Goal: Information Seeking & Learning: Check status

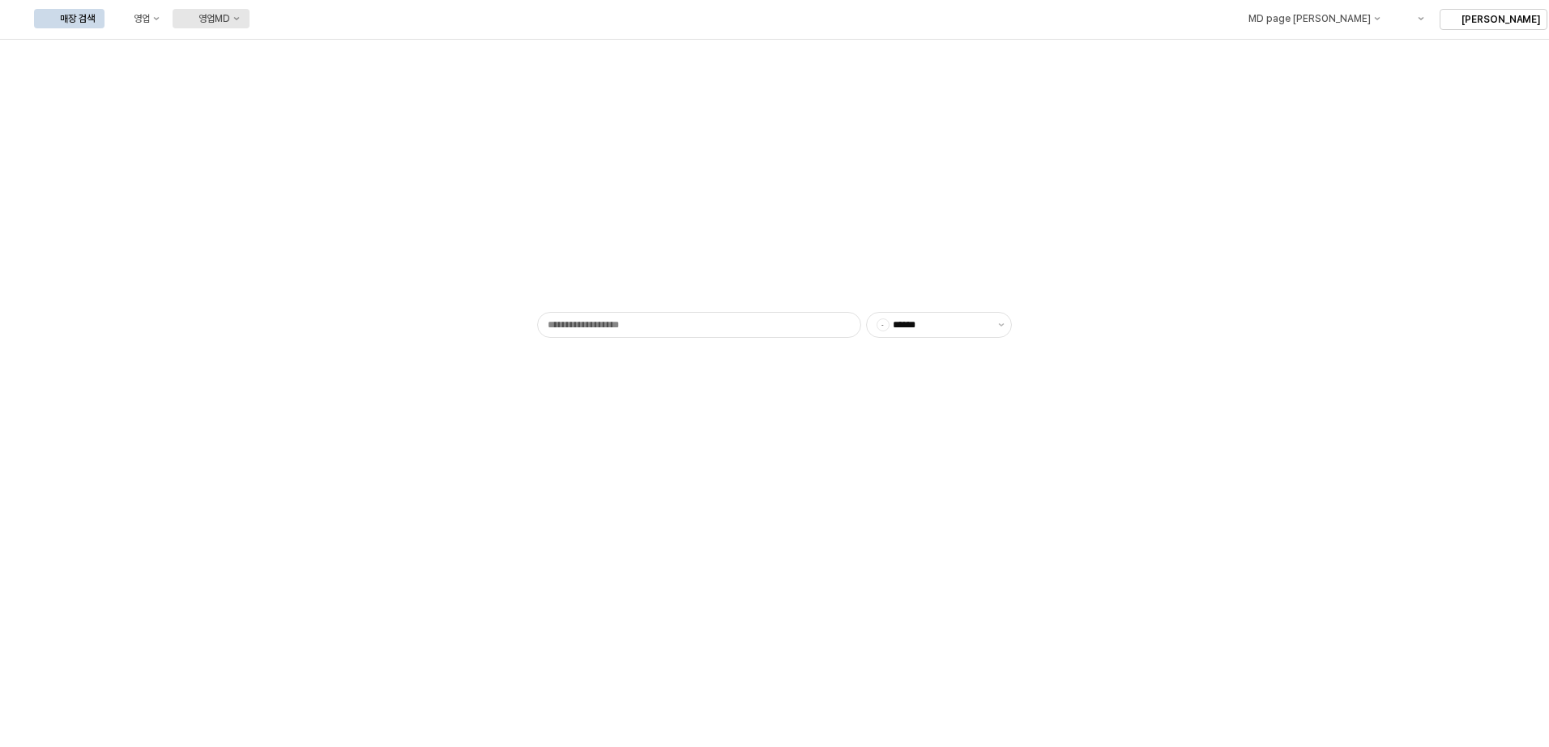
click at [230, 21] on div "영업MD" at bounding box center [214, 18] width 32 height 11
click at [381, 155] on div "이월 매출현황" at bounding box center [385, 158] width 86 height 13
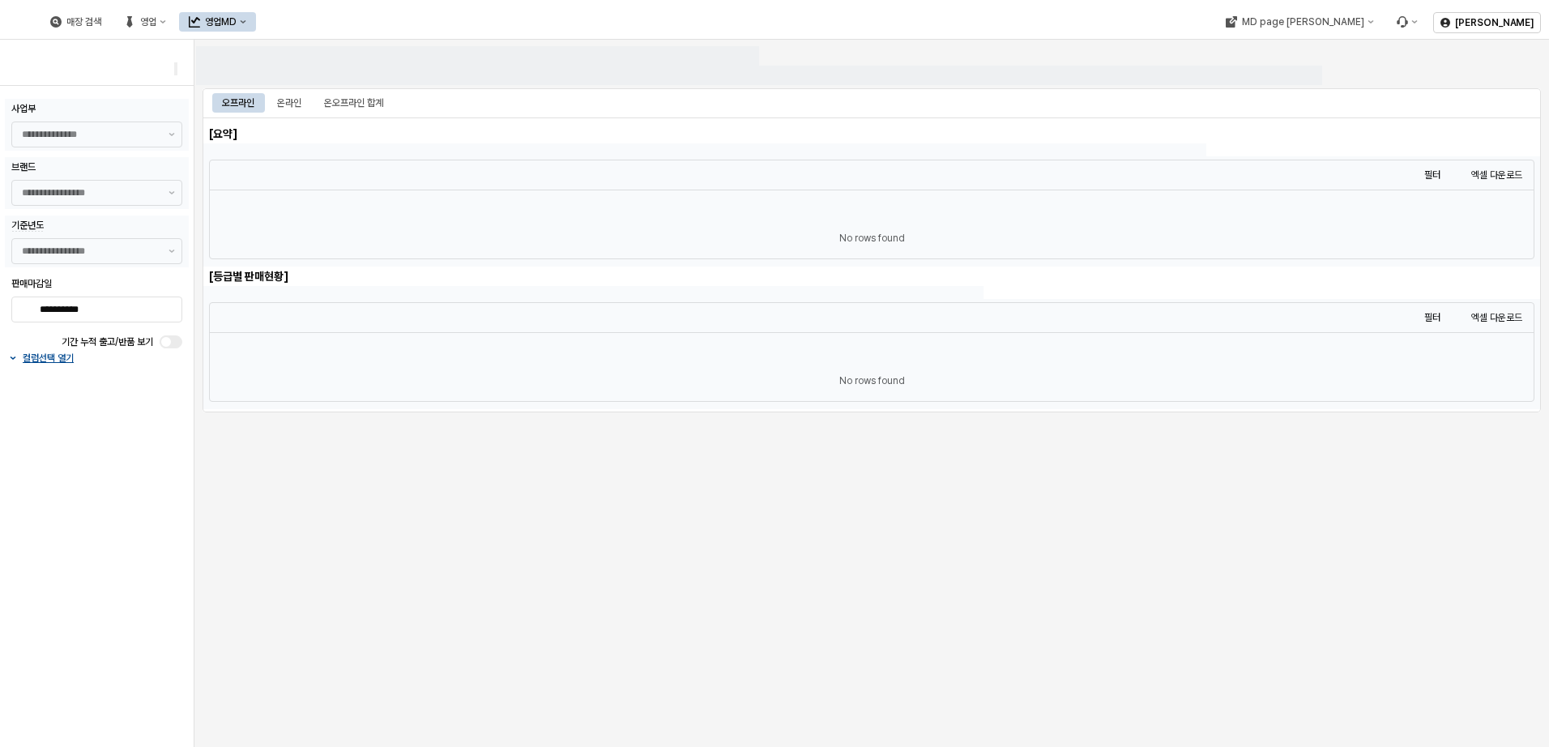
type input "******"
type input "***"
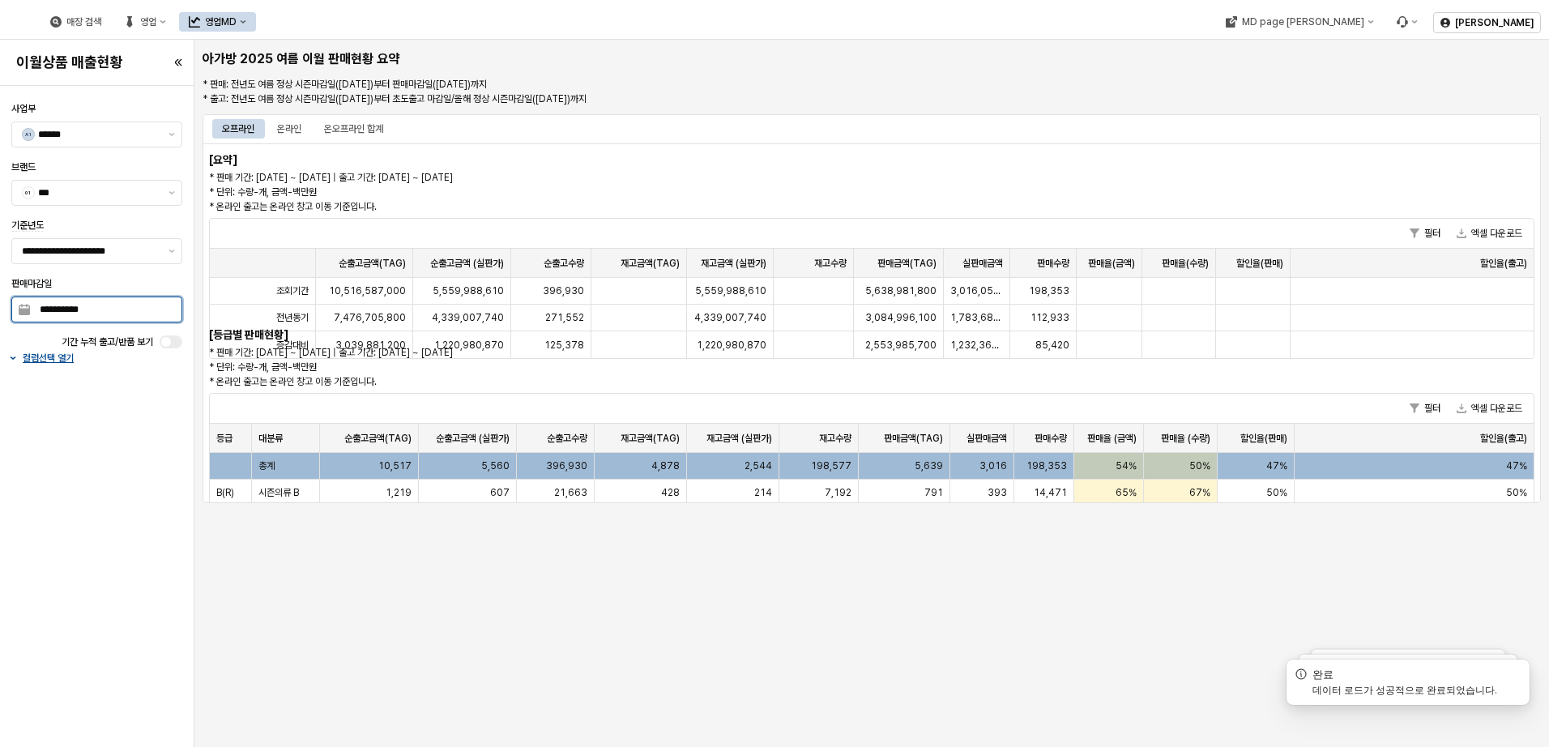
click at [158, 314] on input "**********" at bounding box center [105, 309] width 151 height 24
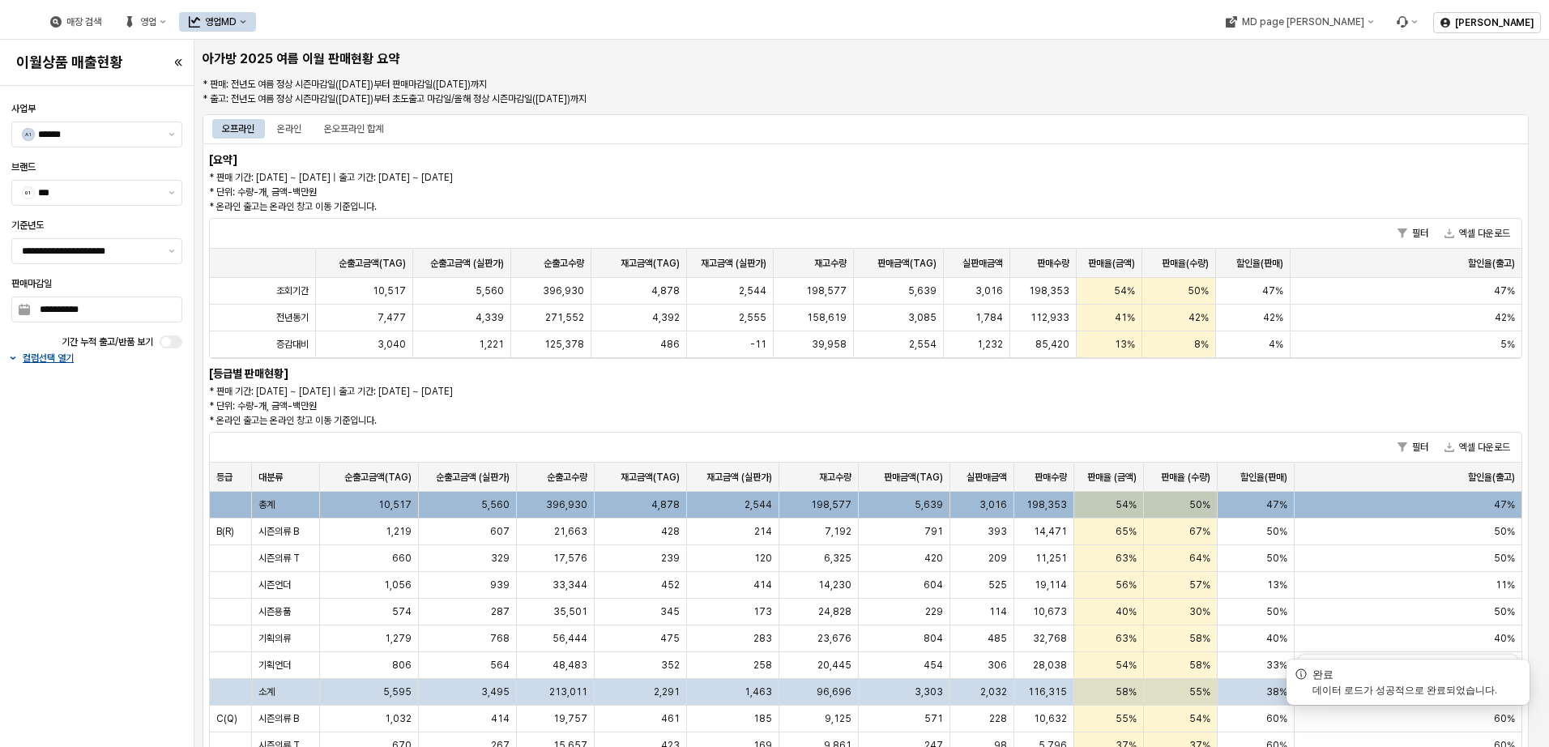
click at [718, 206] on p "* 판매 기간: [DATE] ~ [DATE] | 출고 기간: [DATE] ~ [DATE] * 단위: 수량-개, 금액-백만원 * 온라인 출고는 …" at bounding box center [700, 192] width 982 height 44
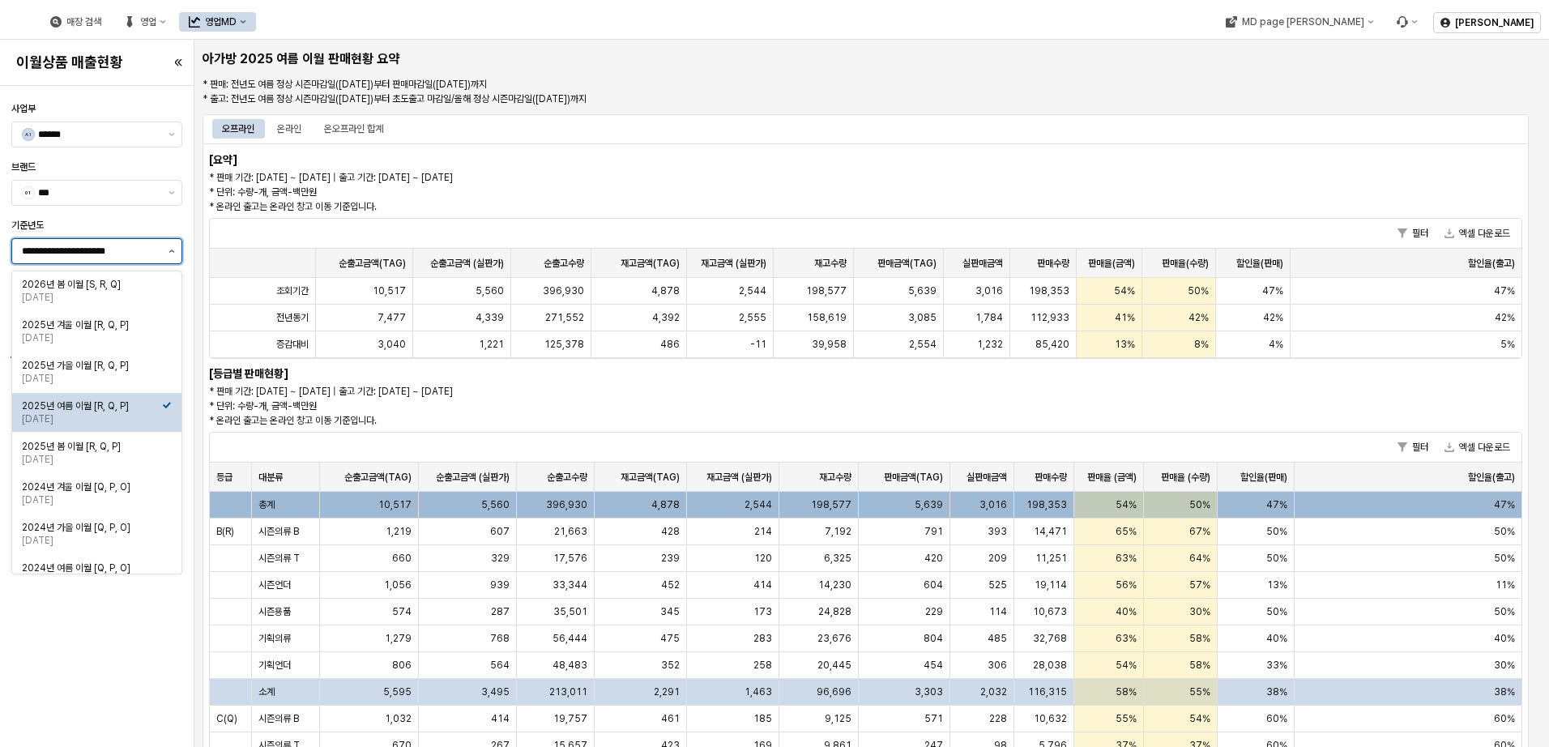
click at [169, 250] on icon "제안 사항 표시" at bounding box center [171, 250] width 6 height 3
click at [115, 360] on div "2025년 가을 이월 [R, Q, P]" at bounding box center [92, 365] width 140 height 13
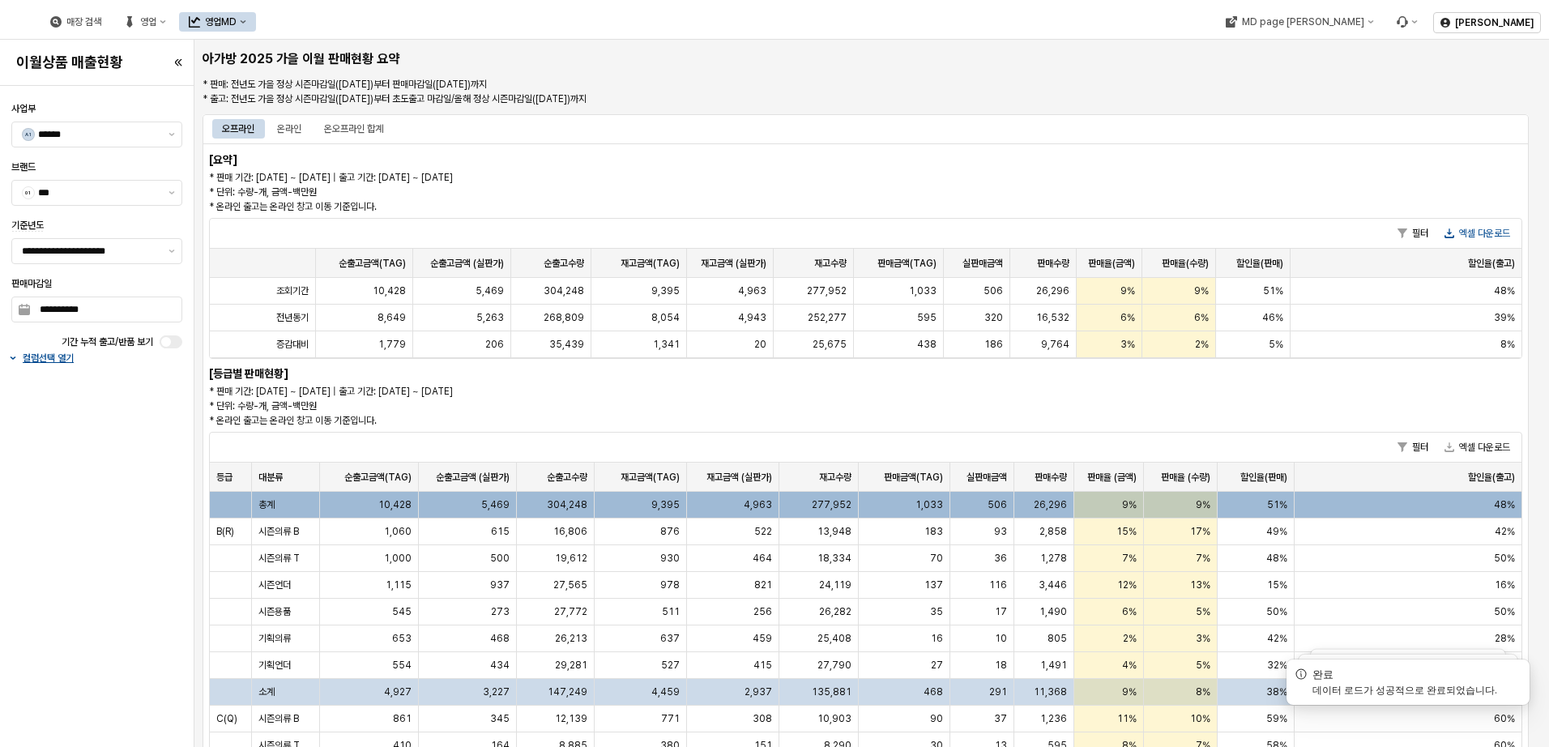
click at [1471, 236] on button "엑셀 다운로드" at bounding box center [1477, 233] width 79 height 19
click at [299, 121] on div "온라인" at bounding box center [289, 128] width 24 height 19
click at [1488, 230] on button "엑셀 다운로드" at bounding box center [1477, 233] width 79 height 19
click at [370, 125] on div "온오프라인 합계" at bounding box center [353, 128] width 59 height 19
click at [1480, 230] on button "엑셀 다운로드" at bounding box center [1477, 233] width 79 height 19
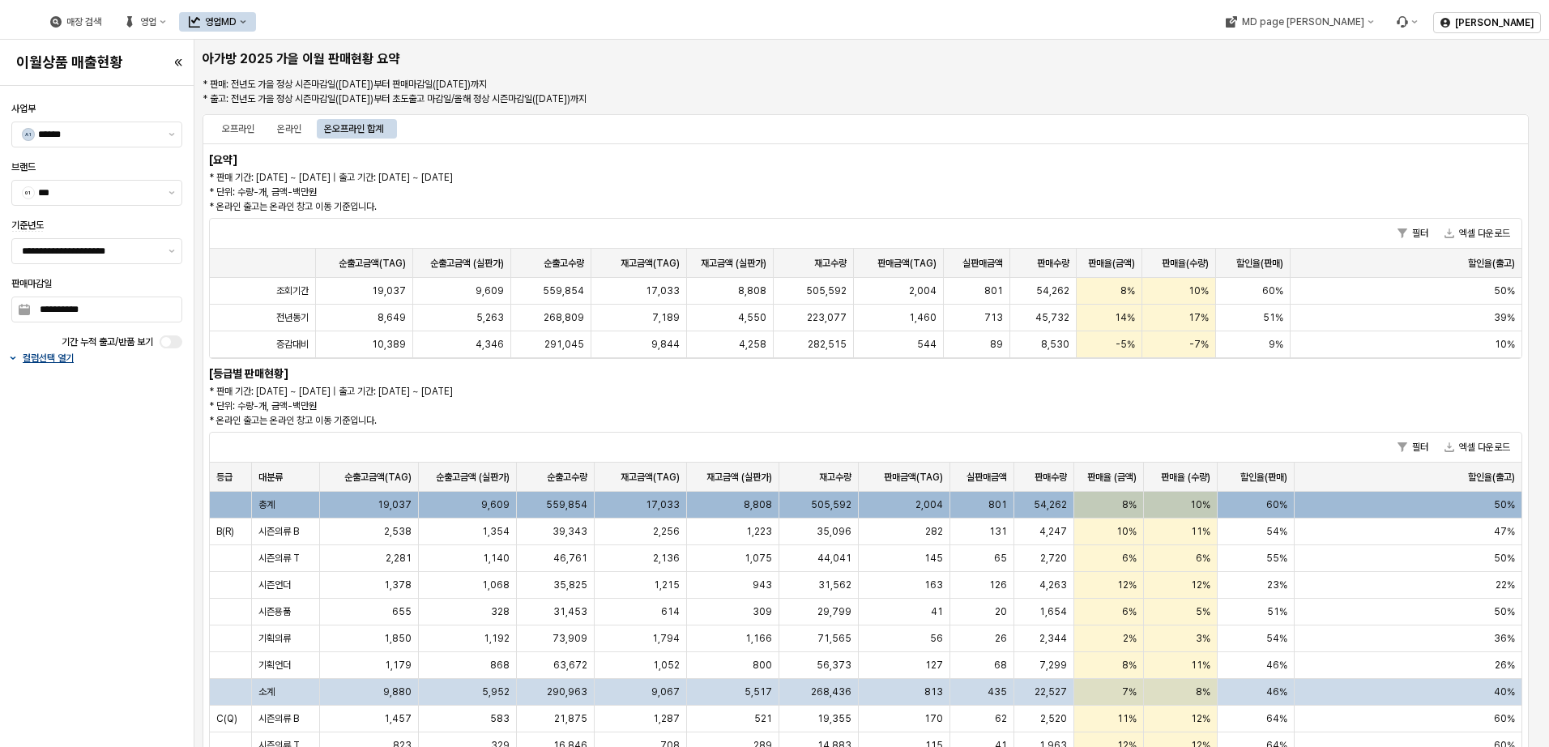
click at [48, 354] on p "컬럼선택 열기" at bounding box center [48, 357] width 51 height 13
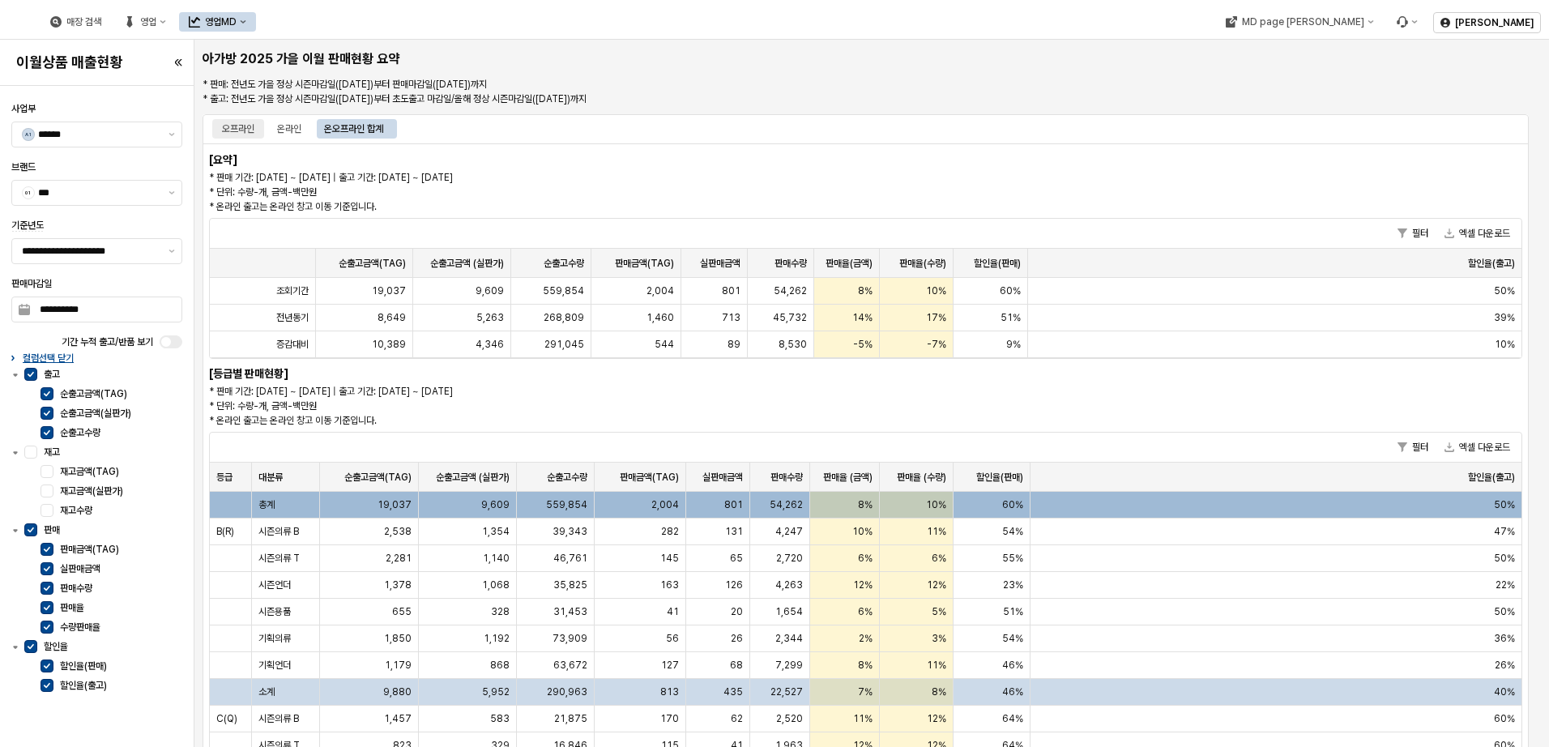
click at [245, 121] on div "오프라인" at bounding box center [238, 128] width 32 height 19
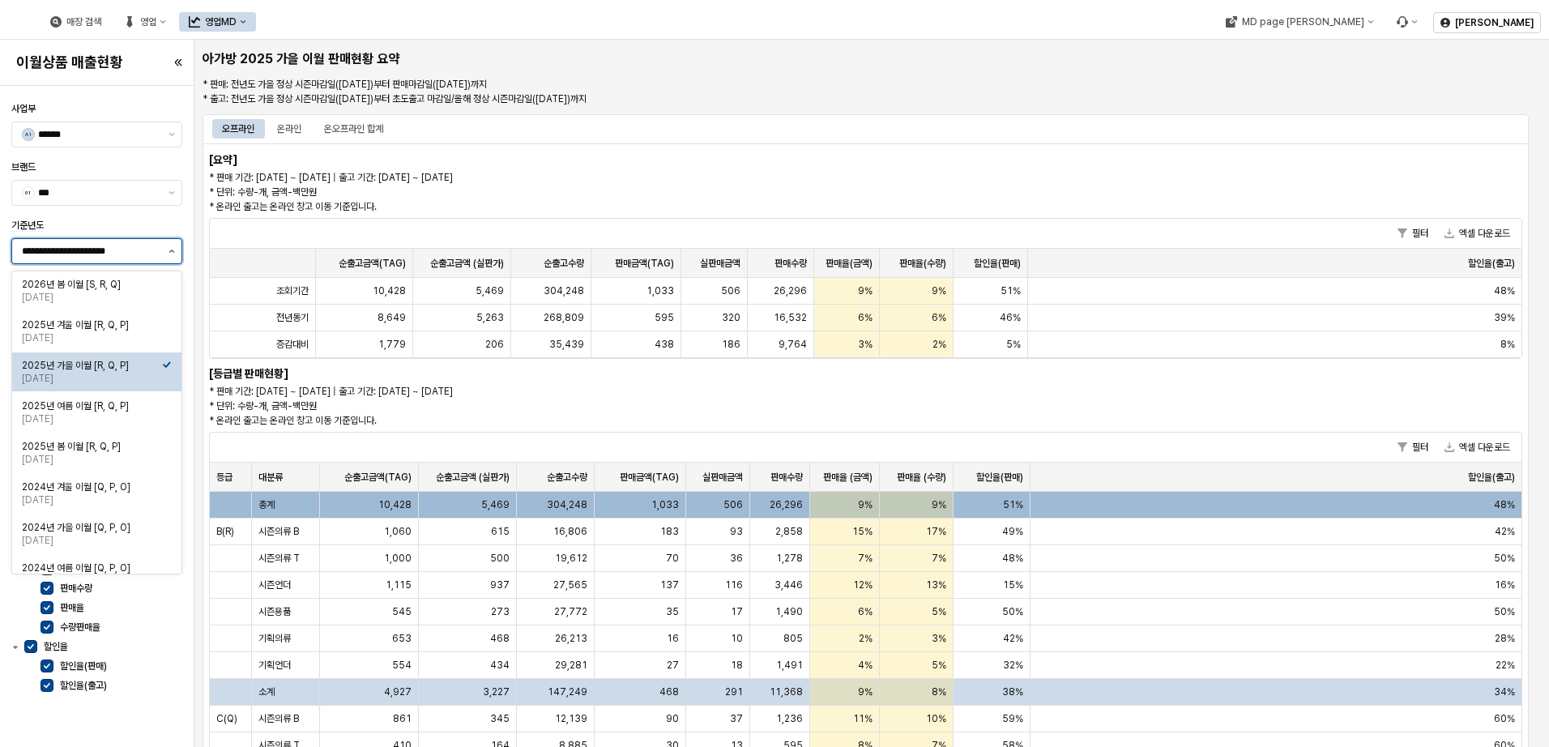
click at [171, 249] on button "제안 사항 표시" at bounding box center [171, 251] width 19 height 24
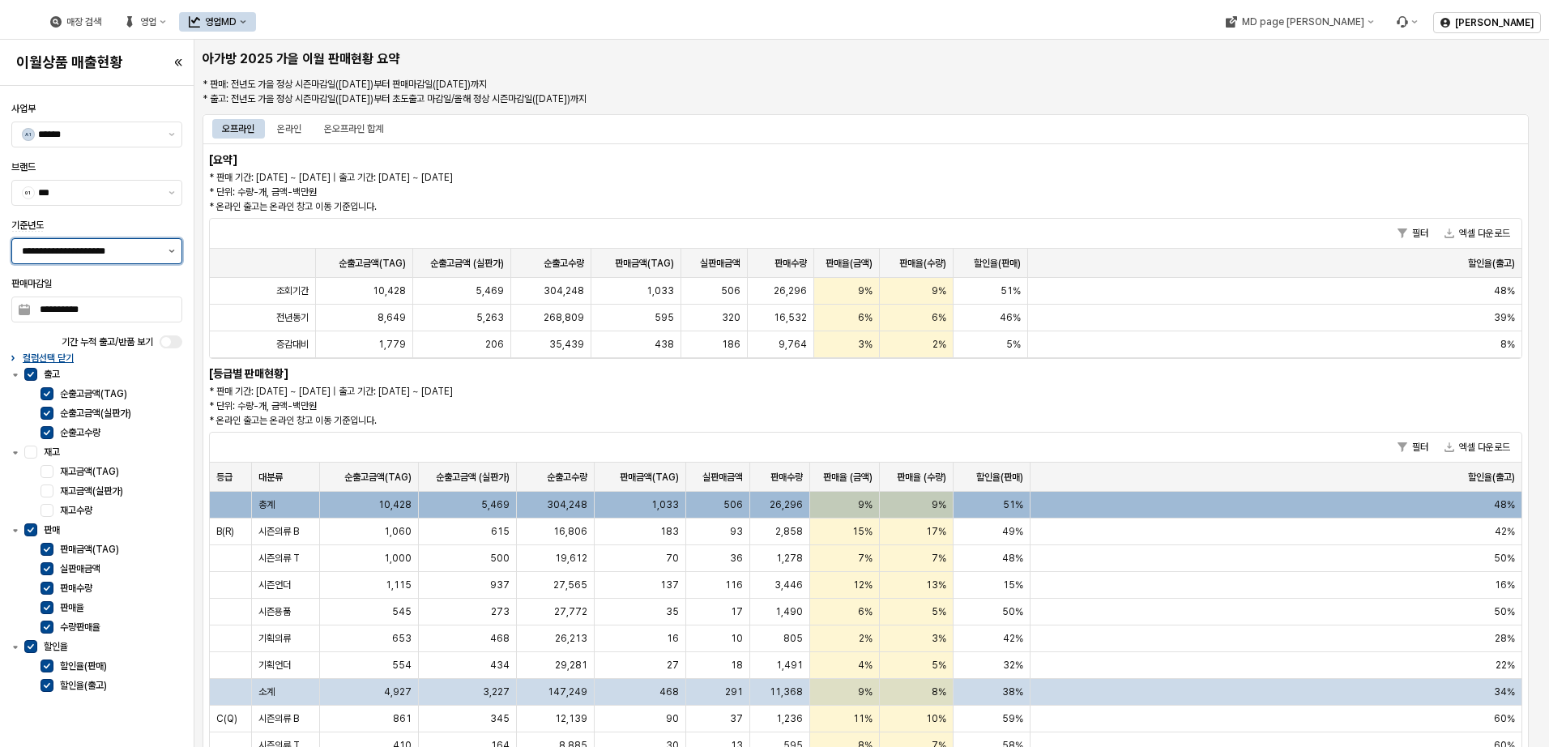
click at [171, 253] on button "제안 사항 표시" at bounding box center [171, 251] width 19 height 24
click at [169, 200] on button "제안 사항 표시" at bounding box center [171, 193] width 19 height 24
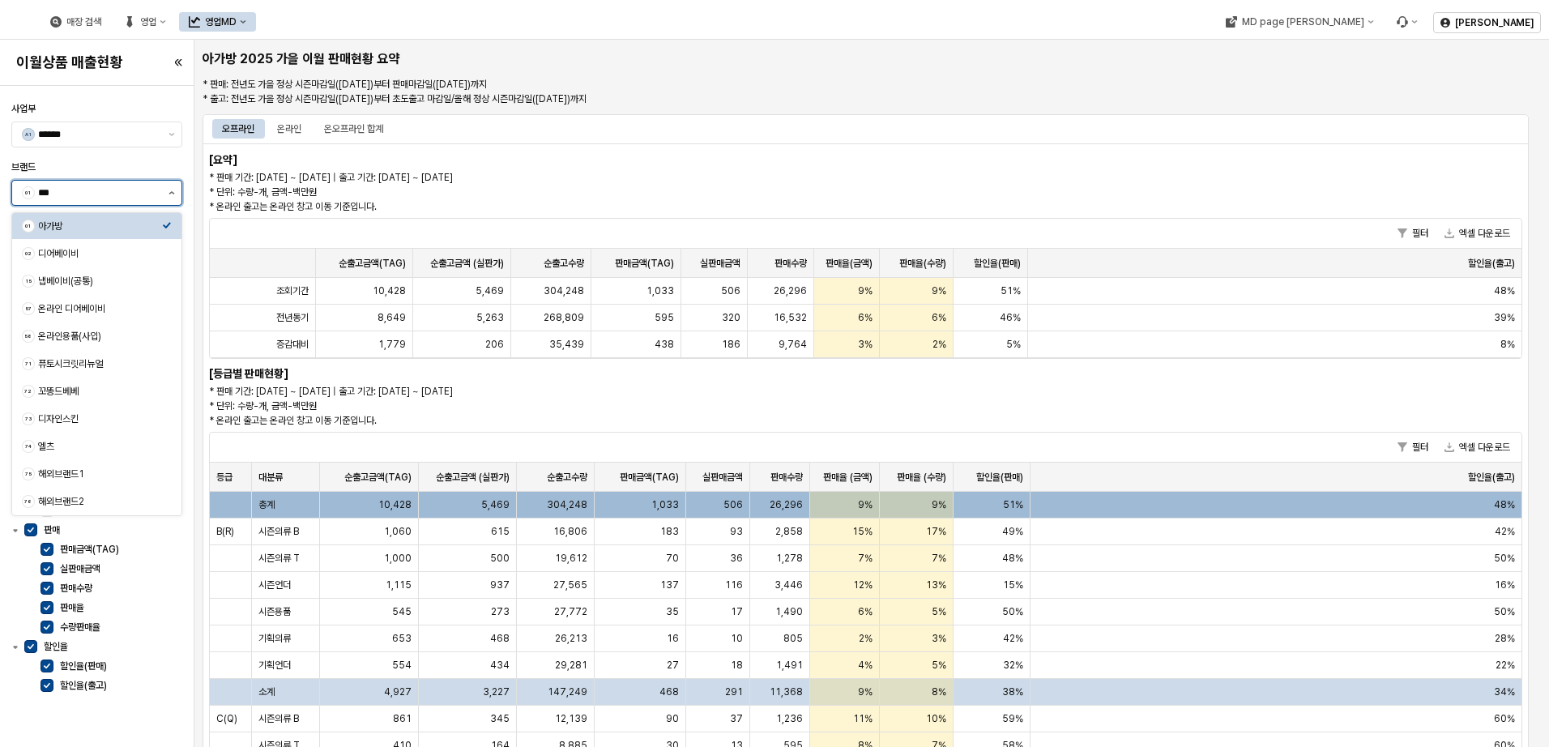
click at [168, 202] on button "제안 사항 표시" at bounding box center [171, 193] width 19 height 24
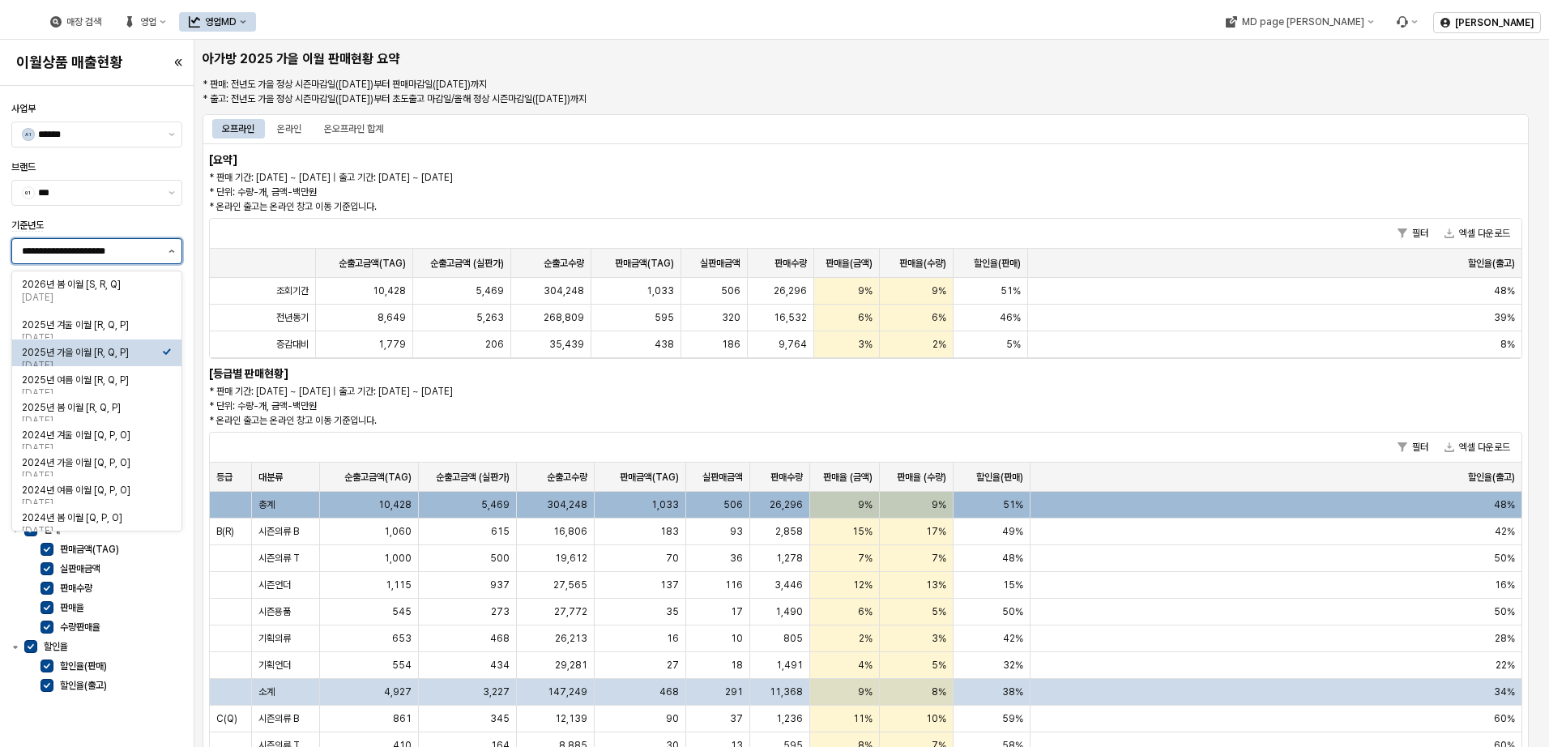
click at [169, 249] on button "제안 사항 표시" at bounding box center [171, 251] width 19 height 24
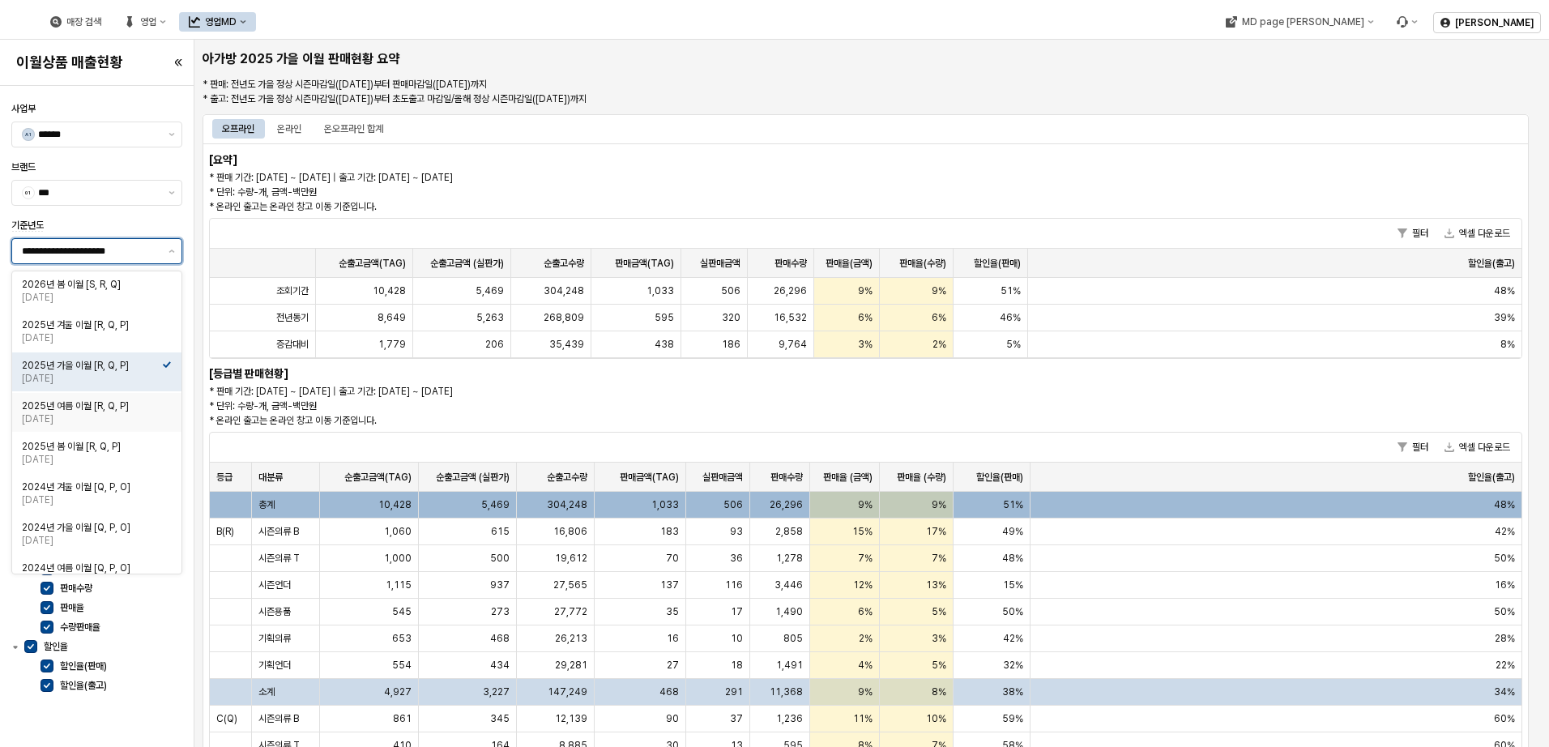
click at [110, 400] on div "2025년 여름 이월 [R, Q, P]" at bounding box center [92, 405] width 140 height 13
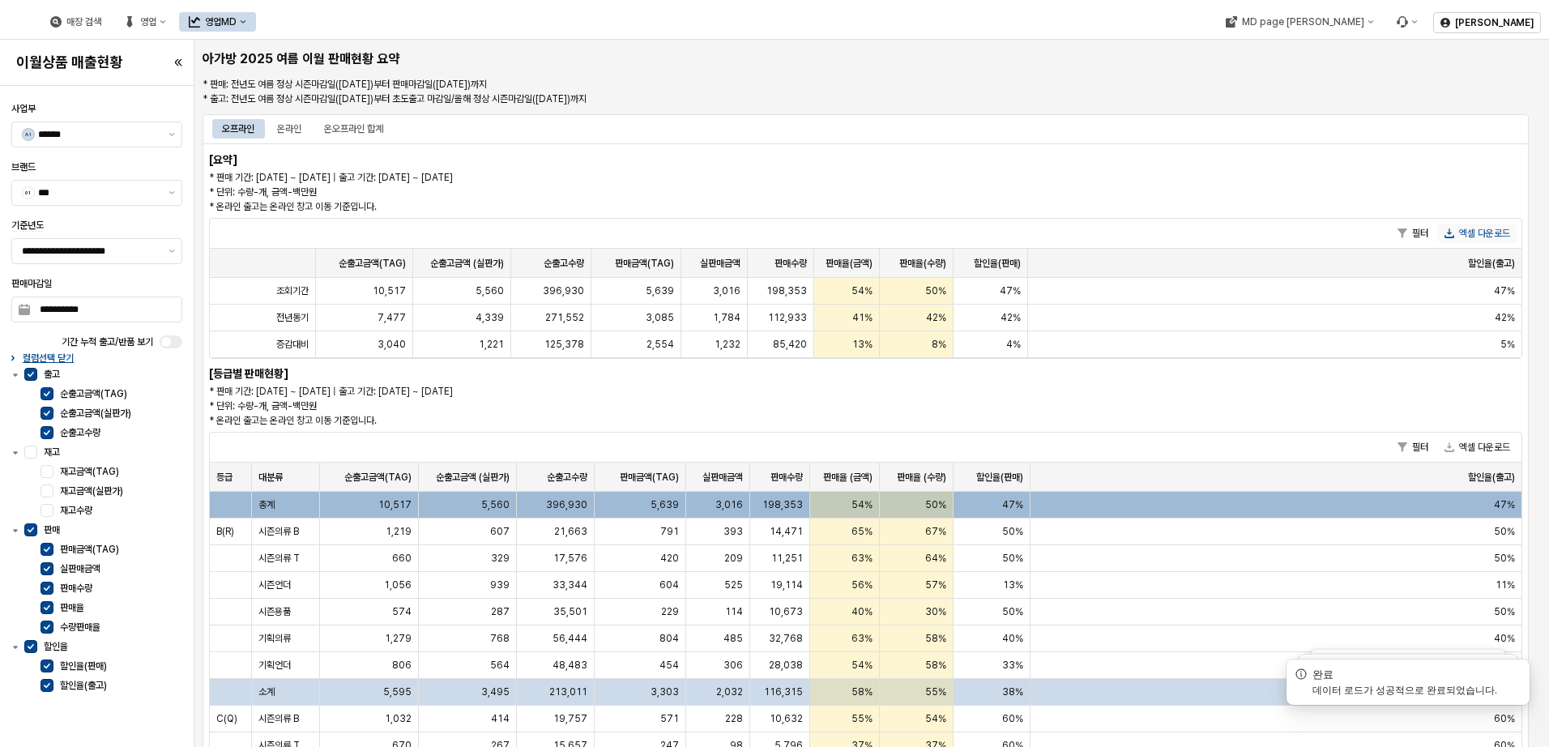
click at [1464, 227] on button "엑셀 다운로드" at bounding box center [1477, 233] width 79 height 19
drag, startPoint x: 43, startPoint y: 450, endPoint x: 75, endPoint y: 448, distance: 32.5
click at [43, 450] on label "재고" at bounding box center [103, 451] width 158 height 13
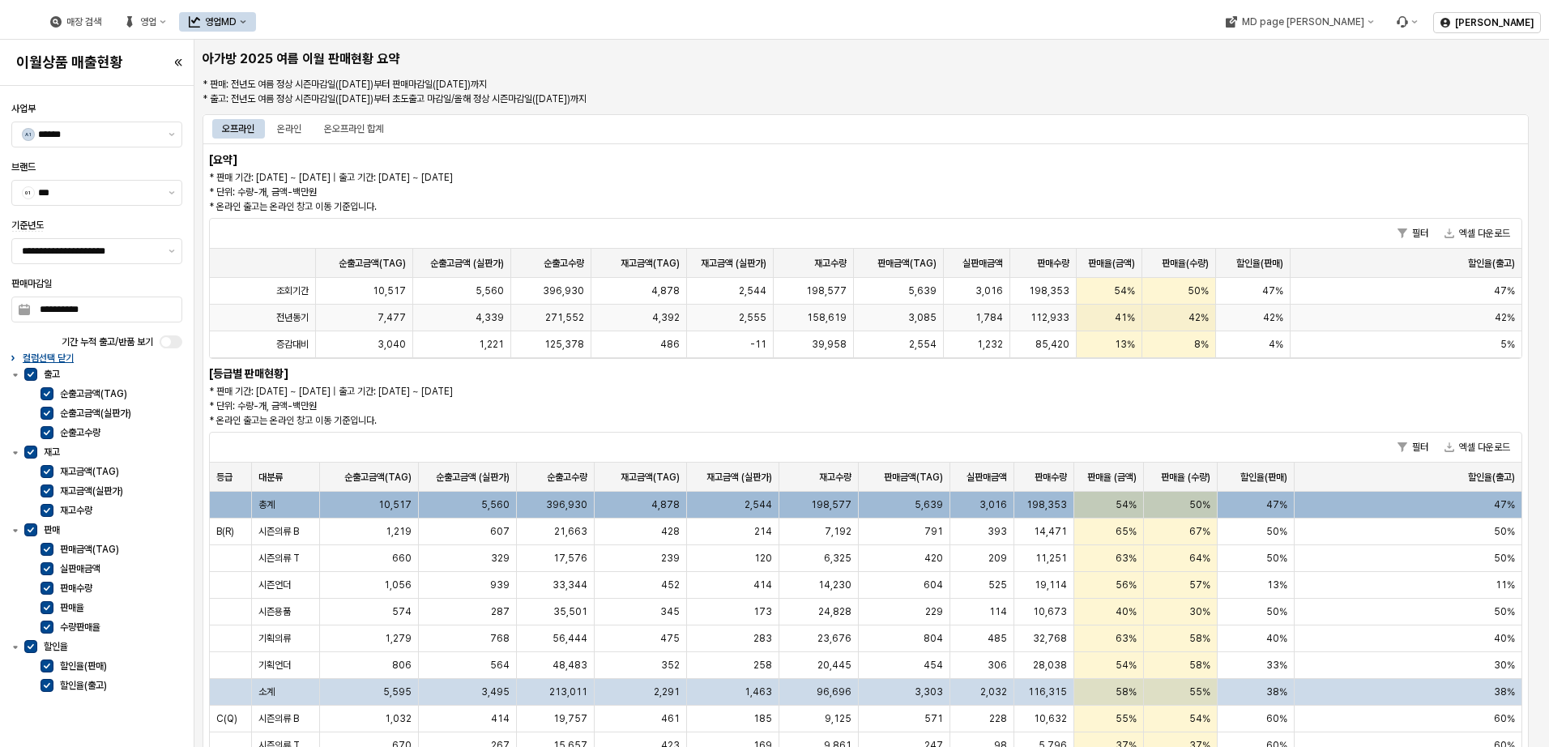
click at [1451, 236] on icon "App Frame" at bounding box center [1449, 236] width 10 height 3
click at [277, 129] on div "온라인" at bounding box center [289, 128] width 44 height 19
click at [1491, 233] on button "엑셀 다운로드" at bounding box center [1477, 233] width 79 height 19
click at [351, 130] on div "온오프라인 합계" at bounding box center [353, 128] width 59 height 19
click at [1468, 234] on button "엑셀 다운로드" at bounding box center [1477, 233] width 79 height 19
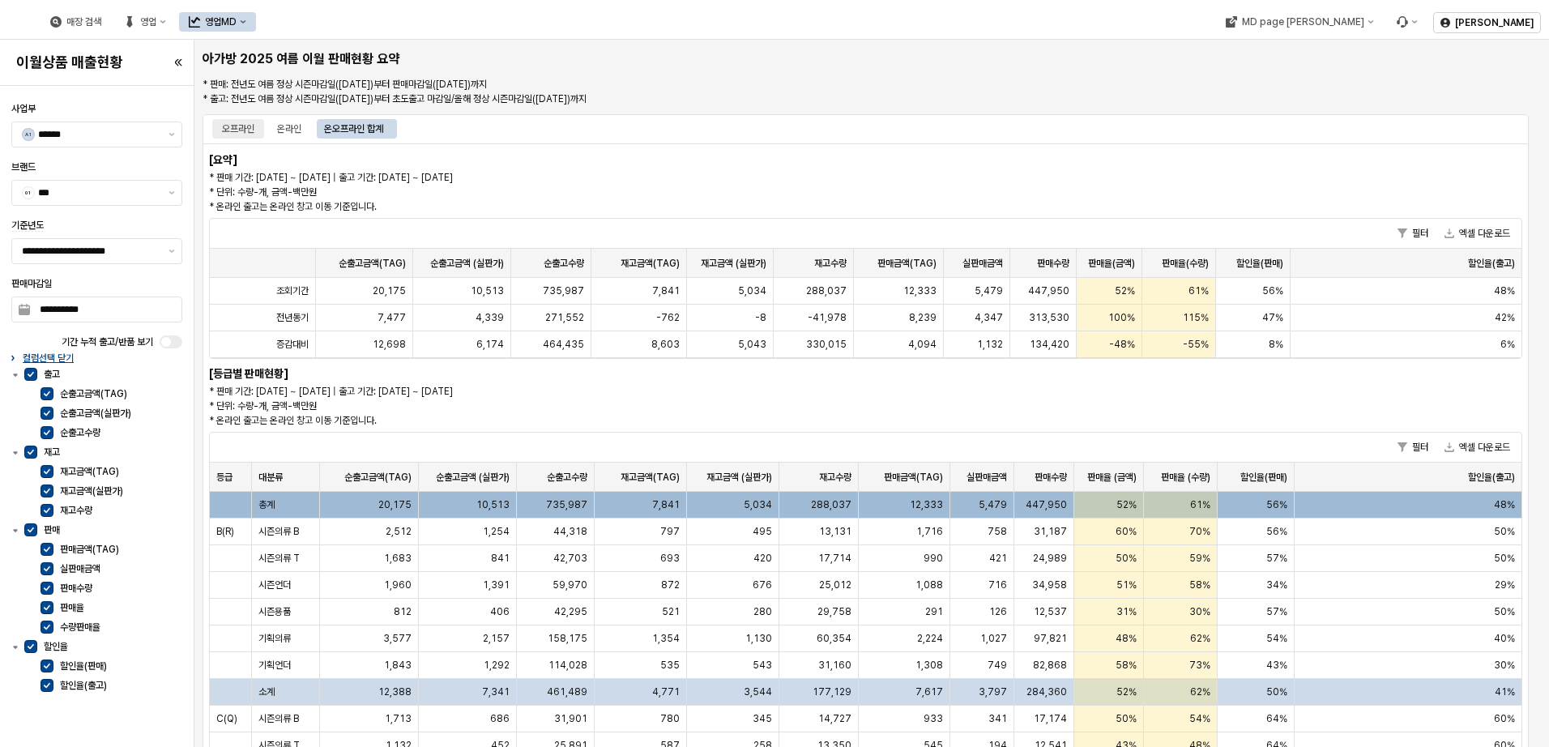
click at [221, 123] on div "오프라인" at bounding box center [238, 128] width 52 height 19
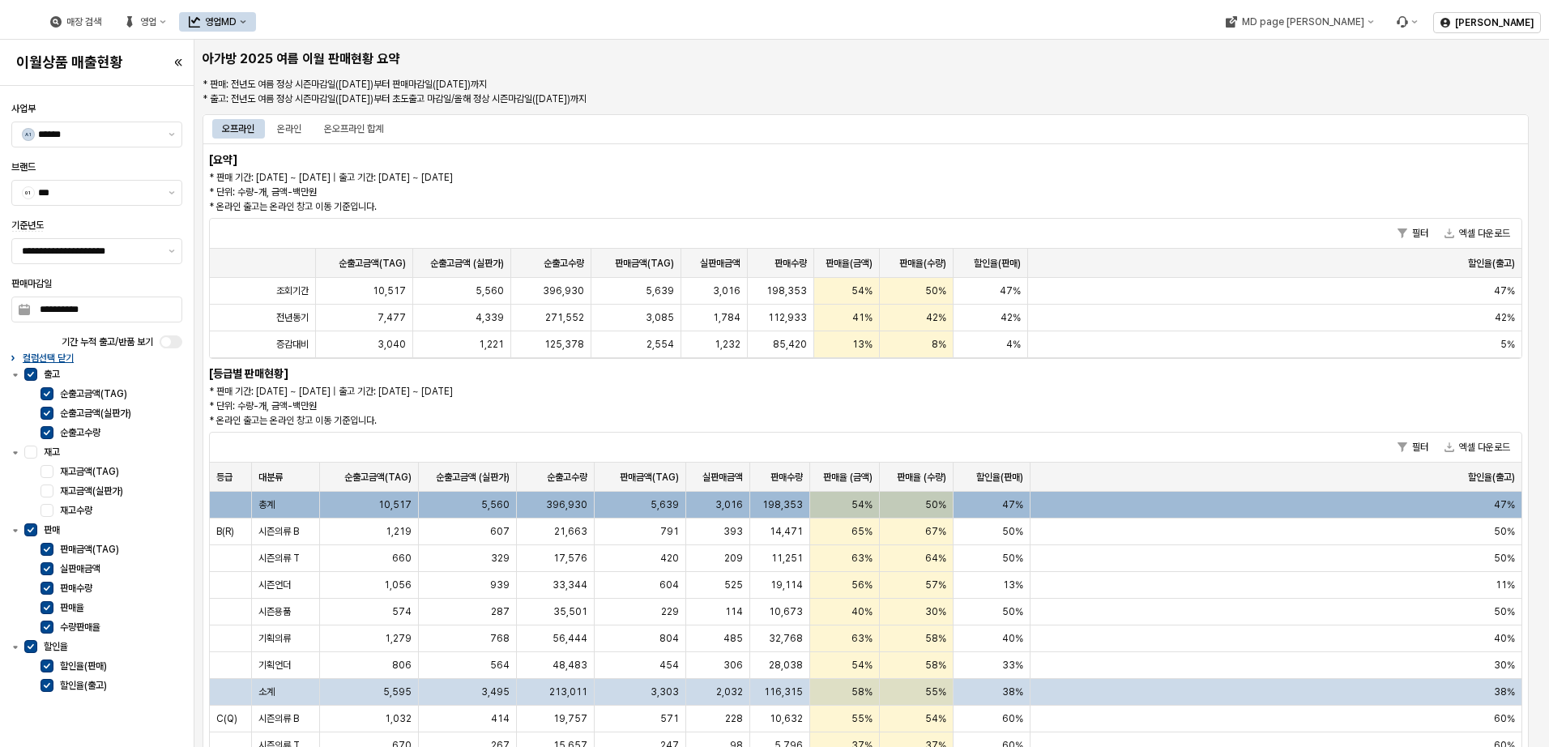
click at [229, 131] on div "오프라인" at bounding box center [238, 128] width 32 height 19
click at [168, 249] on icon "제안 사항 표시" at bounding box center [171, 250] width 6 height 3
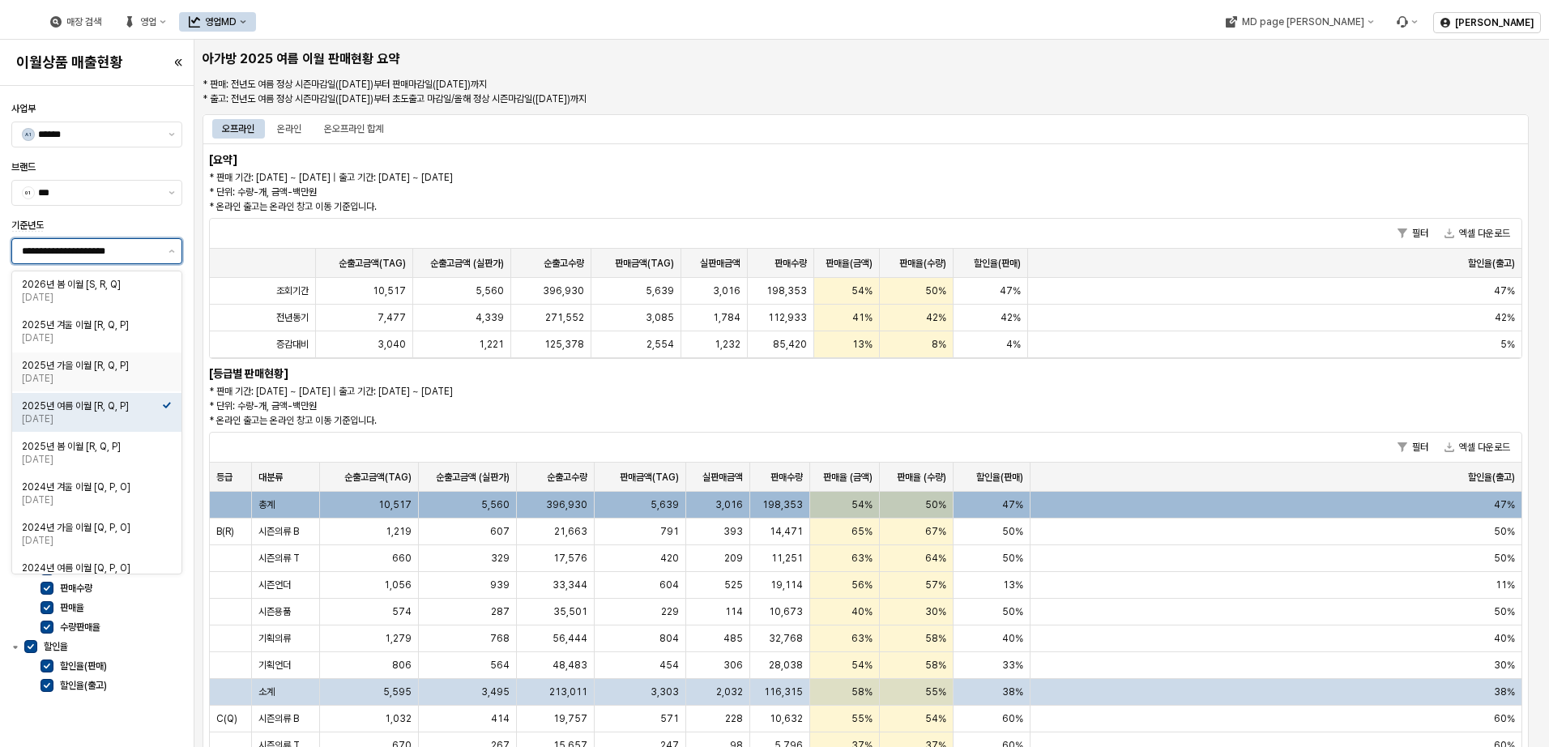
click at [102, 368] on div "2025년 가을 이월 [R, Q, P]" at bounding box center [92, 365] width 140 height 13
type input "**********"
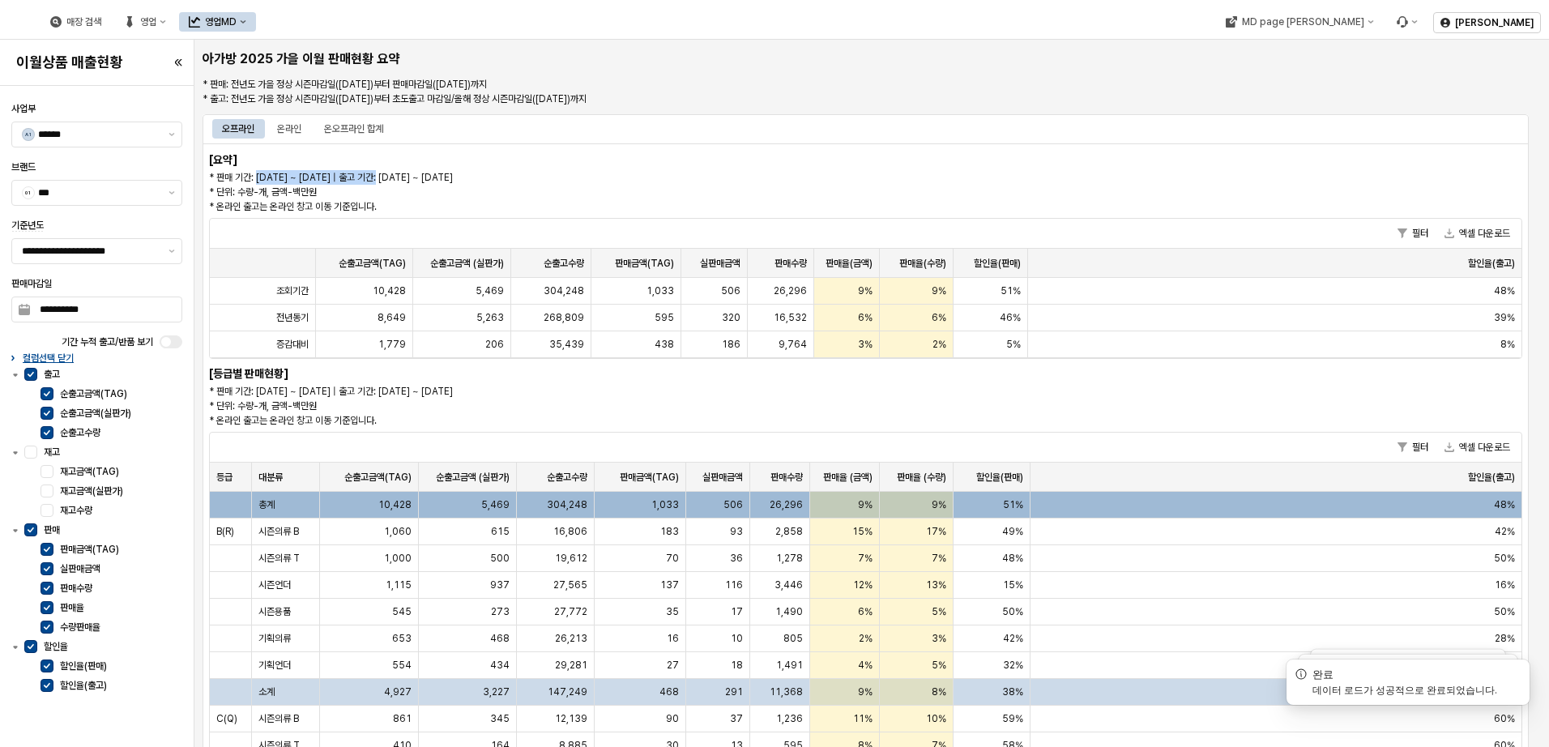
drag, startPoint x: 256, startPoint y: 181, endPoint x: 381, endPoint y: 180, distance: 125.5
click at [381, 180] on p "* 판매 기간: [DATE] ~ [DATE] | 출고 기간: [DATE] ~ [DATE] * 단위: 수량-개, 금액-백만원 * 온라인 출고는 …" at bounding box center [700, 192] width 982 height 44
click at [298, 134] on div "온라인" at bounding box center [289, 128] width 24 height 19
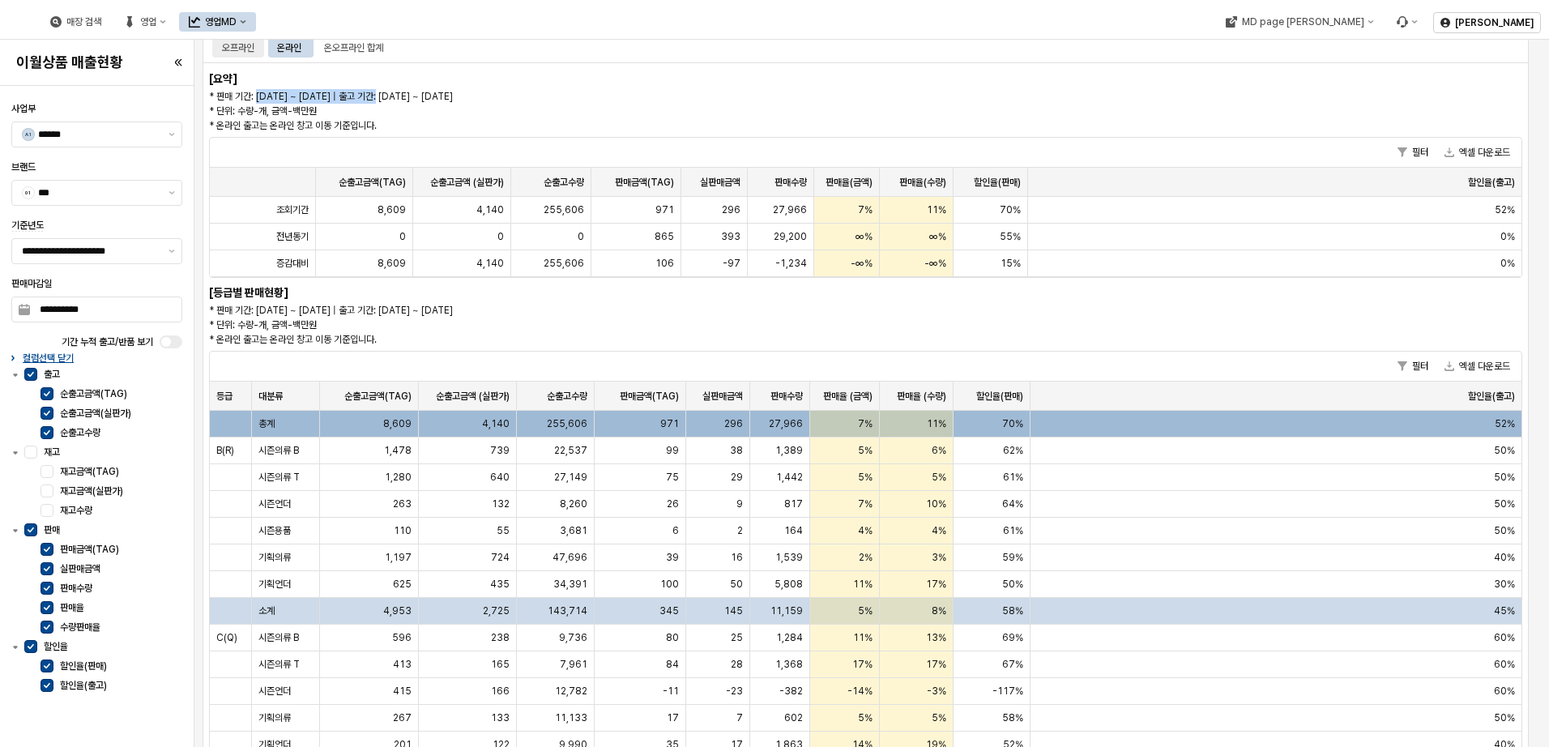
click at [243, 57] on div "오프라인" at bounding box center [238, 47] width 32 height 19
click at [305, 51] on div "온라인" at bounding box center [289, 49] width 44 height 19
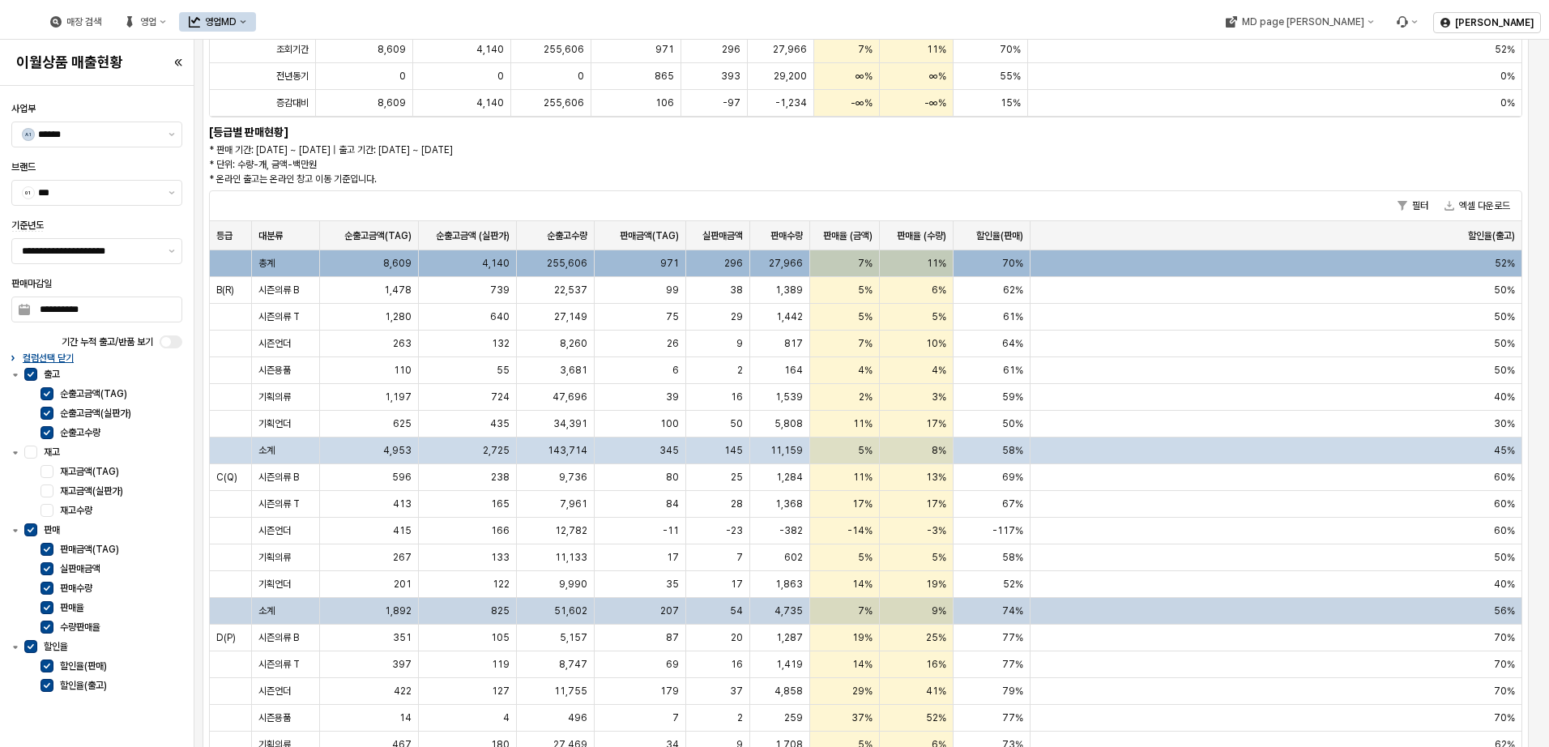
scroll to position [322, 0]
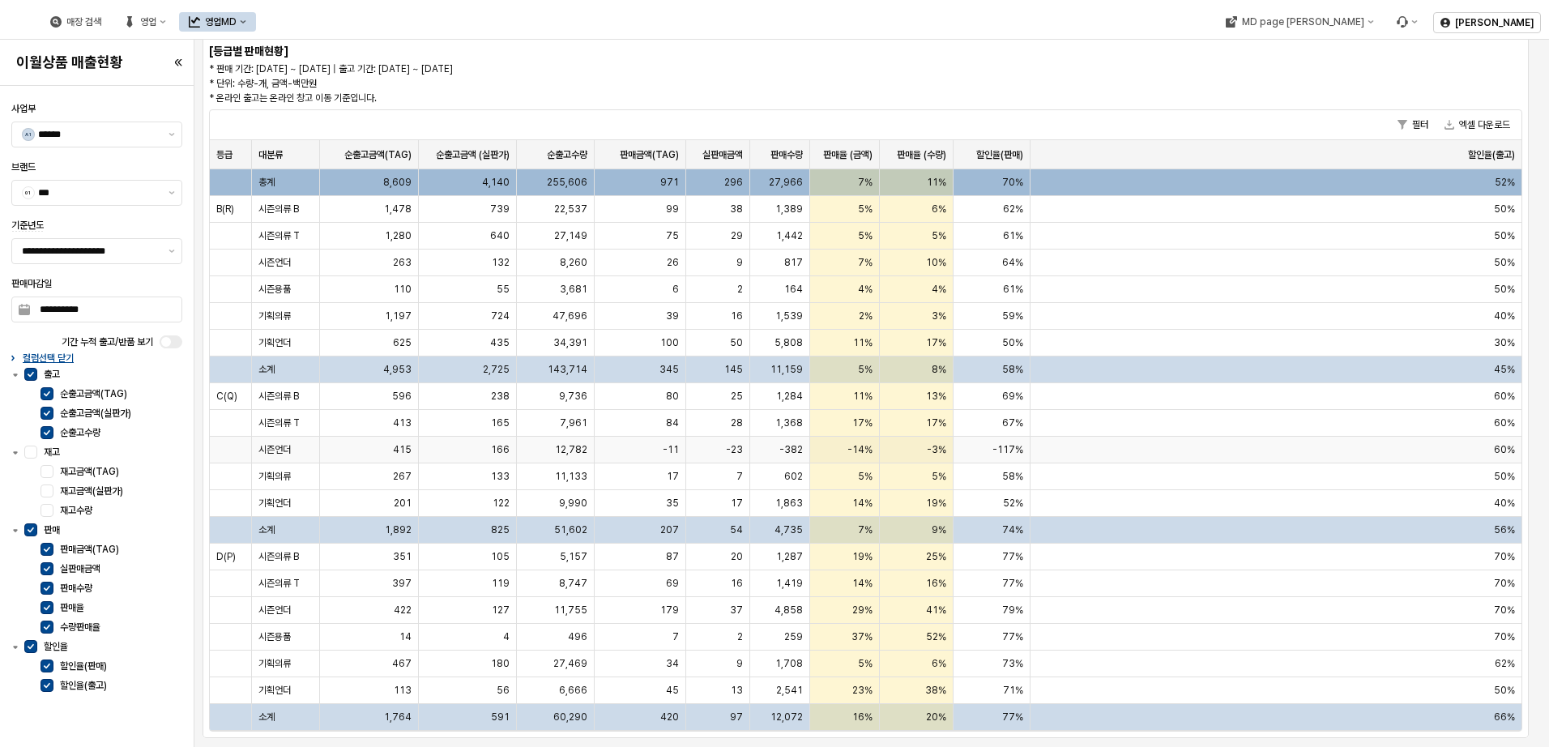
click at [846, 449] on div "-14%" at bounding box center [845, 450] width 70 height 27
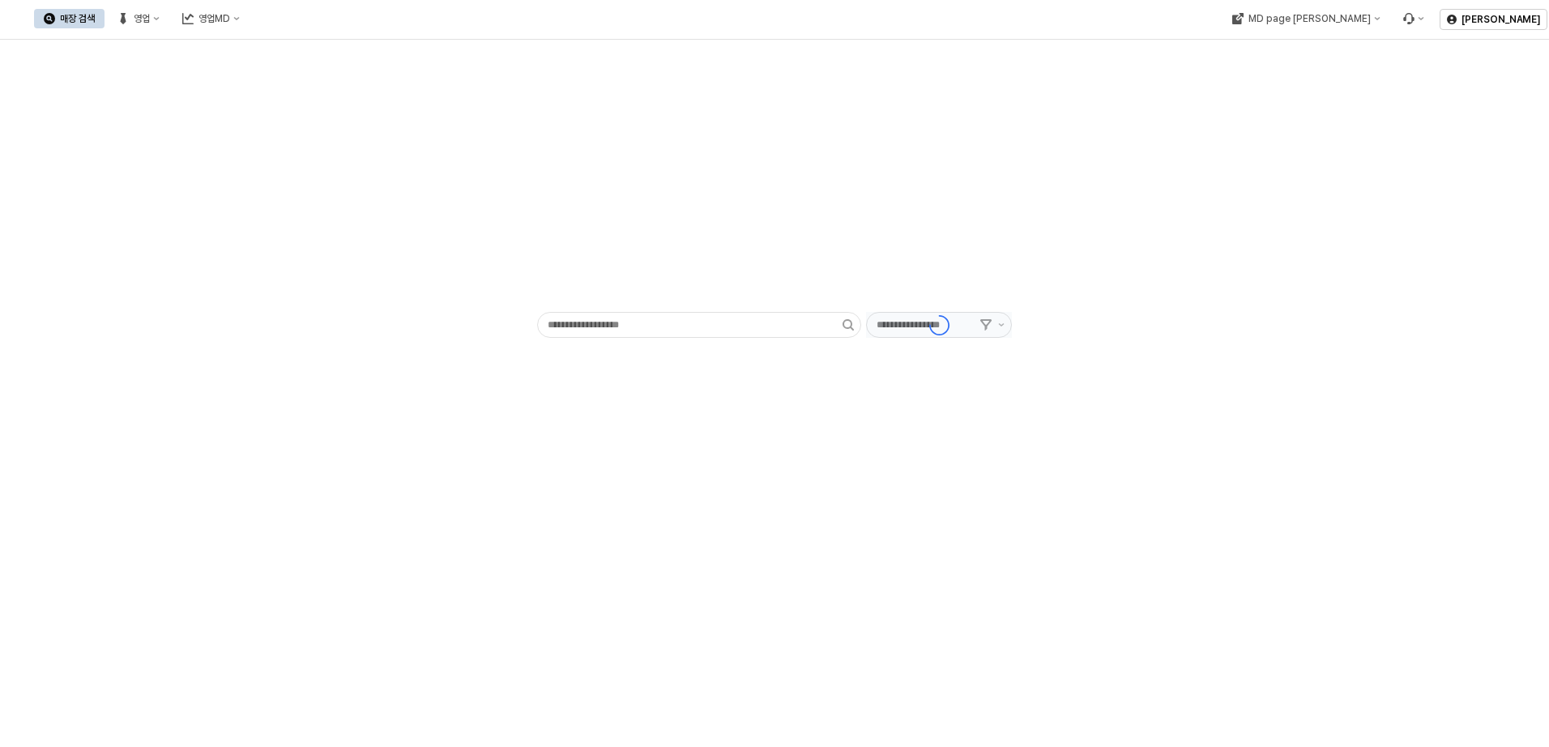
type input "******"
click at [230, 20] on div "영업MD" at bounding box center [214, 18] width 32 height 11
click at [394, 155] on div "이월 매출현황" at bounding box center [385, 158] width 86 height 13
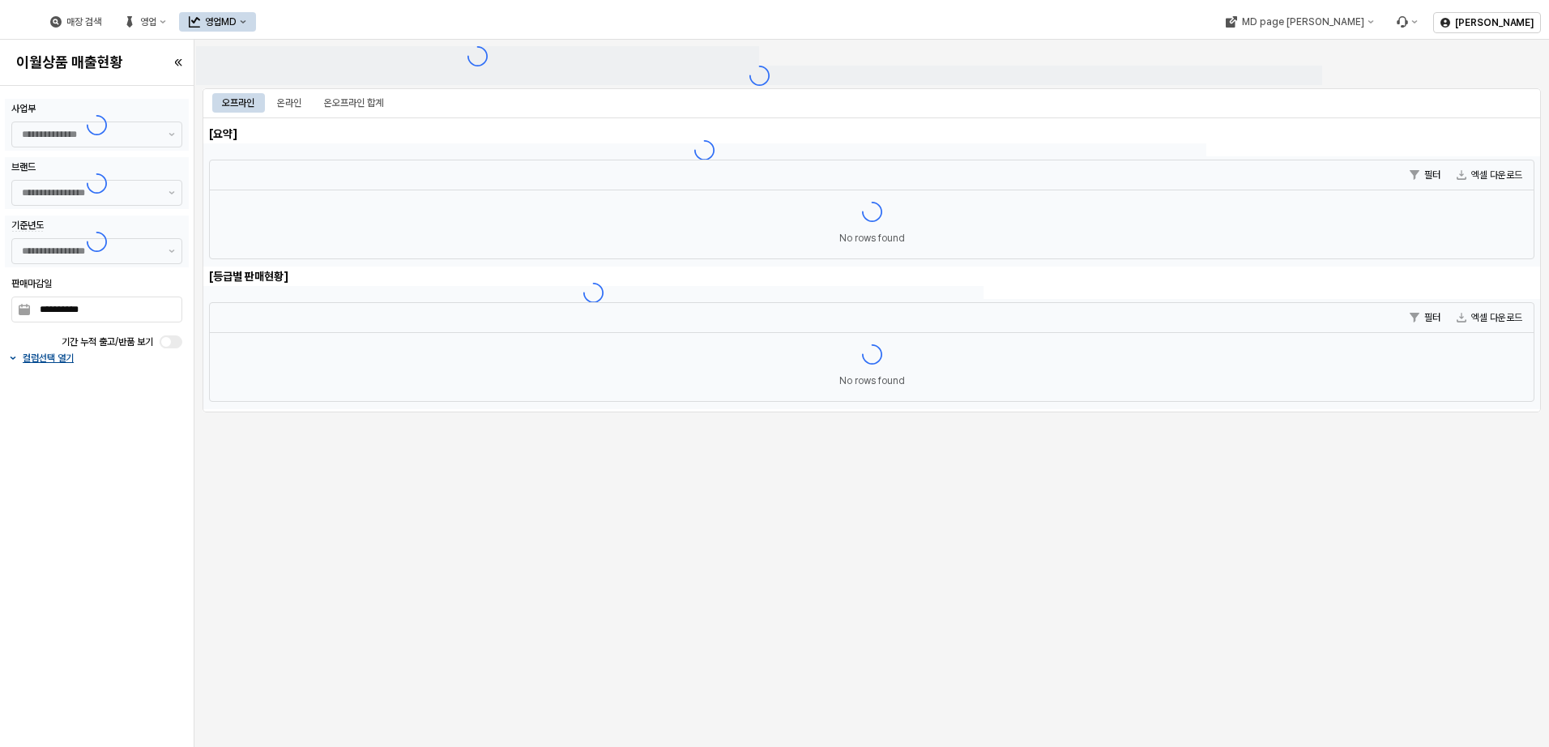
type input "******"
type input "***"
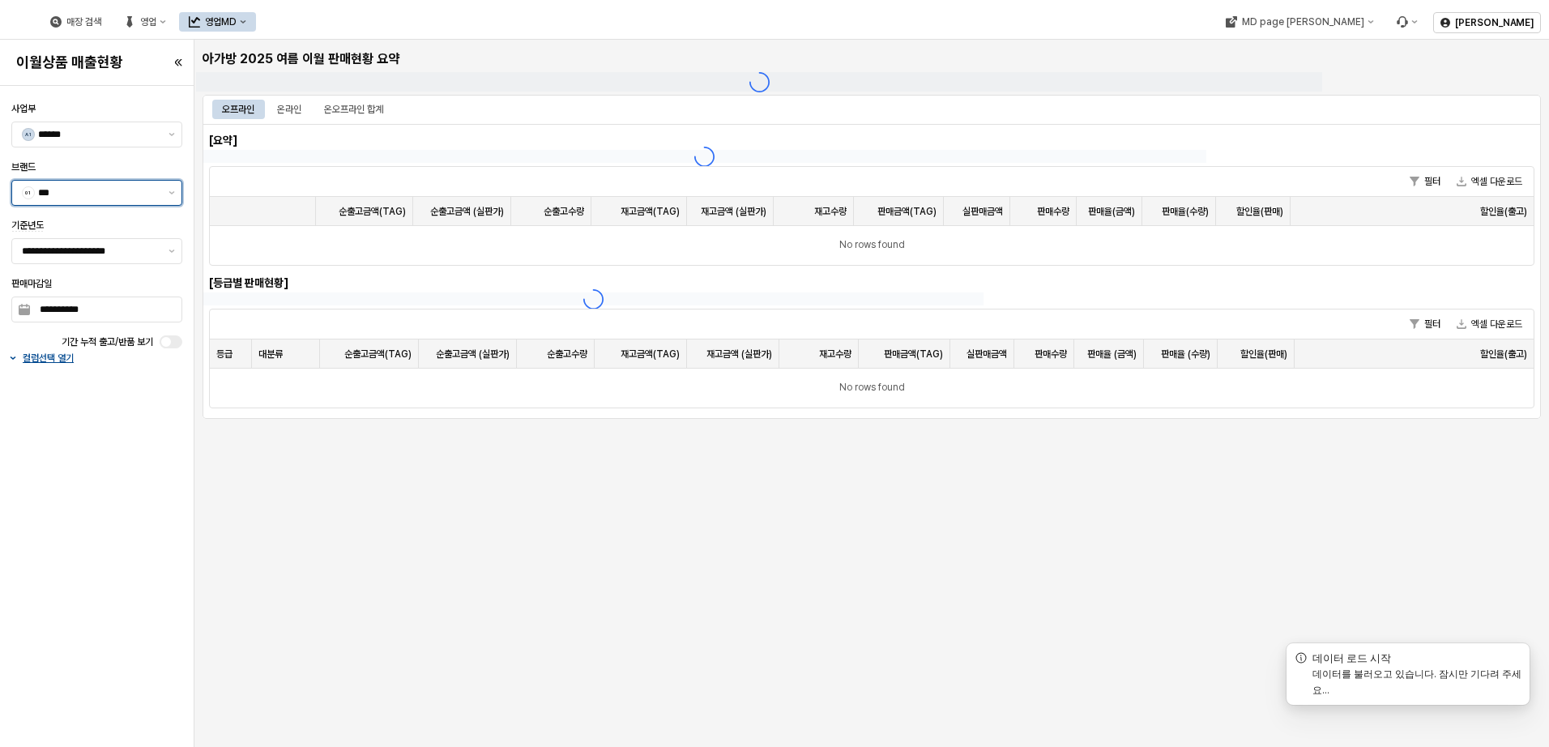
click at [156, 192] on input "***" at bounding box center [98, 193] width 121 height 16
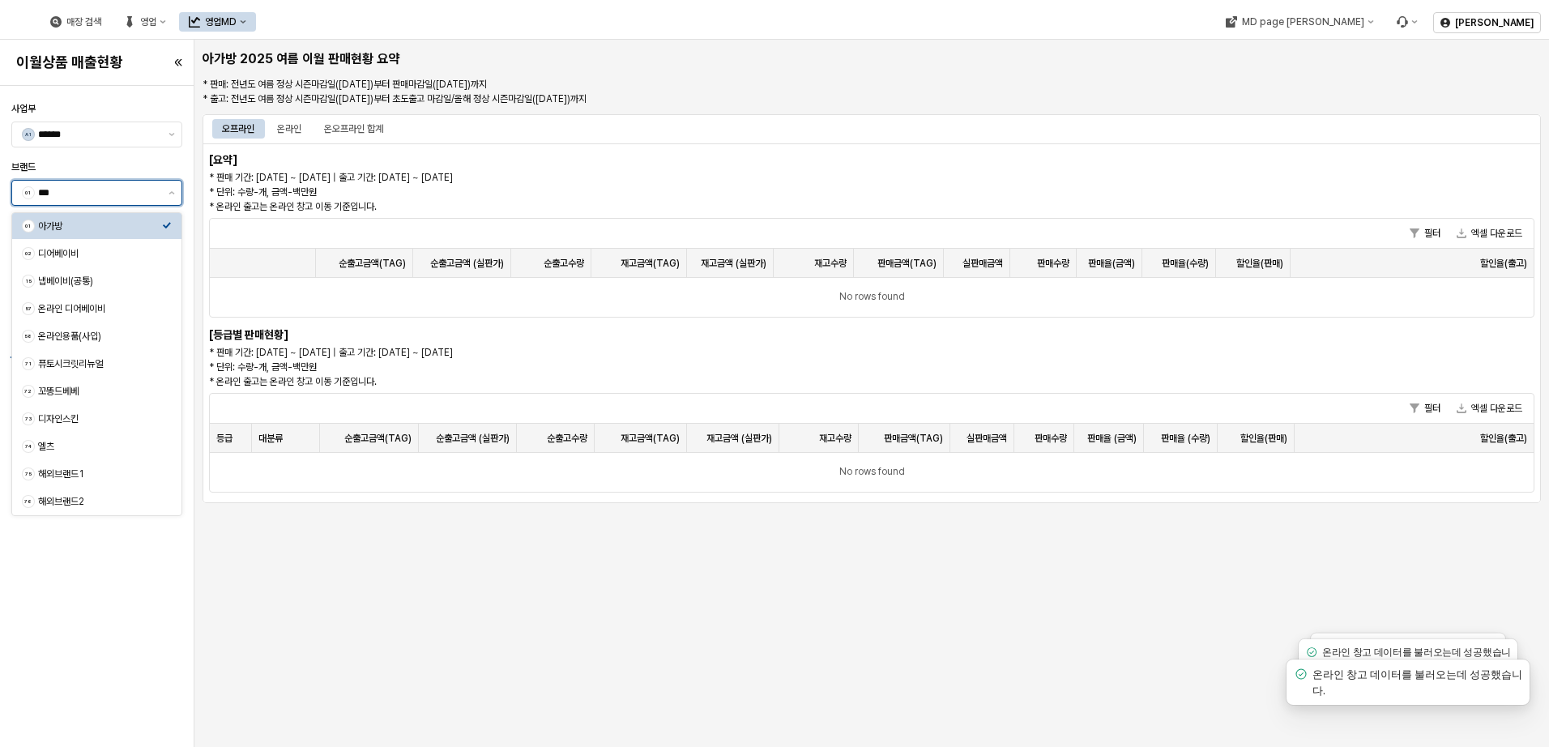
click at [126, 218] on div "01 아가방" at bounding box center [92, 226] width 140 height 16
click at [160, 190] on div "01 ***" at bounding box center [87, 193] width 150 height 24
click at [144, 610] on div "**********" at bounding box center [97, 416] width 184 height 648
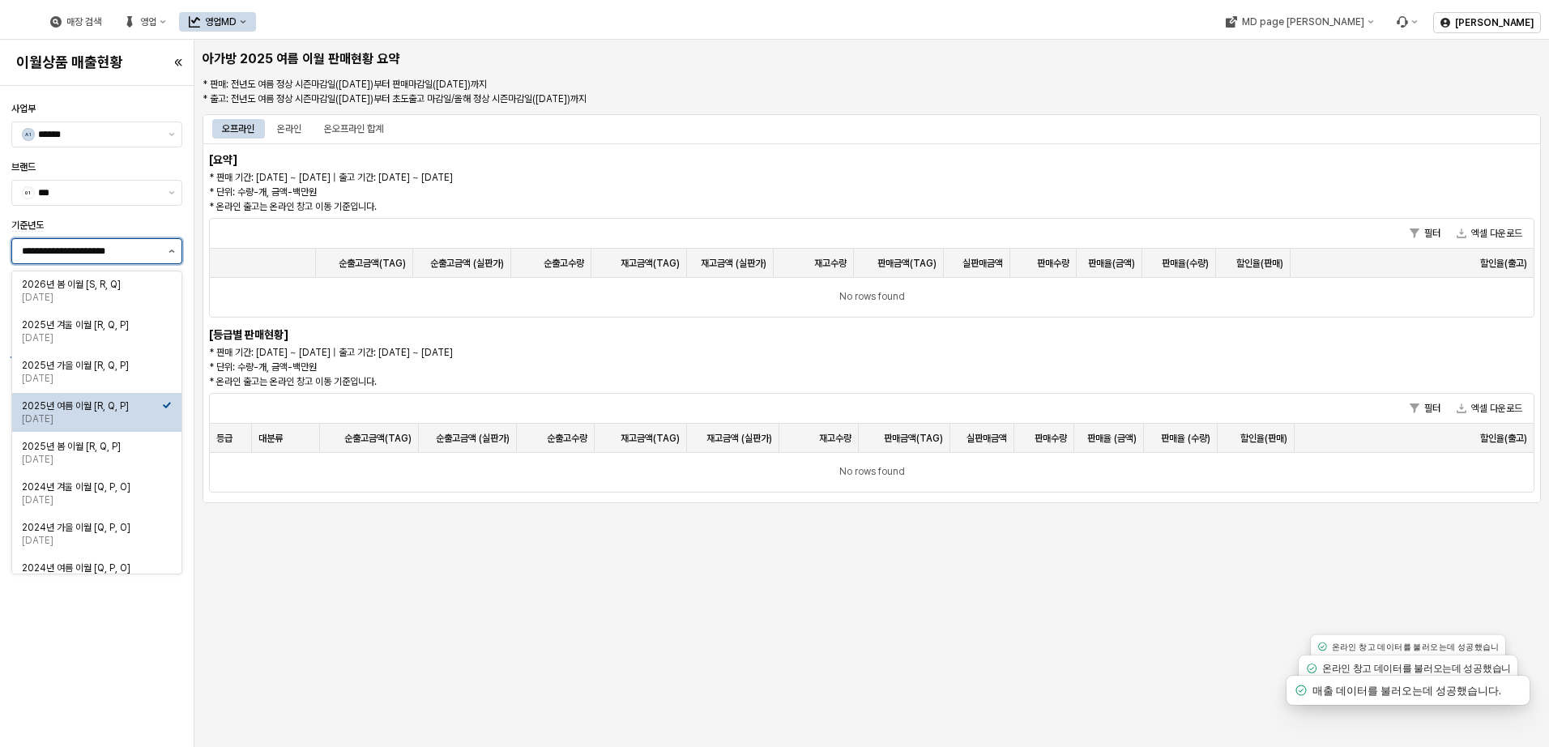
click at [177, 250] on button "제안 사항 표시" at bounding box center [171, 251] width 19 height 24
click at [118, 372] on div "[DATE]" at bounding box center [92, 378] width 140 height 13
type input "**********"
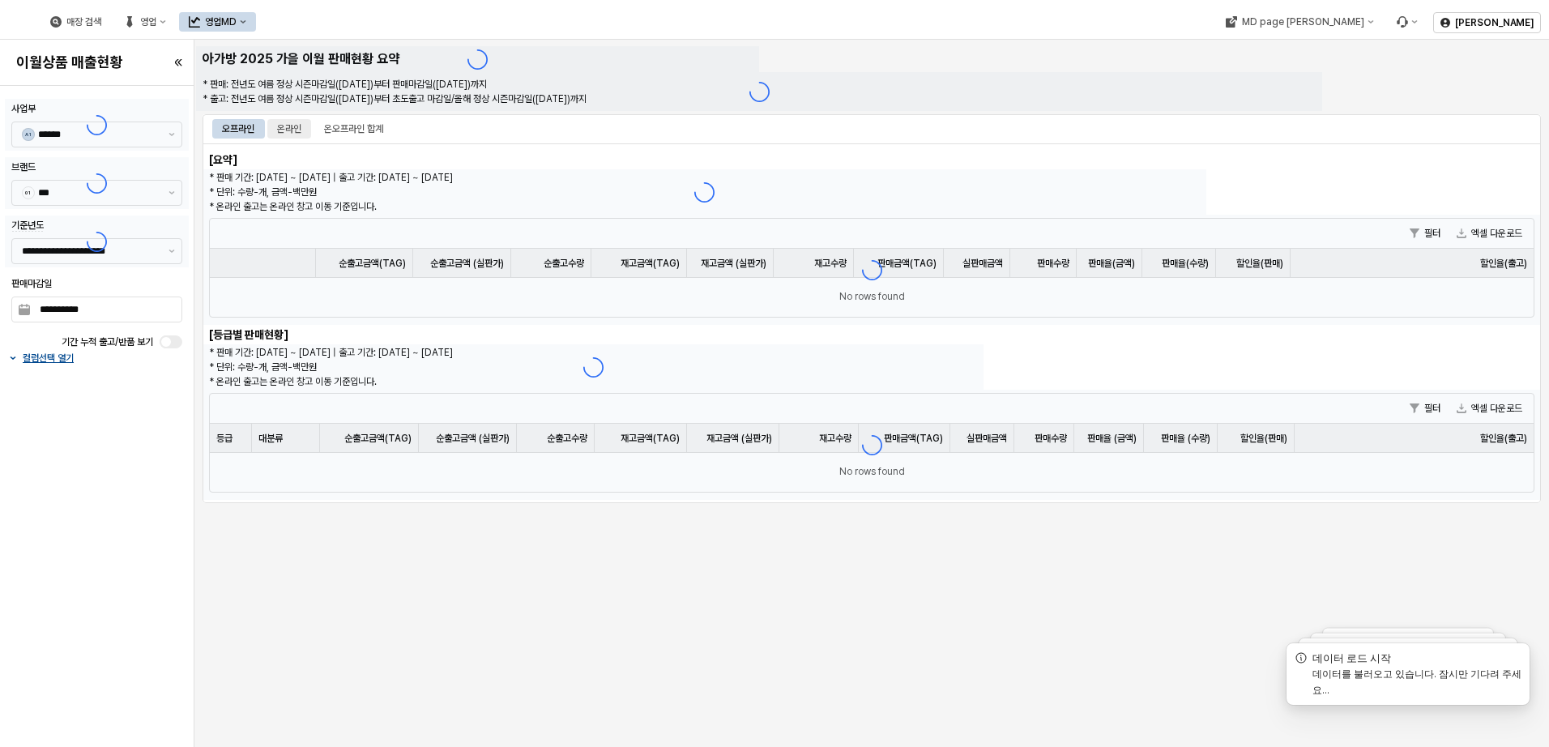
click at [288, 122] on div "온라인" at bounding box center [289, 128] width 24 height 19
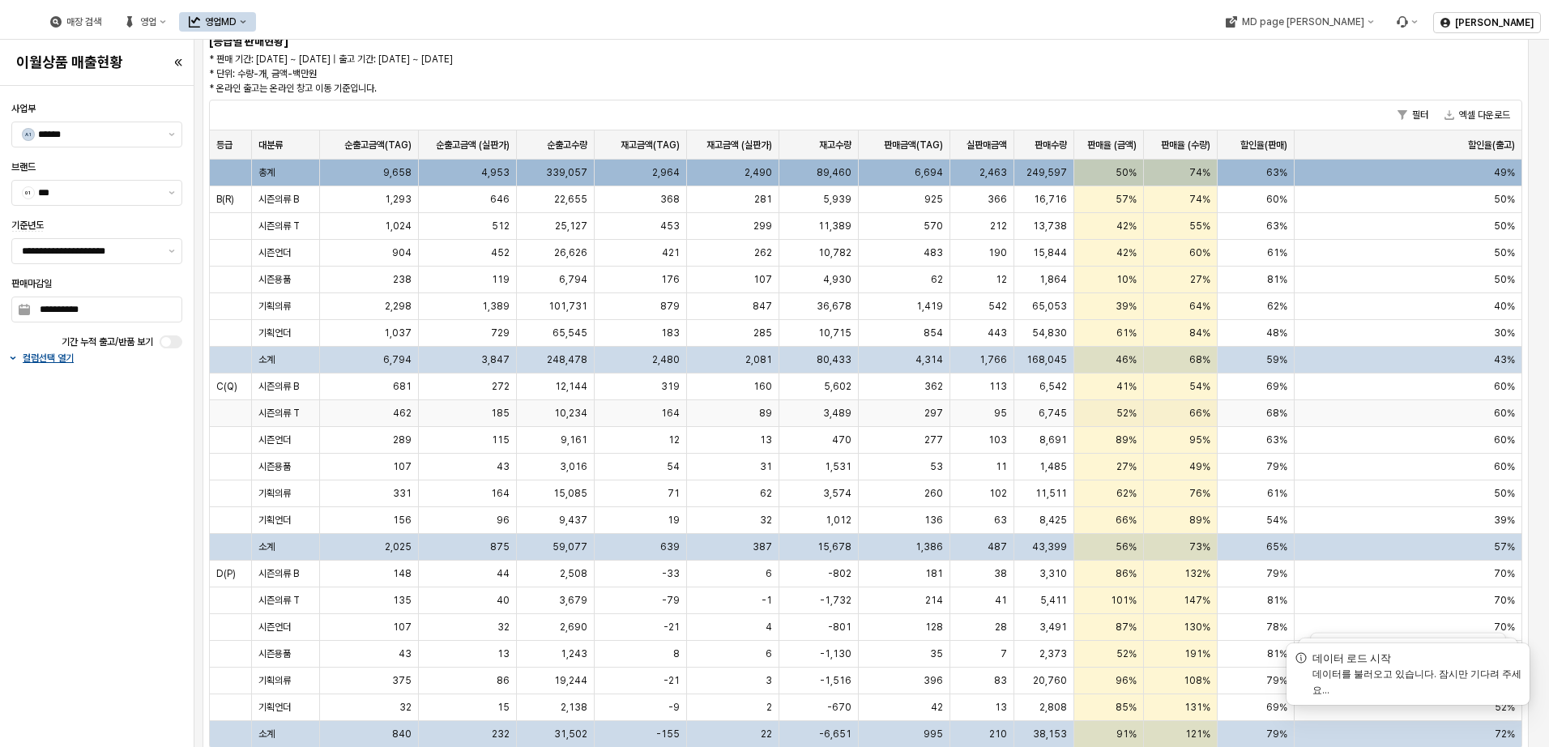
scroll to position [317, 0]
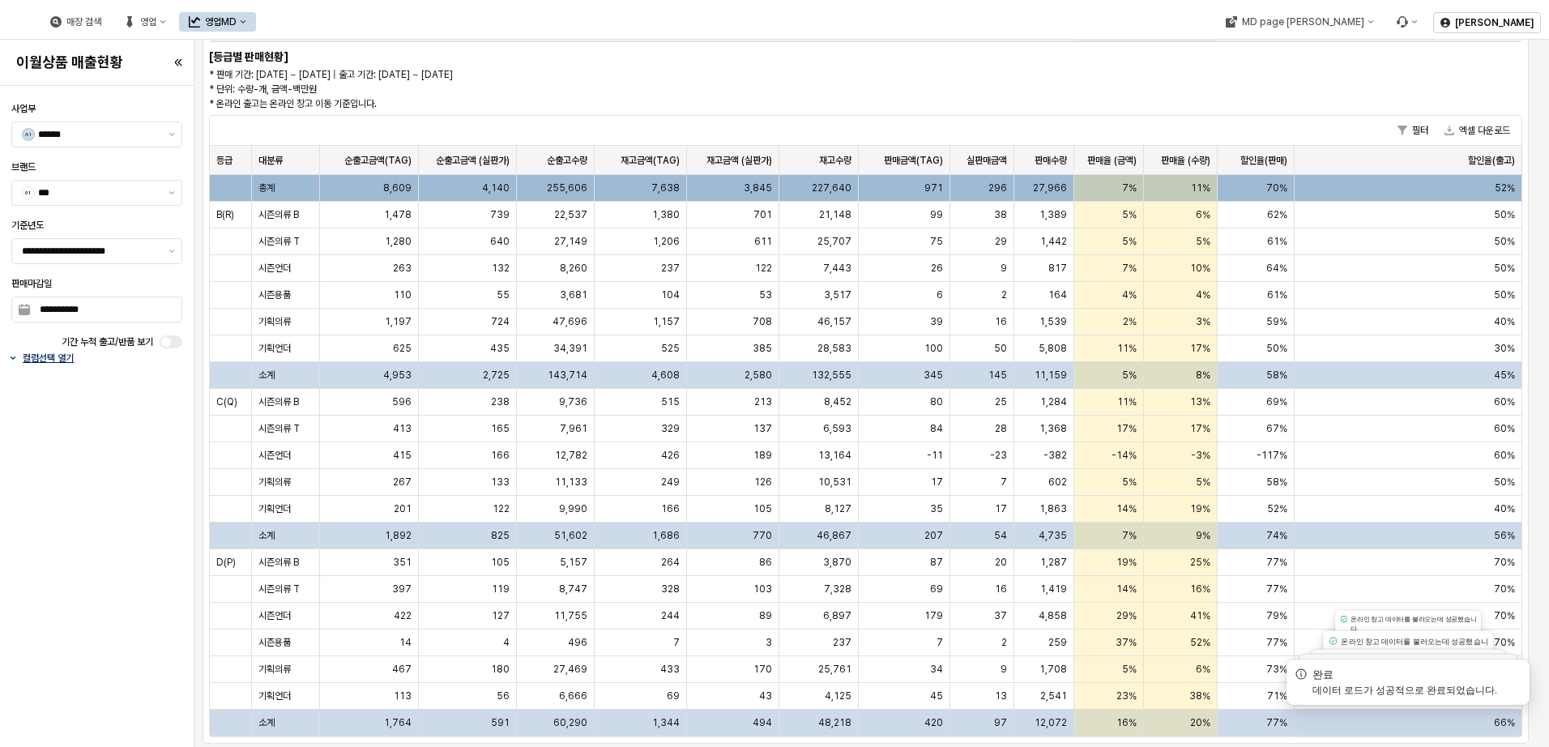
click at [62, 358] on p "컬럼선택 열기" at bounding box center [48, 357] width 51 height 13
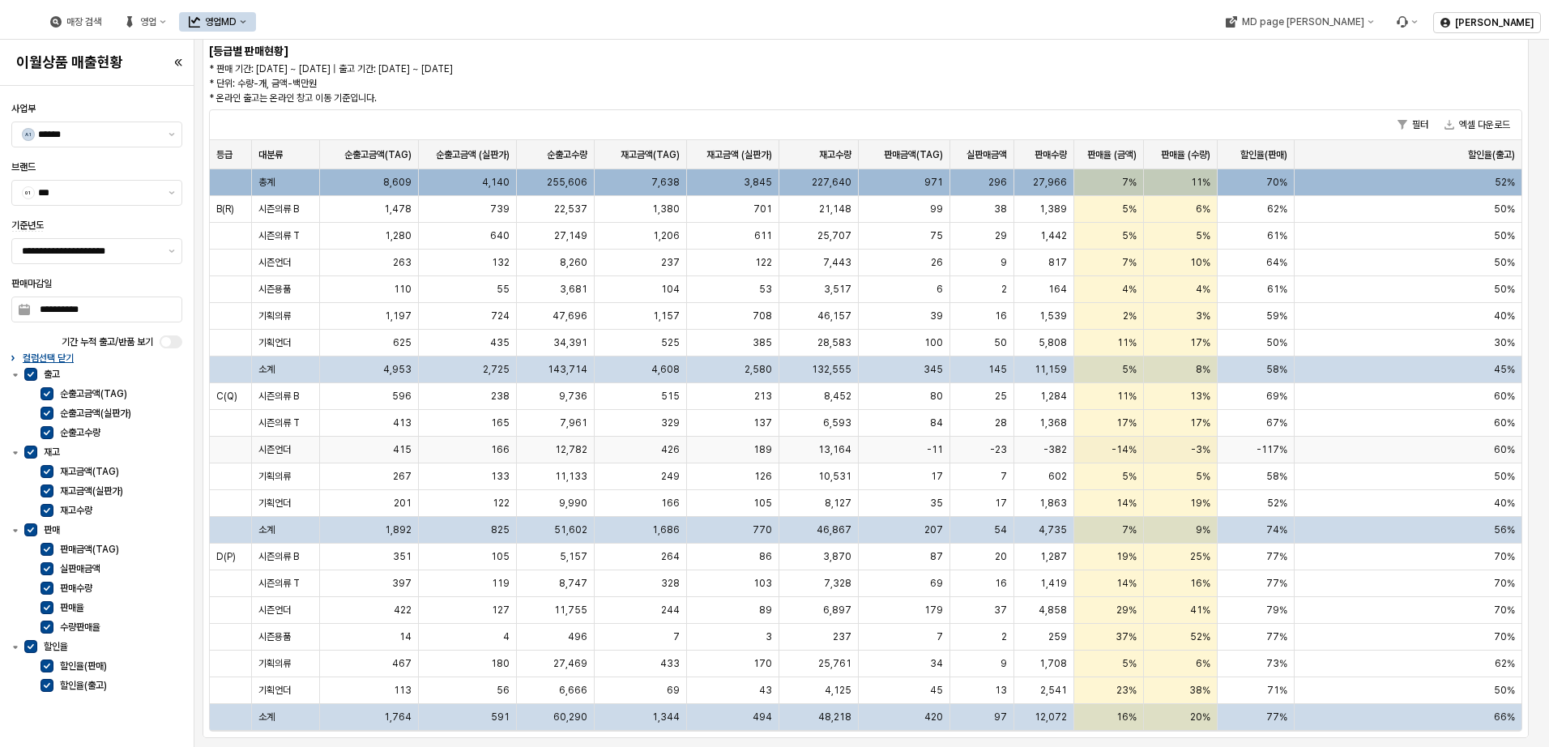
scroll to position [323, 0]
click at [806, 450] on div "13,164" at bounding box center [818, 449] width 79 height 27
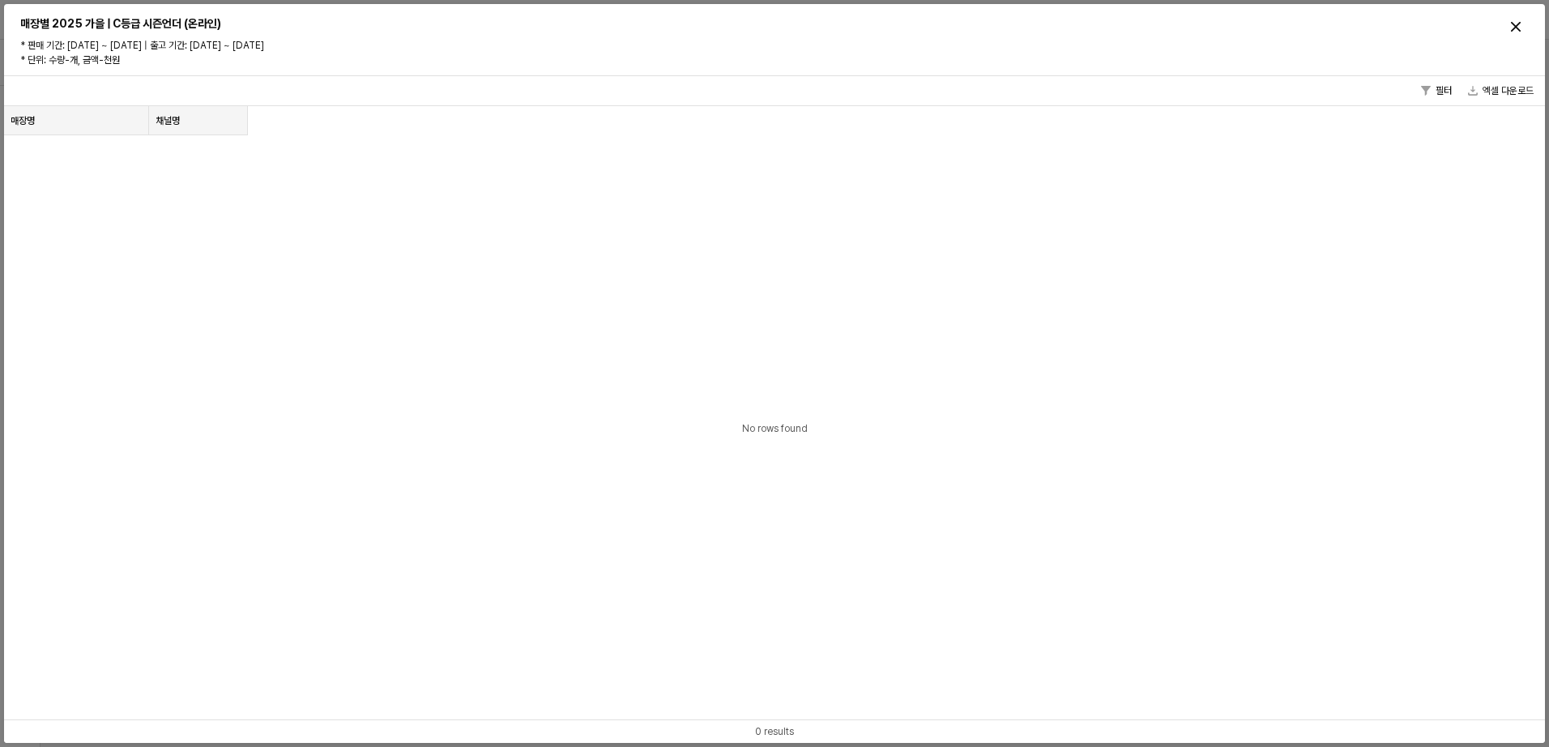
click at [806, 450] on div "필터 엑셀 다운로드 매장명 매장명 채널명 채널명 No rows found 0 results" at bounding box center [774, 409] width 1540 height 667
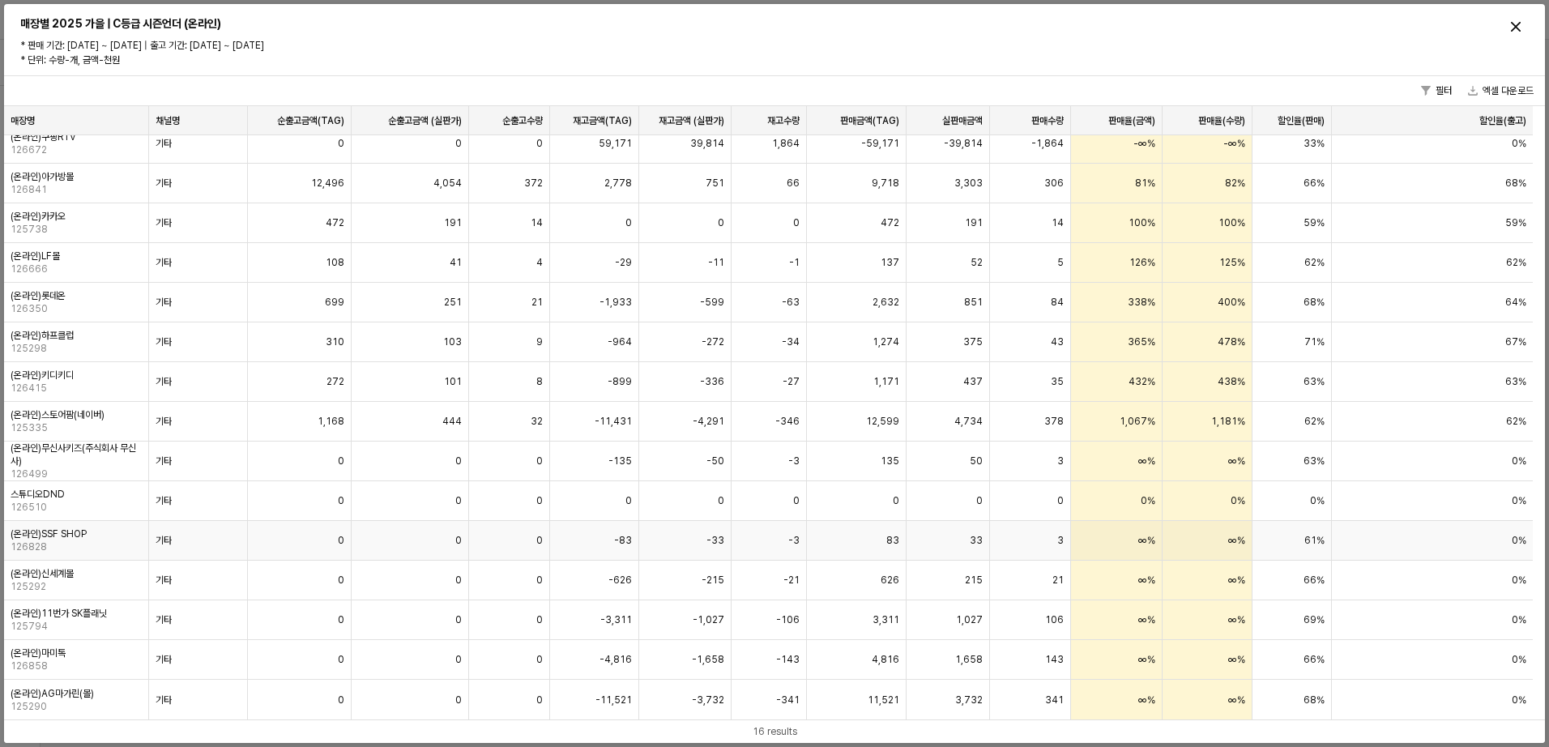
scroll to position [0, 0]
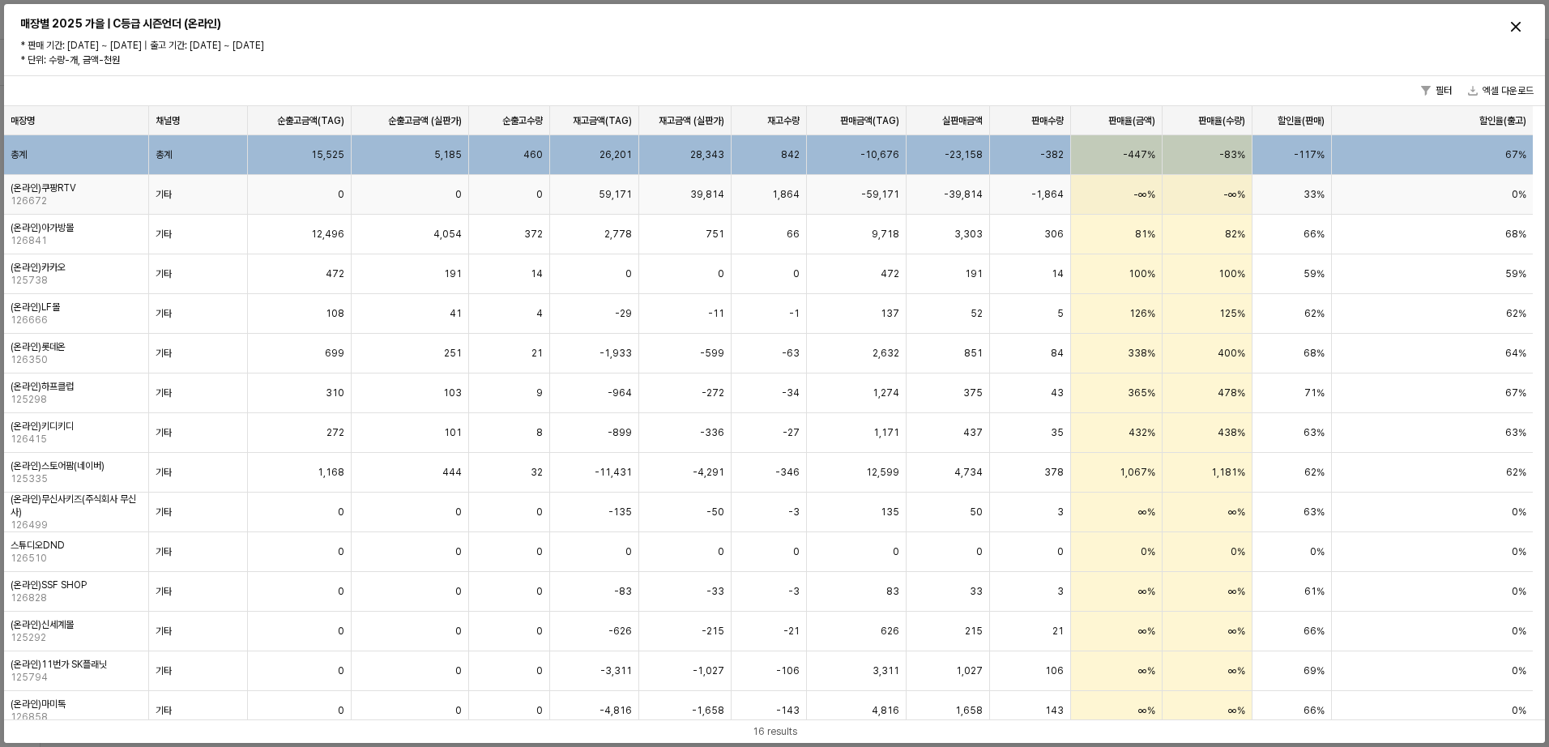
click at [1042, 185] on div "-1,864" at bounding box center [1030, 195] width 81 height 40
drag, startPoint x: 1042, startPoint y: 185, endPoint x: 1008, endPoint y: 196, distance: 35.1
click at [1008, 196] on div "-1,864" at bounding box center [1030, 195] width 81 height 40
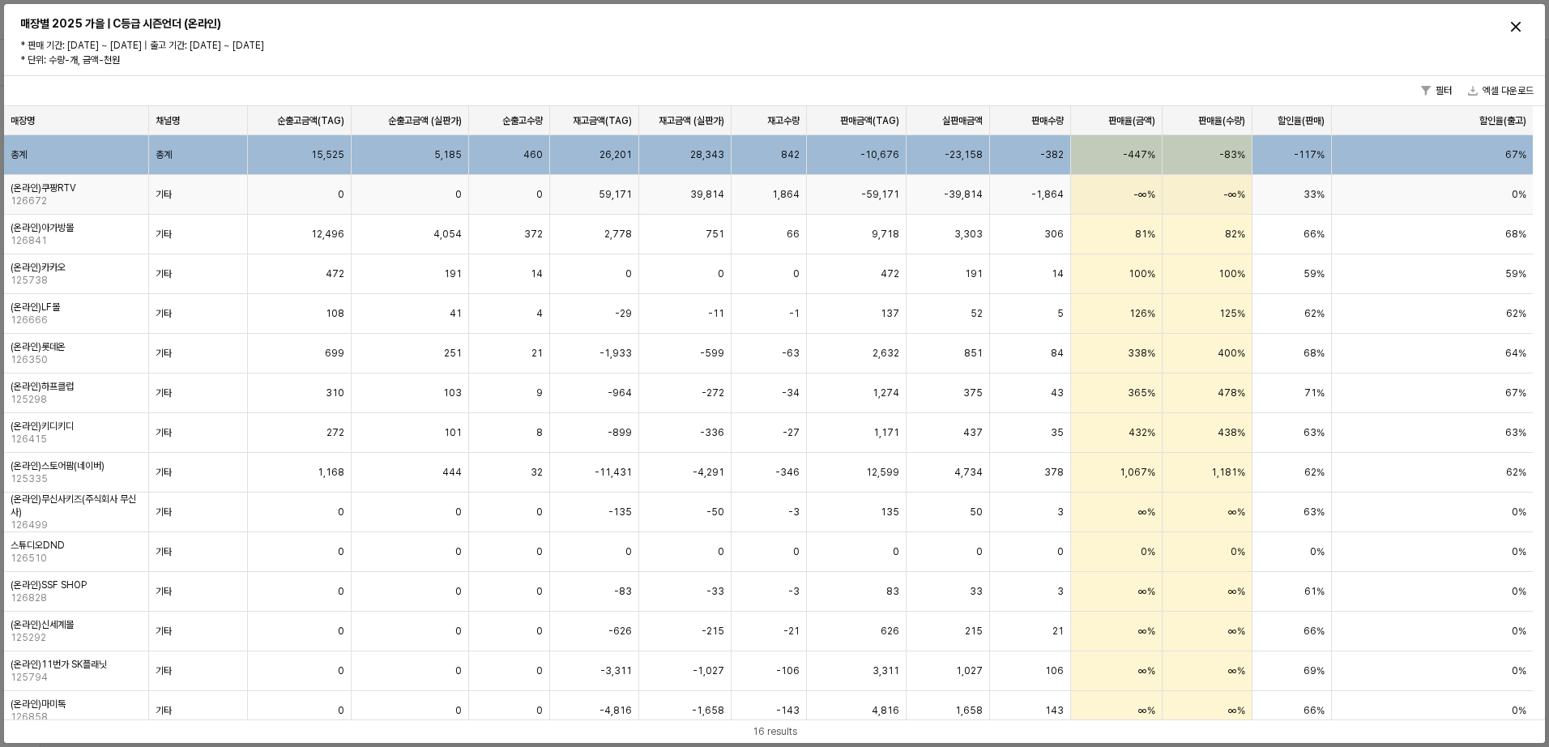
drag, startPoint x: 1008, startPoint y: 196, endPoint x: 829, endPoint y: 212, distance: 179.7
click at [835, 212] on div "-59,171" at bounding box center [857, 195] width 100 height 40
click at [764, 215] on div "66" at bounding box center [768, 235] width 75 height 40
click at [670, 207] on div "39,814" at bounding box center [685, 195] width 92 height 40
drag, startPoint x: 595, startPoint y: 199, endPoint x: 645, endPoint y: 198, distance: 49.4
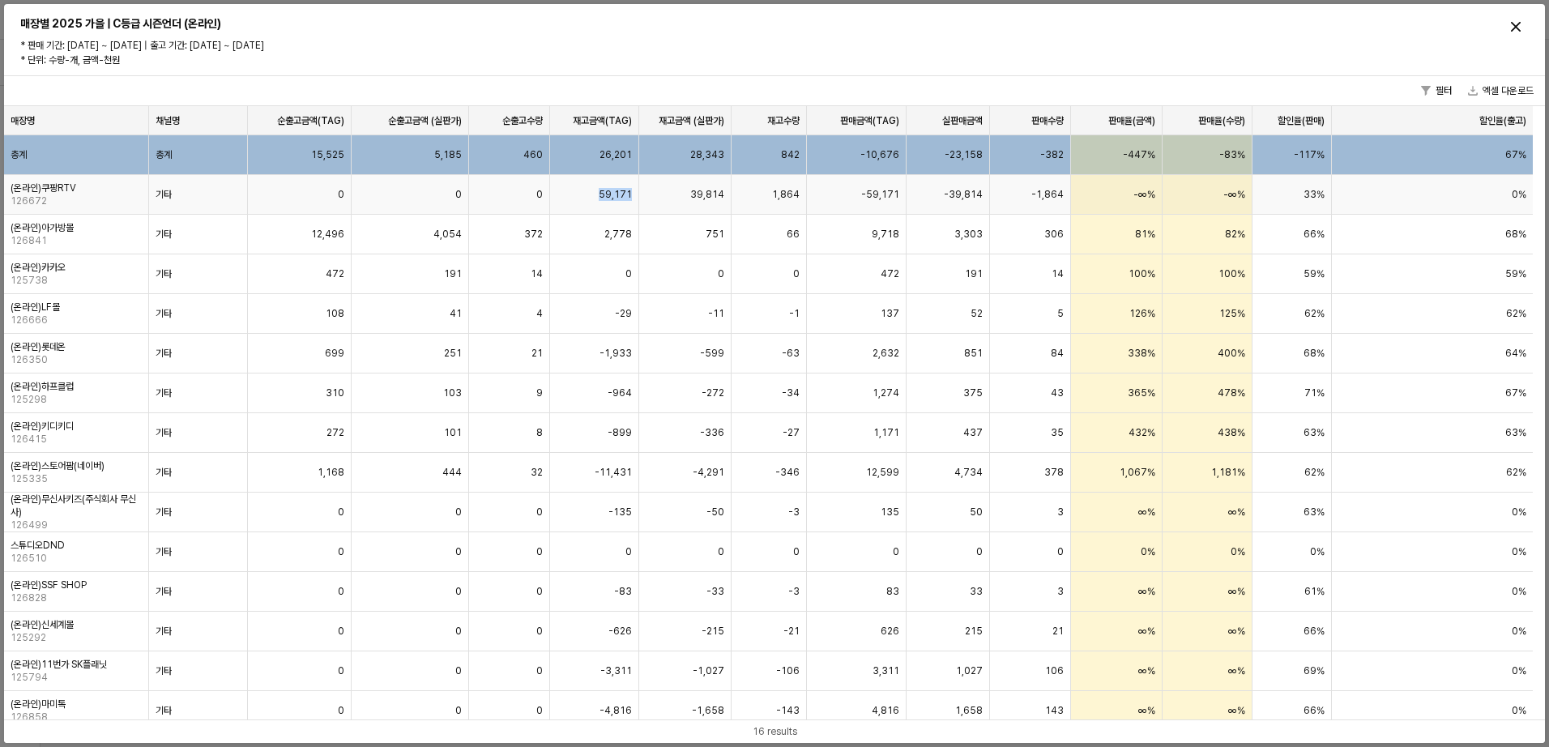
click at [645, 198] on div "(온라인)쿠팡RTV 126672 기타 0 0 0 59,171 39,814 1,864 -59,171 -39,814 -1,864 -∞% -∞% 3…" at bounding box center [768, 195] width 1528 height 40
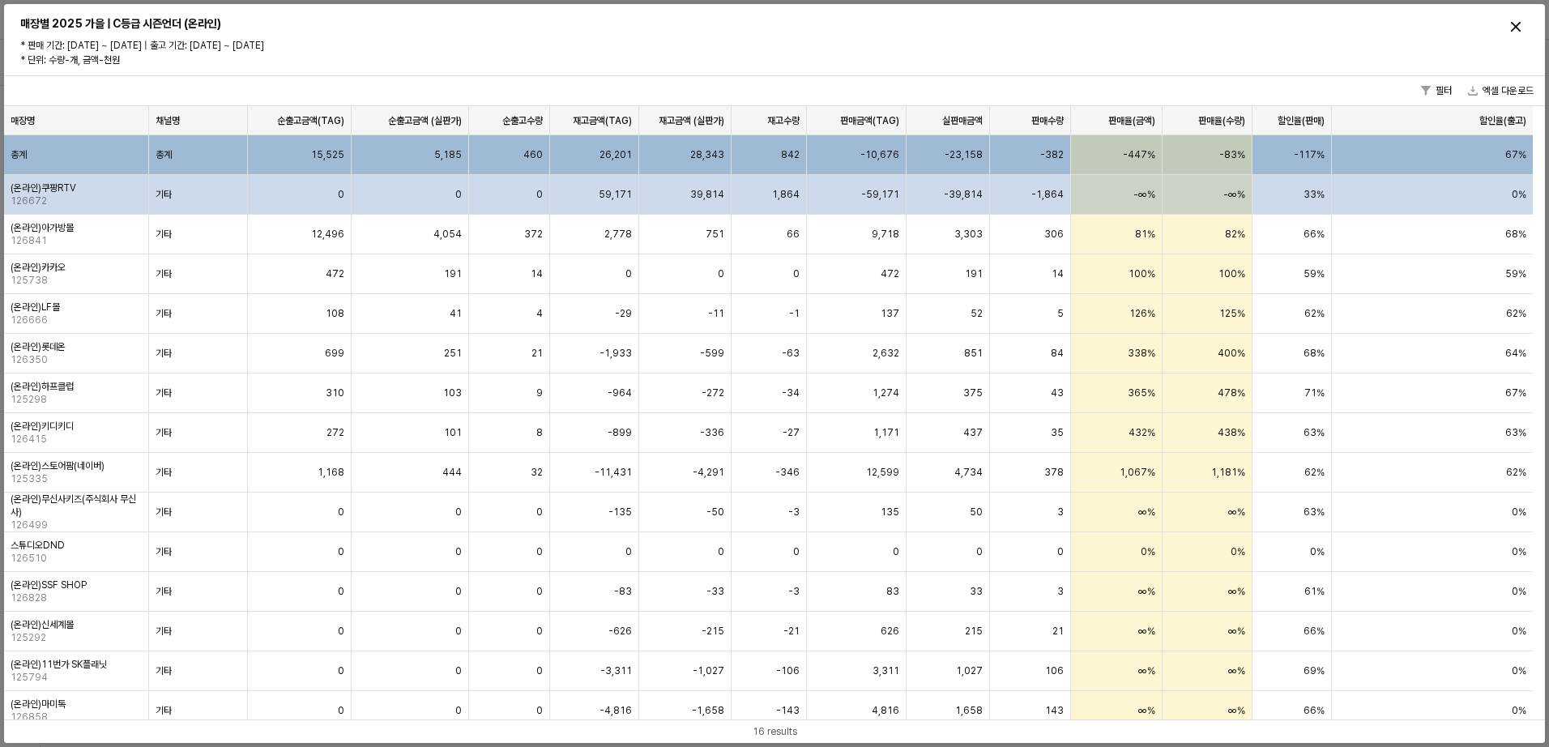
click at [820, 184] on div "-59,171" at bounding box center [857, 195] width 100 height 40
click at [904, 184] on div "-59,171" at bounding box center [857, 195] width 100 height 40
click at [948, 185] on div "-39,814" at bounding box center [947, 195] width 83 height 40
click at [1011, 190] on div "-1,864" at bounding box center [1030, 195] width 81 height 40
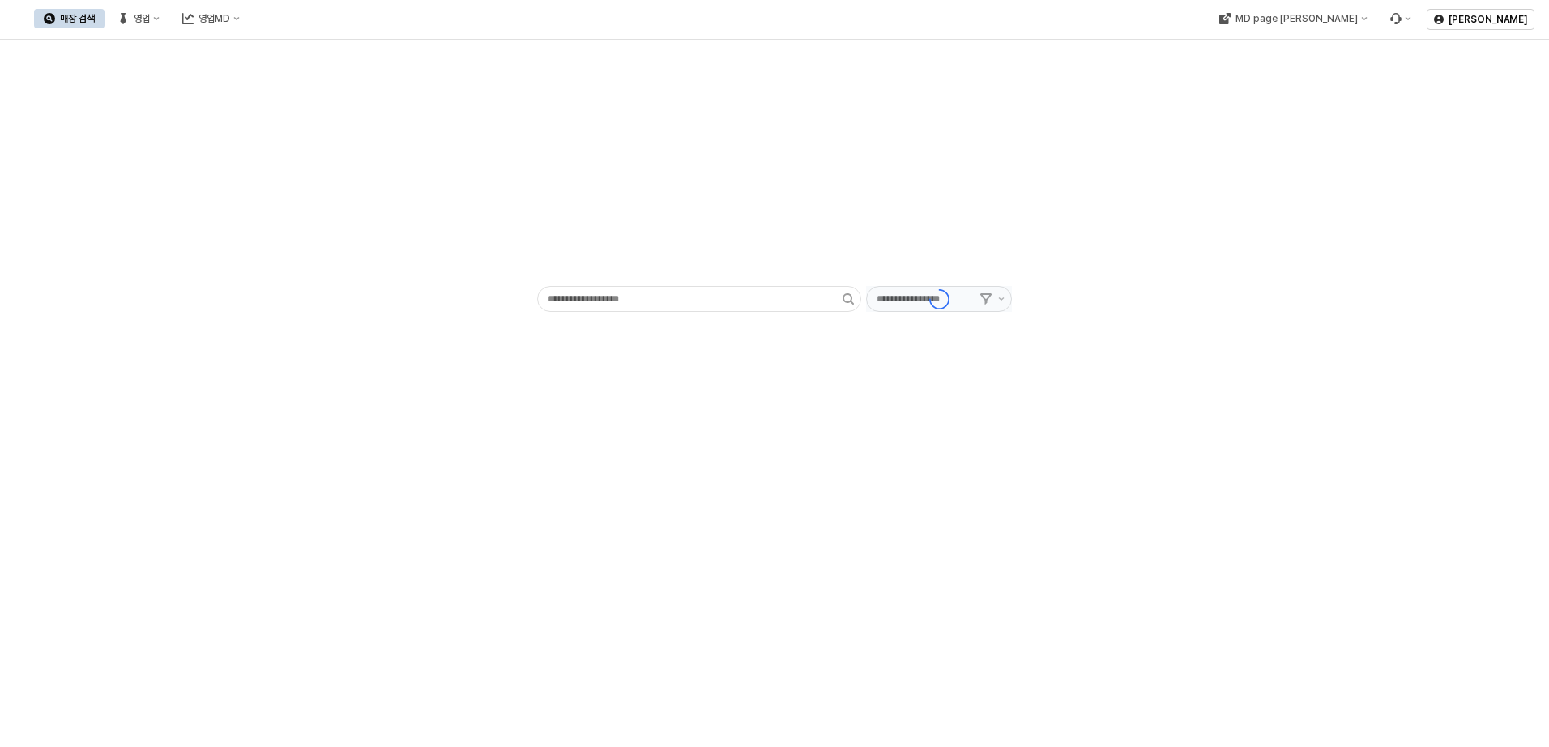
type input "******"
click at [230, 23] on div "영업MD" at bounding box center [214, 18] width 32 height 11
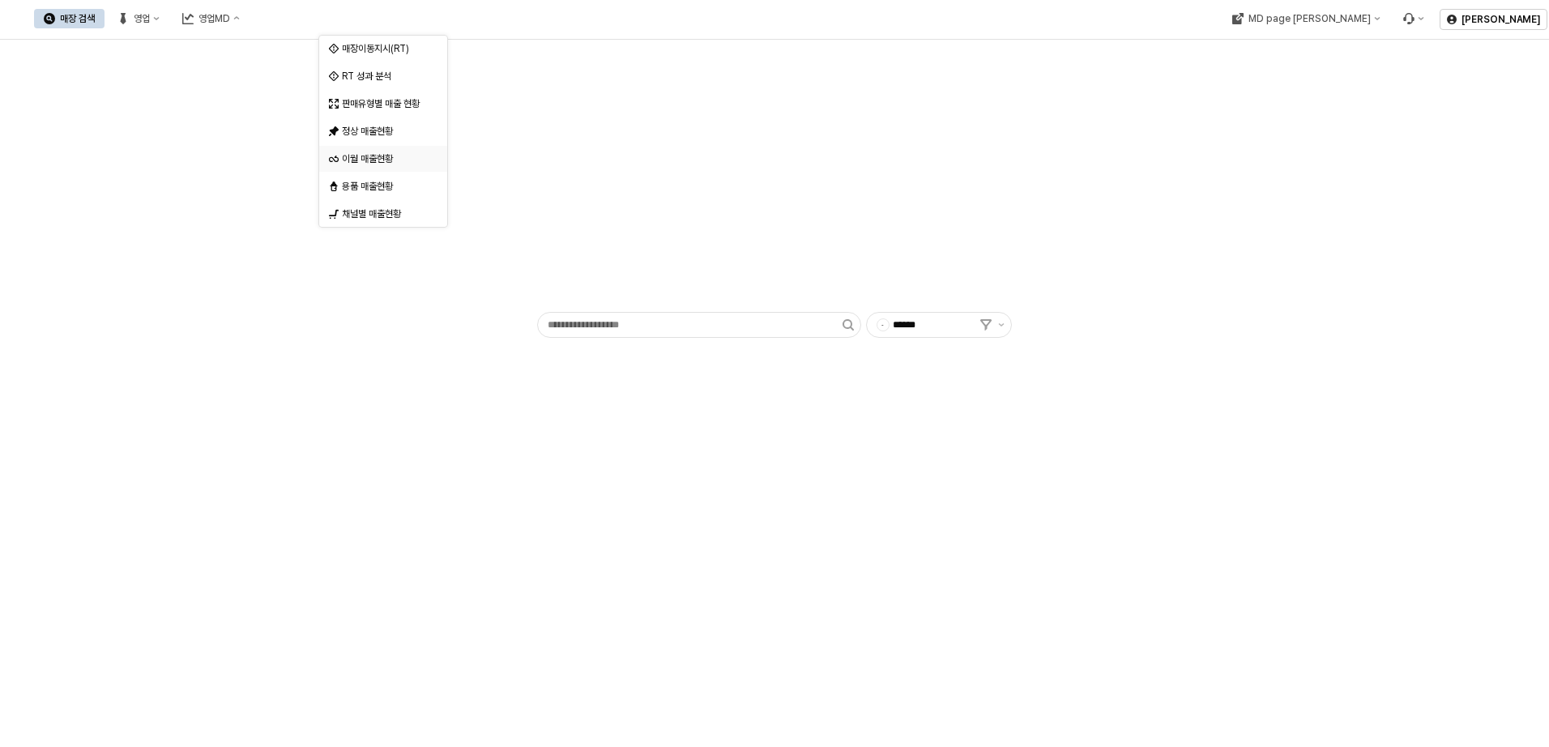
click at [401, 163] on div "이월 매출현황" at bounding box center [385, 158] width 86 height 13
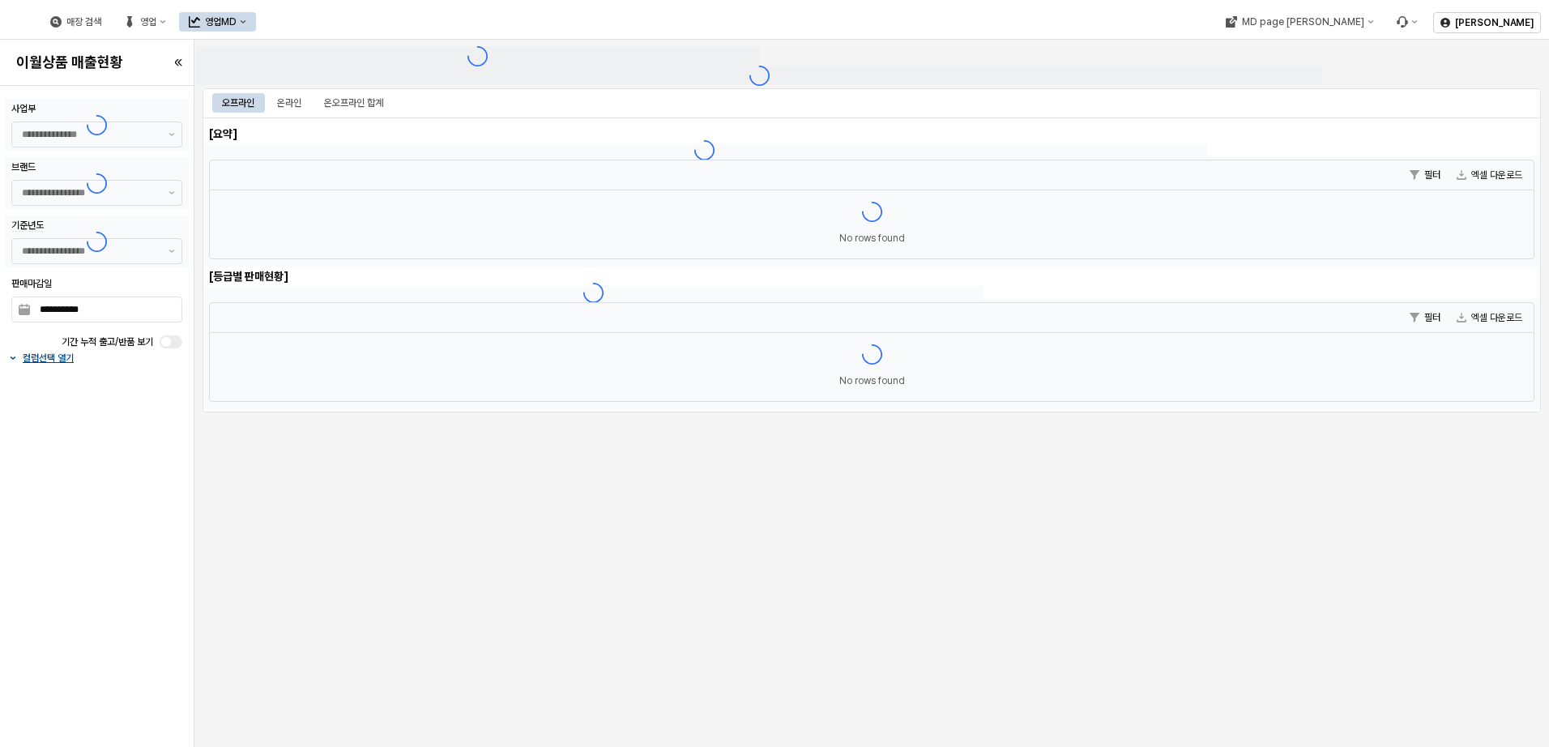
type input "******"
type input "***"
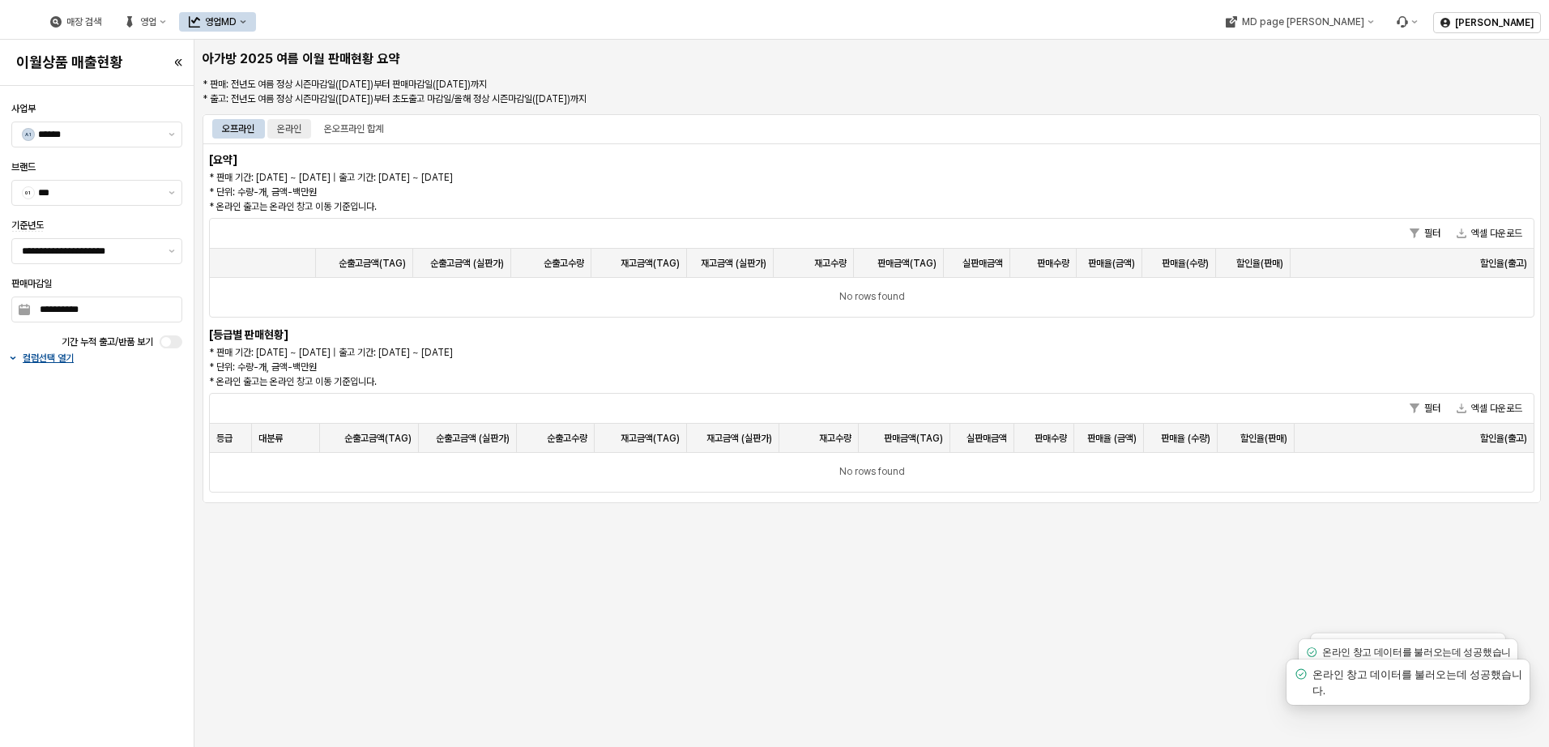
click at [296, 127] on div "온라인" at bounding box center [289, 128] width 24 height 19
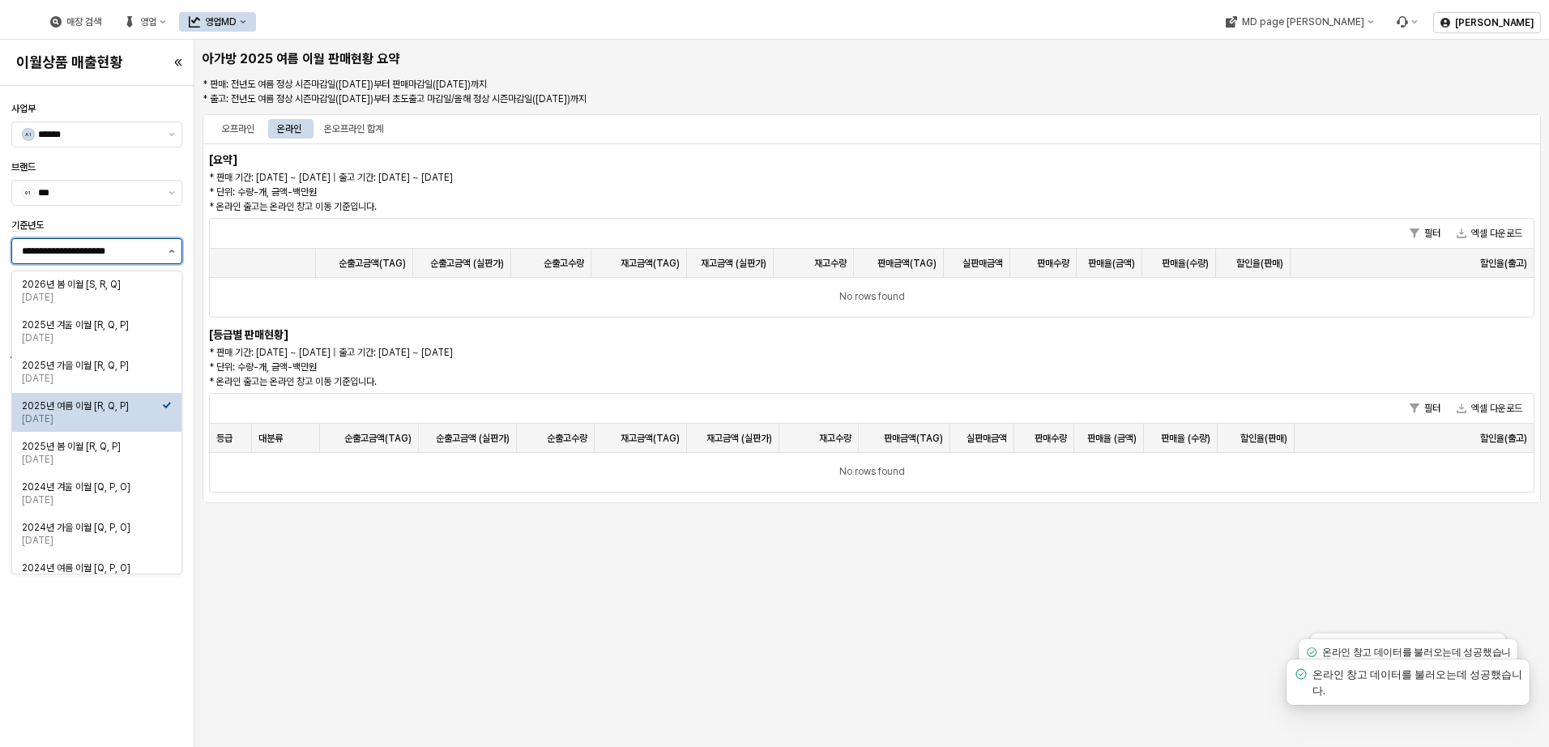
click at [171, 249] on icon "제안 사항 표시" at bounding box center [171, 250] width 6 height 3
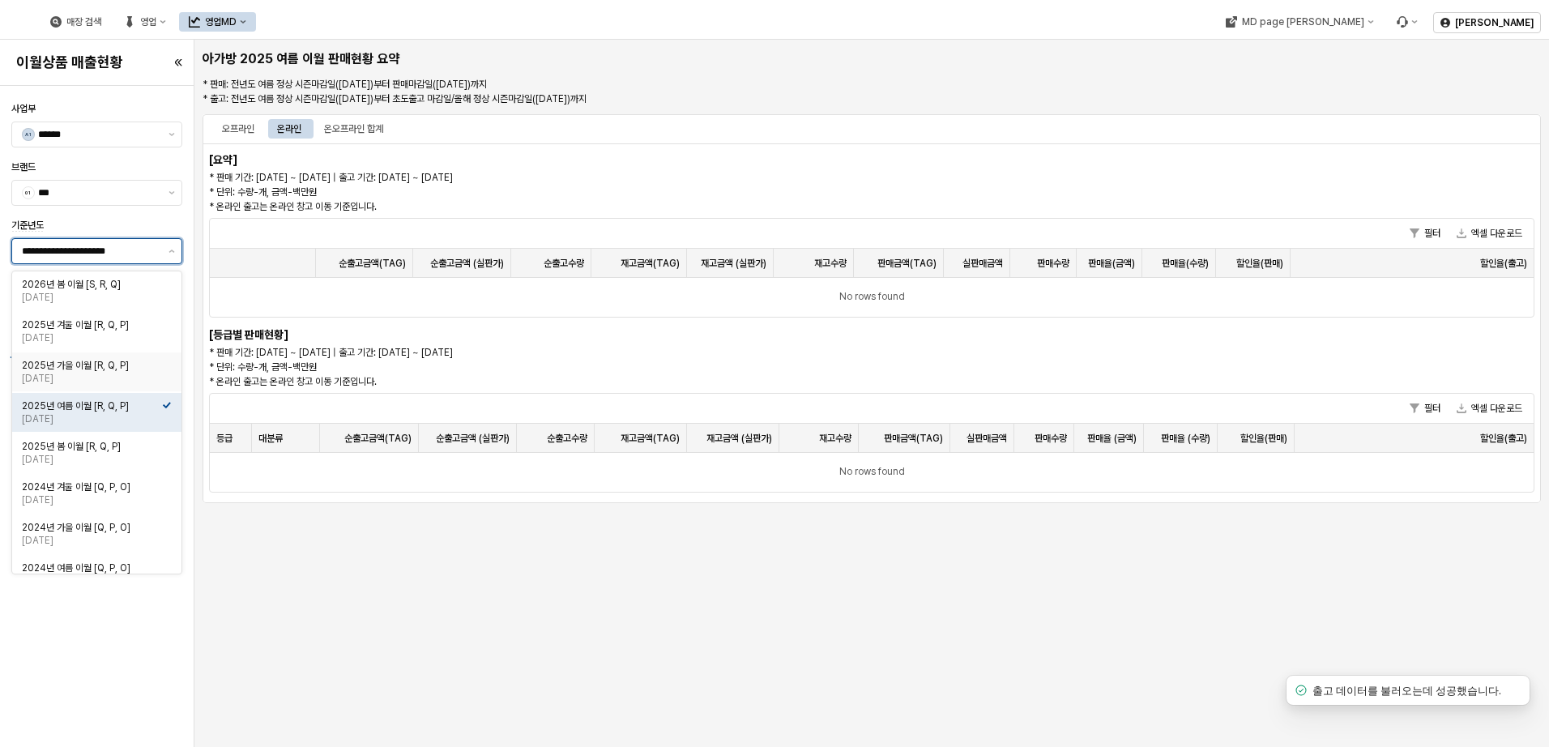
click at [123, 372] on div "[DATE]" at bounding box center [92, 378] width 140 height 13
type input "**********"
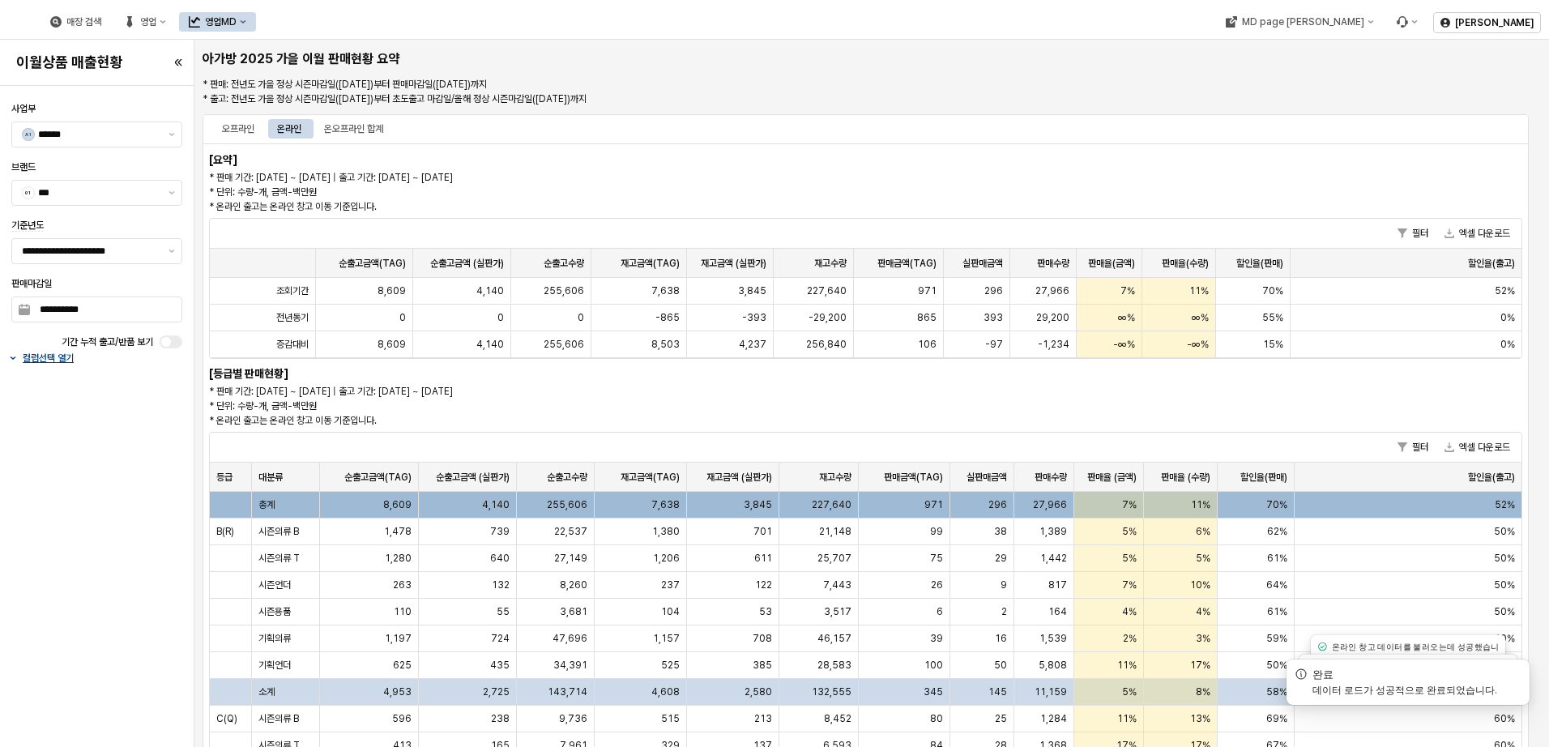
click at [47, 360] on p "컬럼선택 열기" at bounding box center [48, 357] width 51 height 13
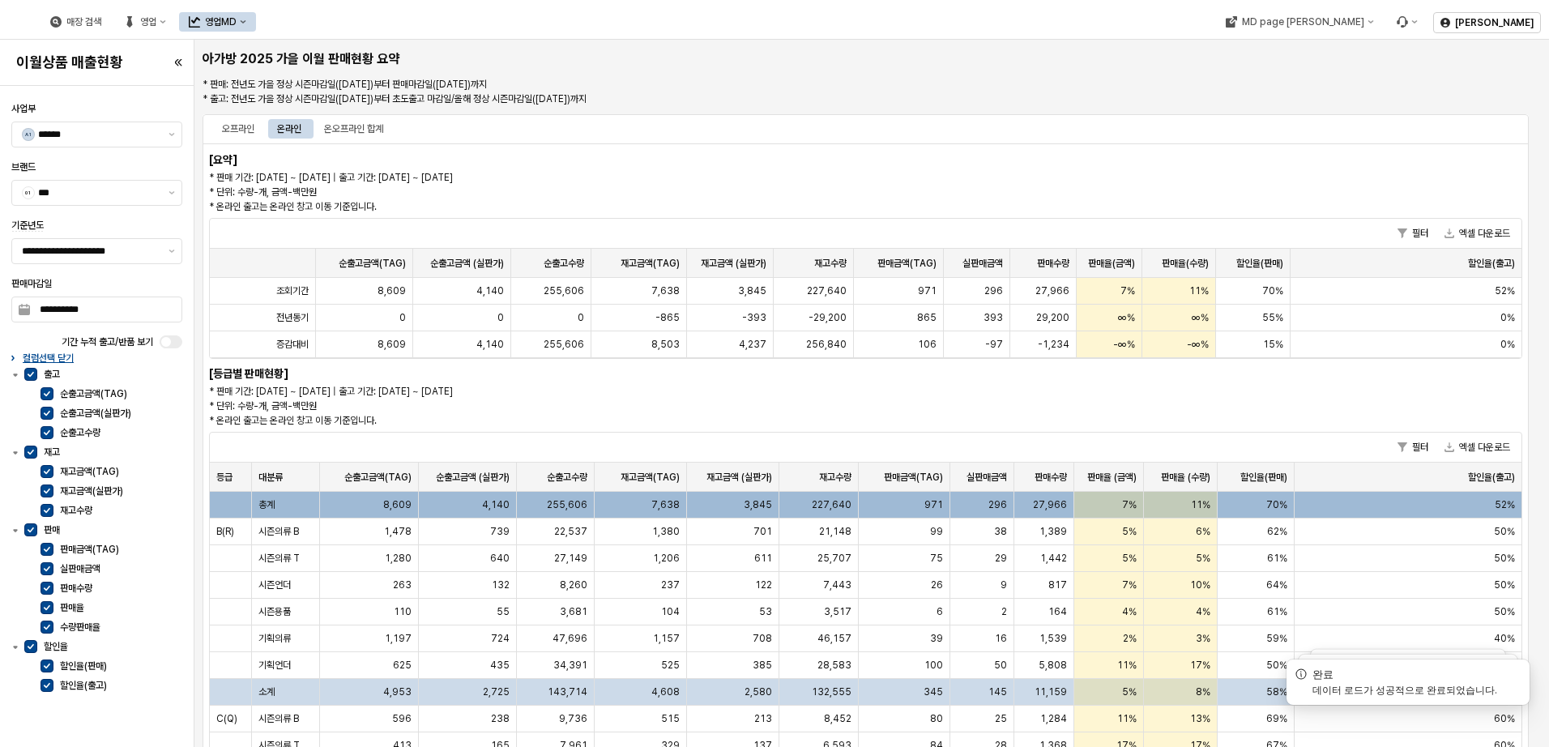
click at [1181, 420] on div "[요약] * 판매 기간: [DATE] ~ [DATE] | 출고 기간: [DATE] ~ [DATE] * 단위: 수량-개, 금액-백만원 * 온라인…" at bounding box center [865, 601] width 1326 height 917
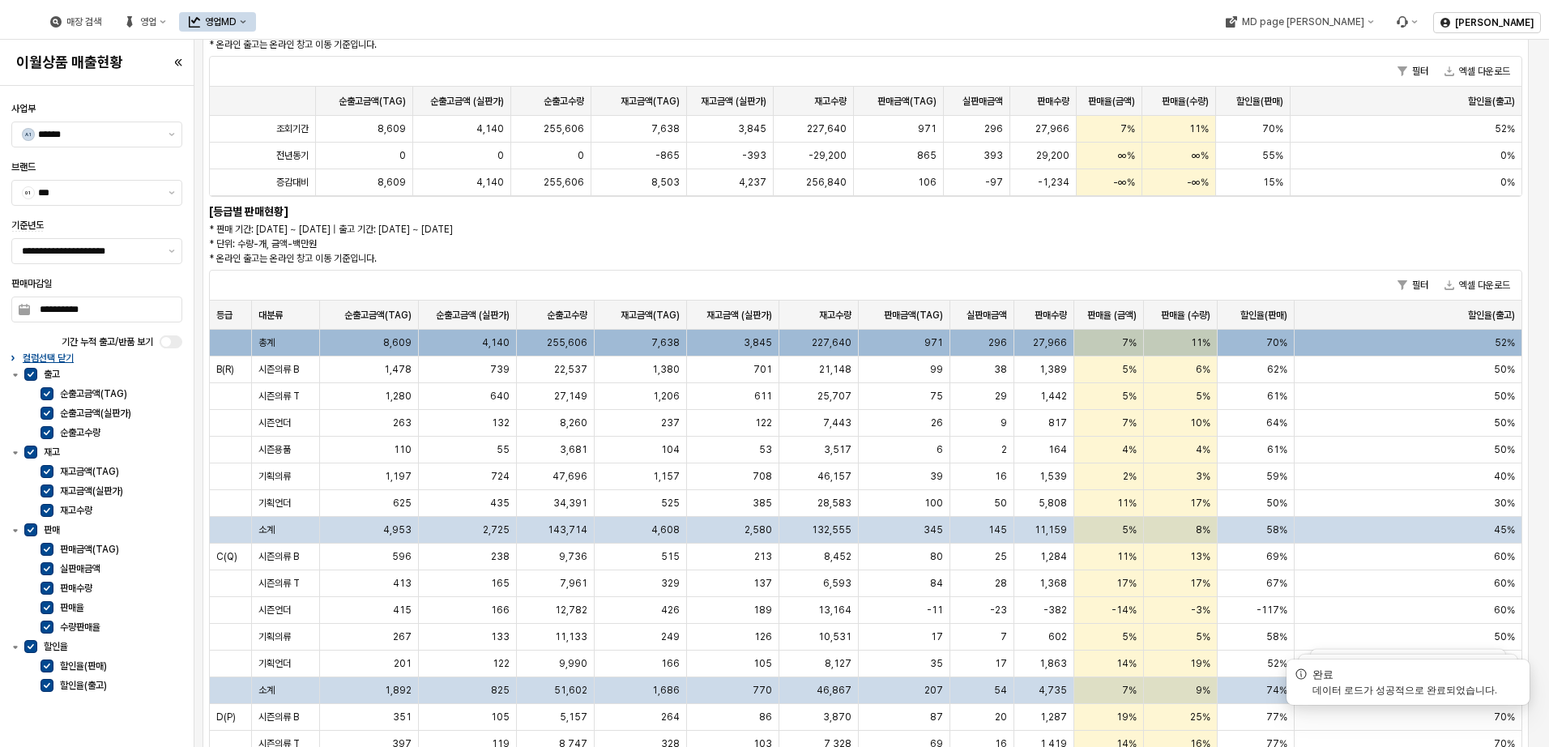
scroll to position [243, 0]
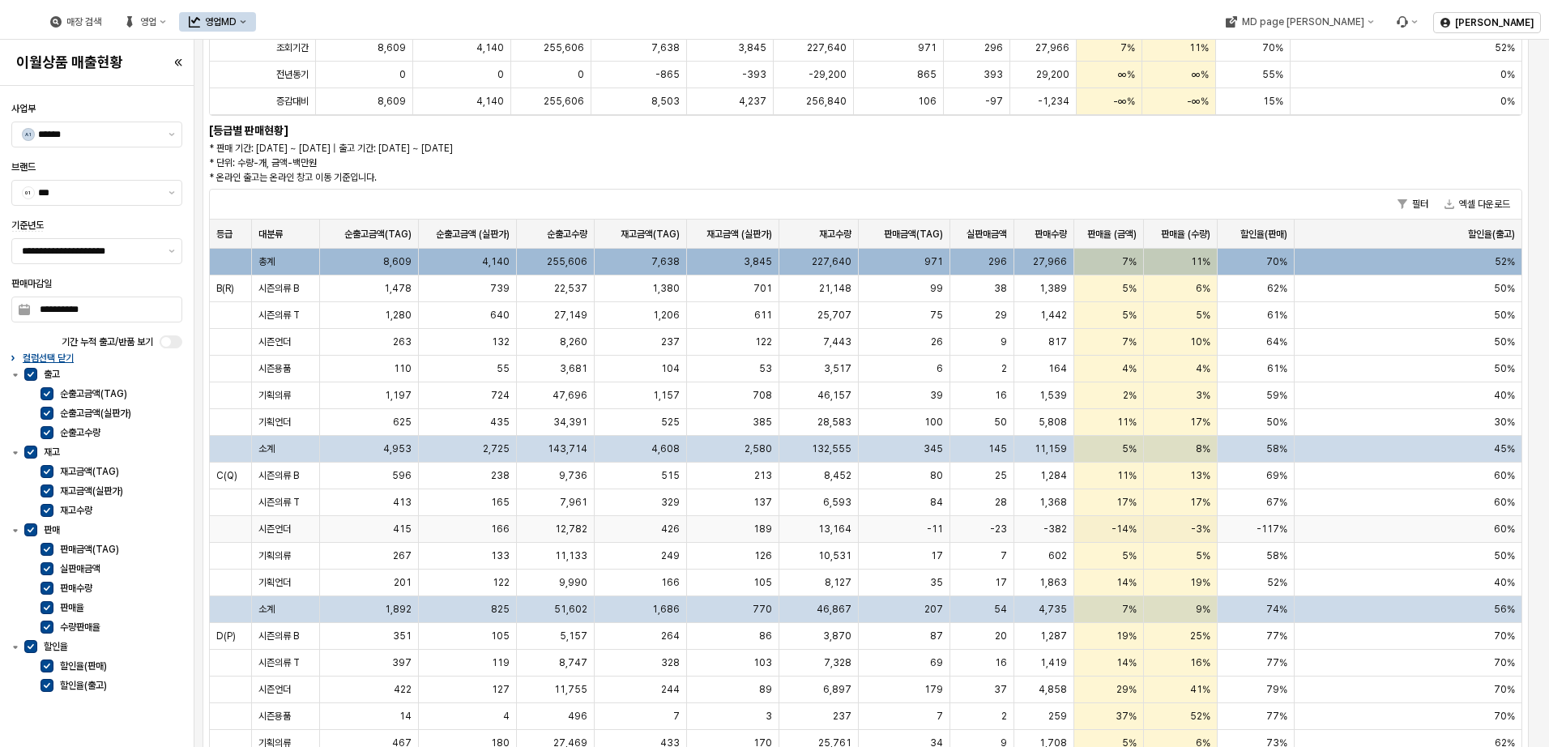
click at [640, 535] on div "426" at bounding box center [640, 529] width 93 height 27
click at [640, 535] on div "**********" at bounding box center [774, 373] width 1549 height 747
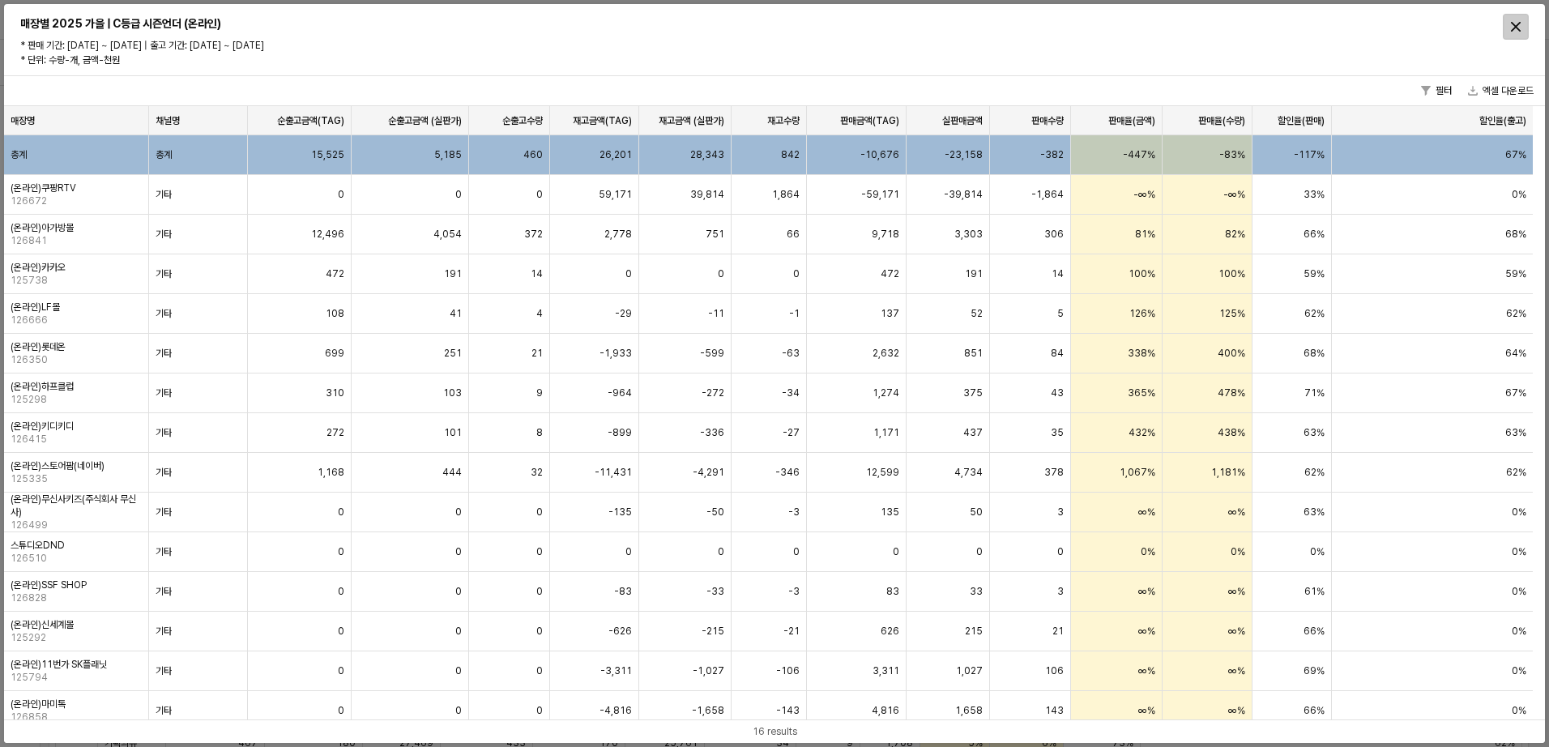
click at [1515, 28] on icon "Close" at bounding box center [1515, 27] width 10 height 10
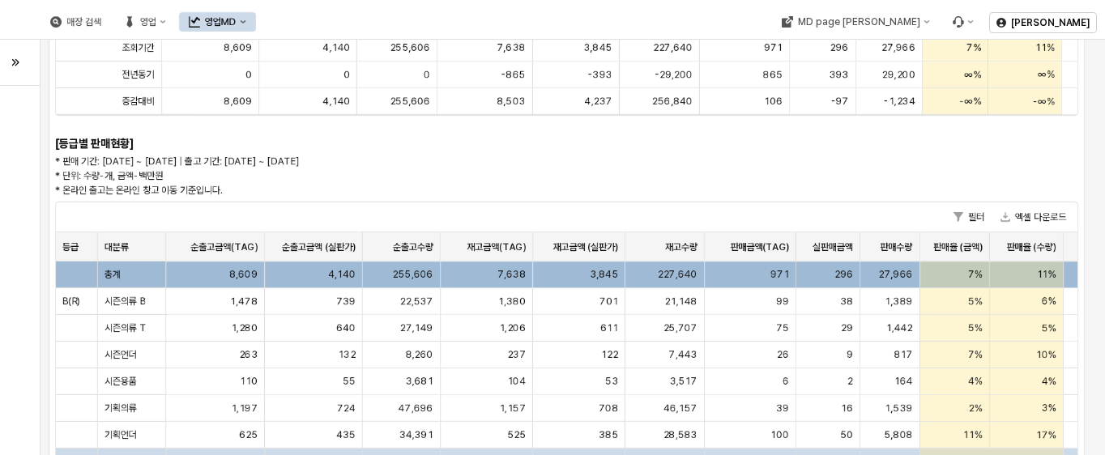
drag, startPoint x: 640, startPoint y: 535, endPoint x: 1091, endPoint y: 19, distance: 685.9
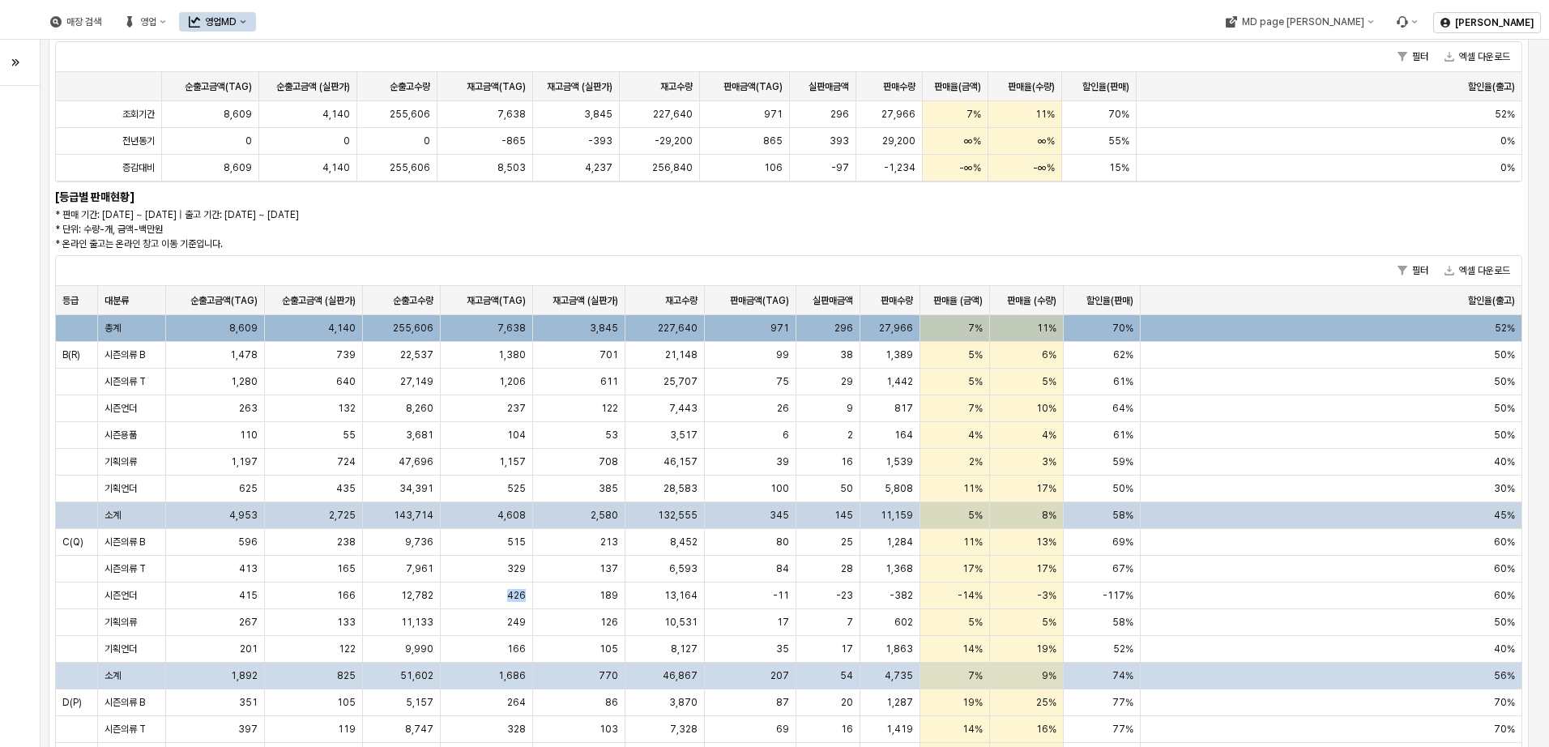
scroll to position [0, 0]
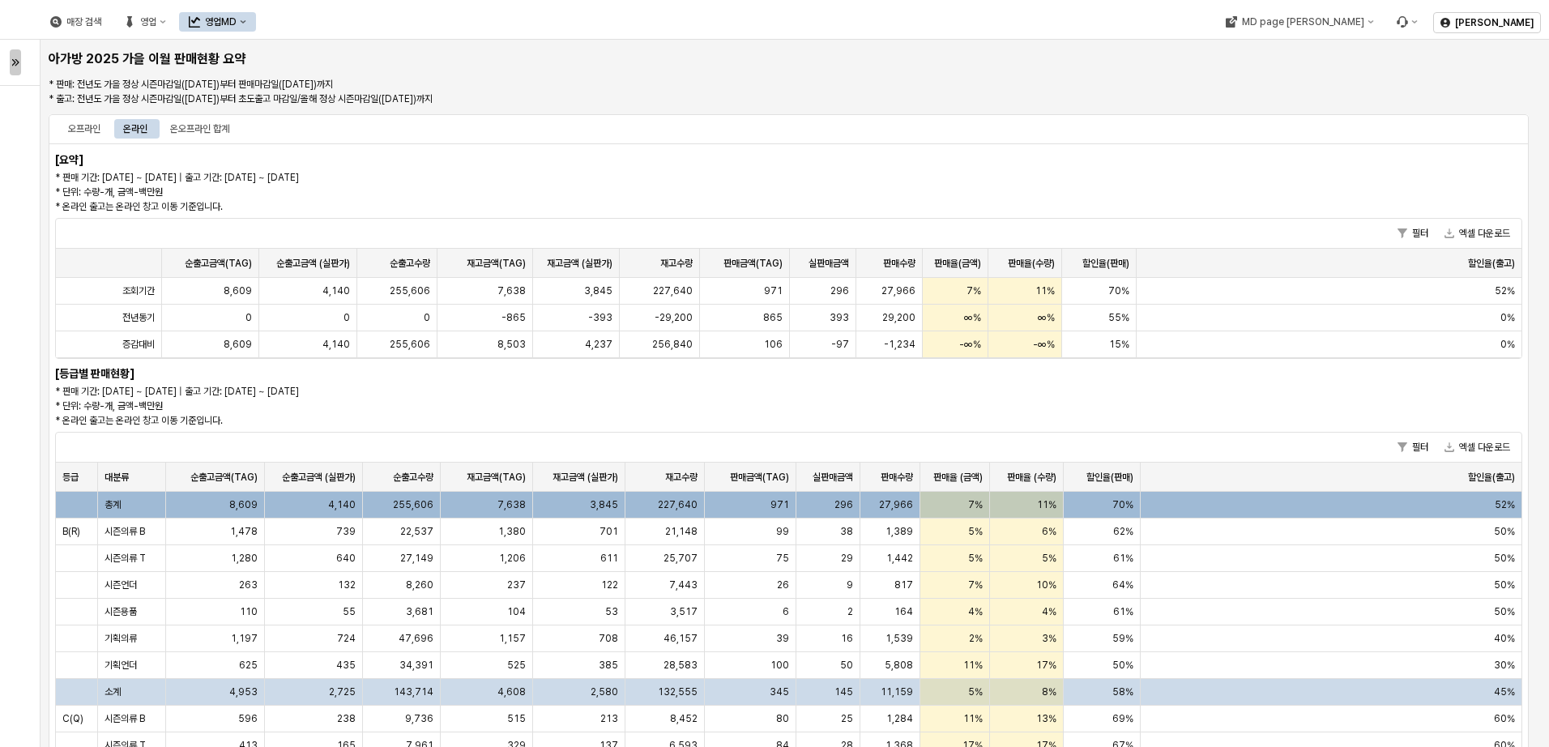
click at [13, 56] on div "button" at bounding box center [16, 62] width 10 height 24
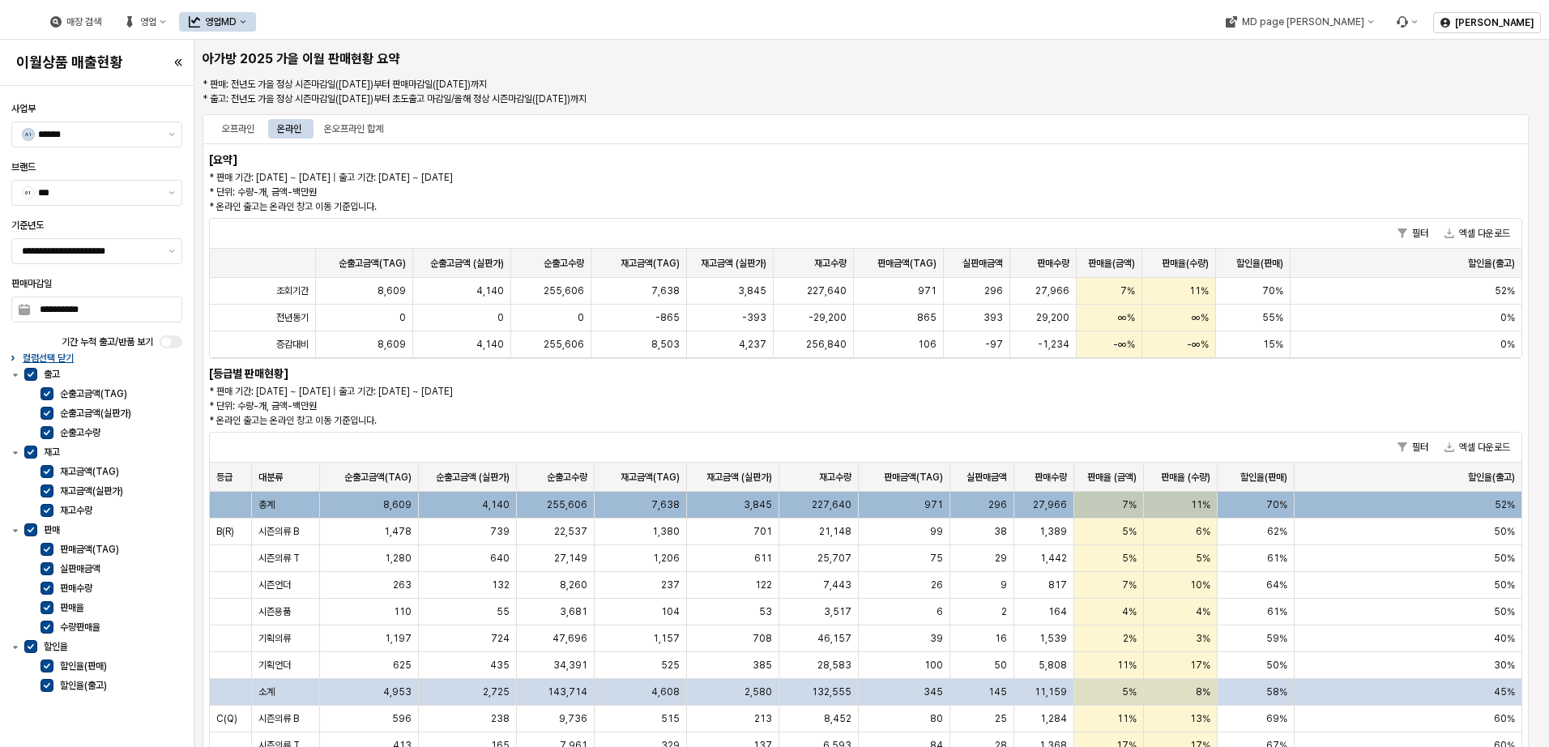
click at [1120, 395] on div "[요약] * 판매 기간: [DATE] ~ [DATE] | 출고 기간: [DATE] ~ [DATE] * 단위: 수량-개, 금액-백만원 * 온라인…" at bounding box center [865, 601] width 1326 height 917
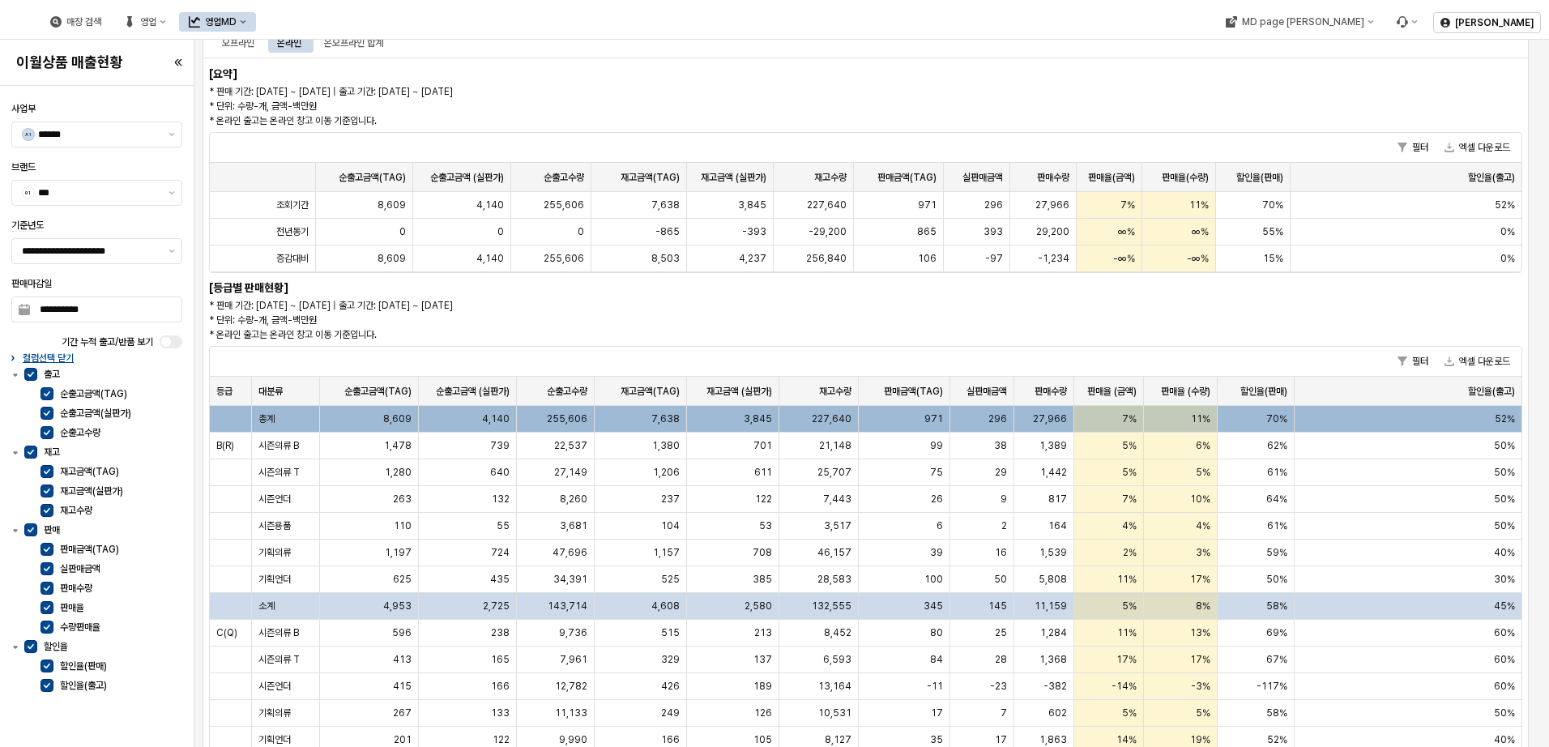
scroll to position [243, 0]
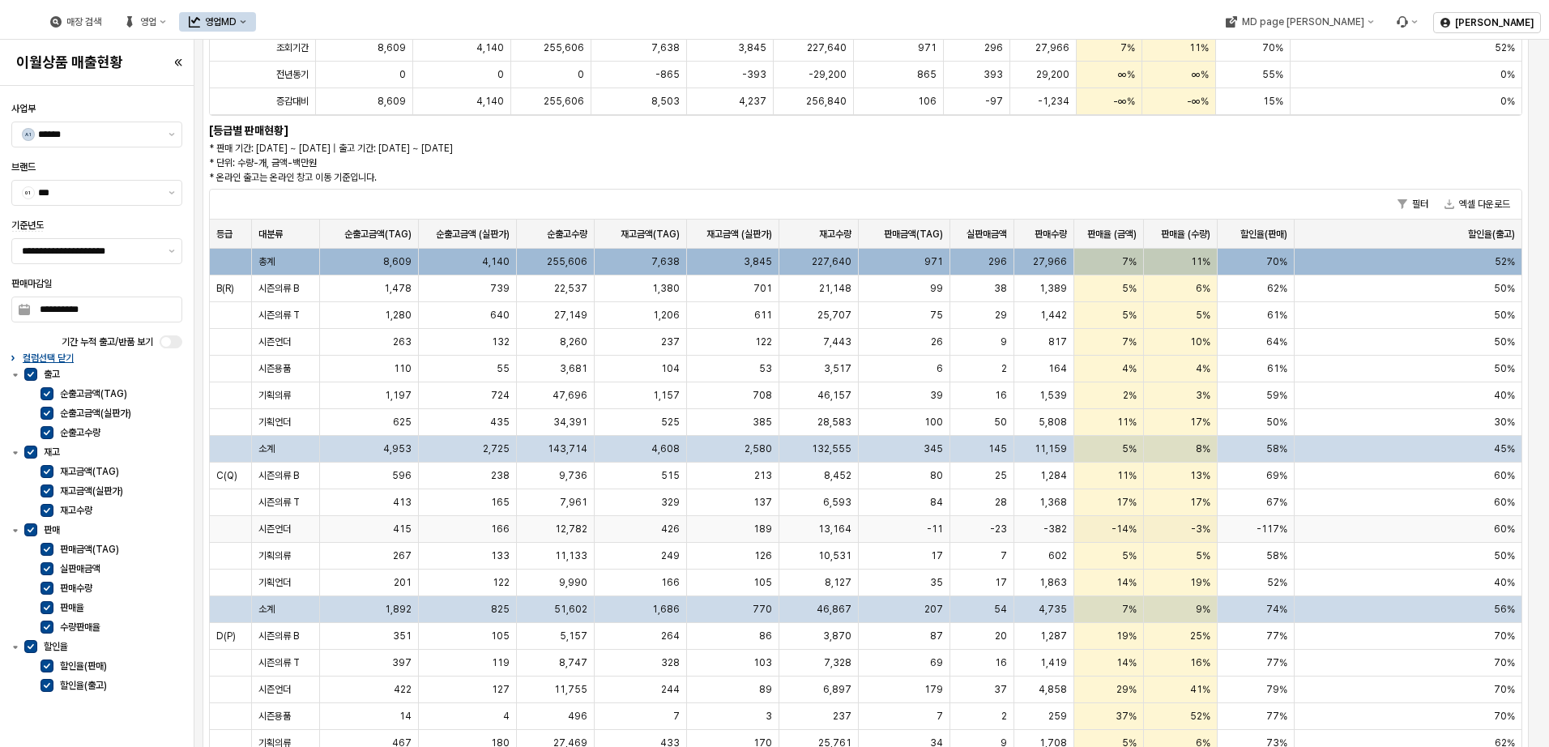
click at [480, 533] on div "166" at bounding box center [468, 529] width 98 height 27
click at [480, 533] on div "**********" at bounding box center [774, 373] width 1549 height 747
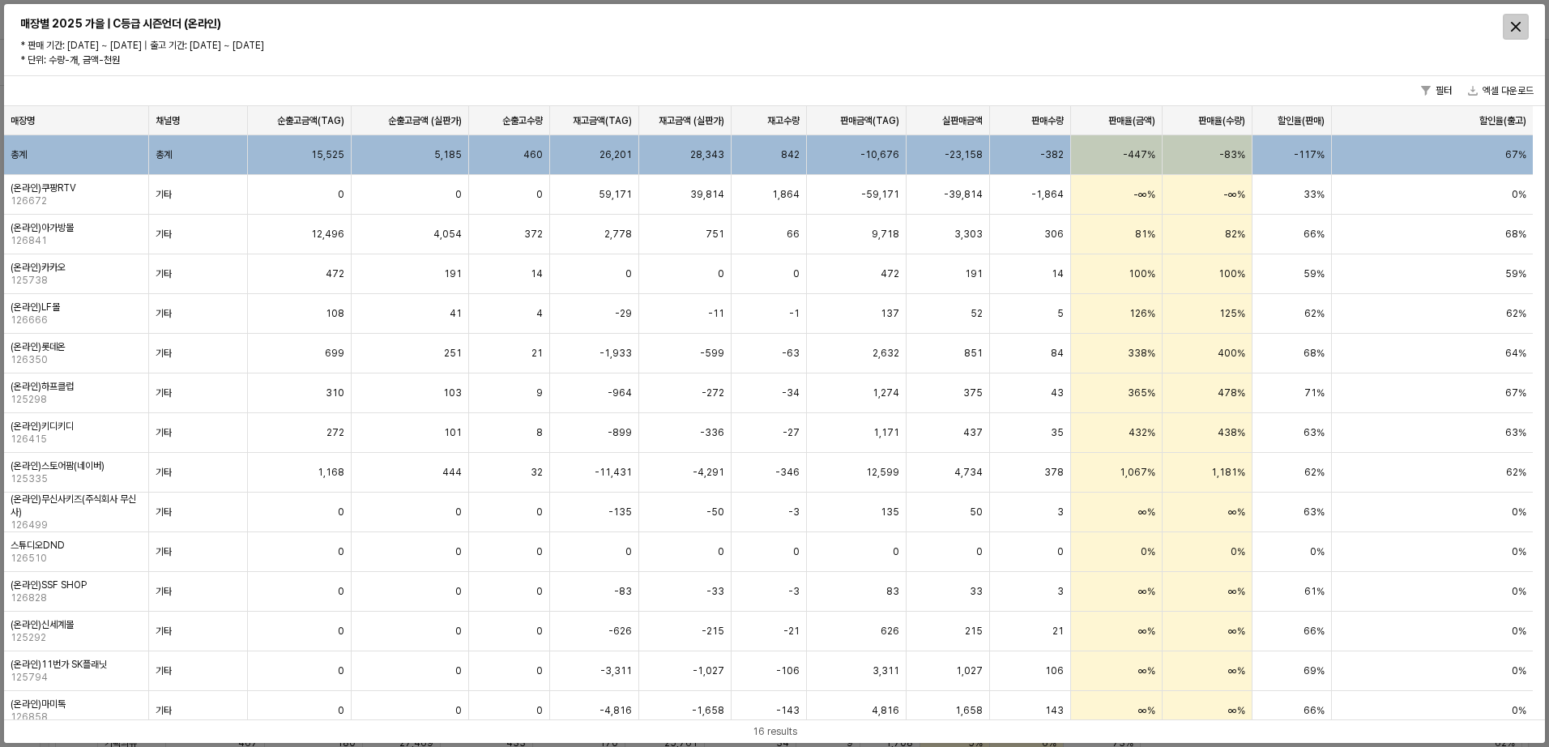
click at [1514, 22] on icon "Close" at bounding box center [1515, 27] width 10 height 10
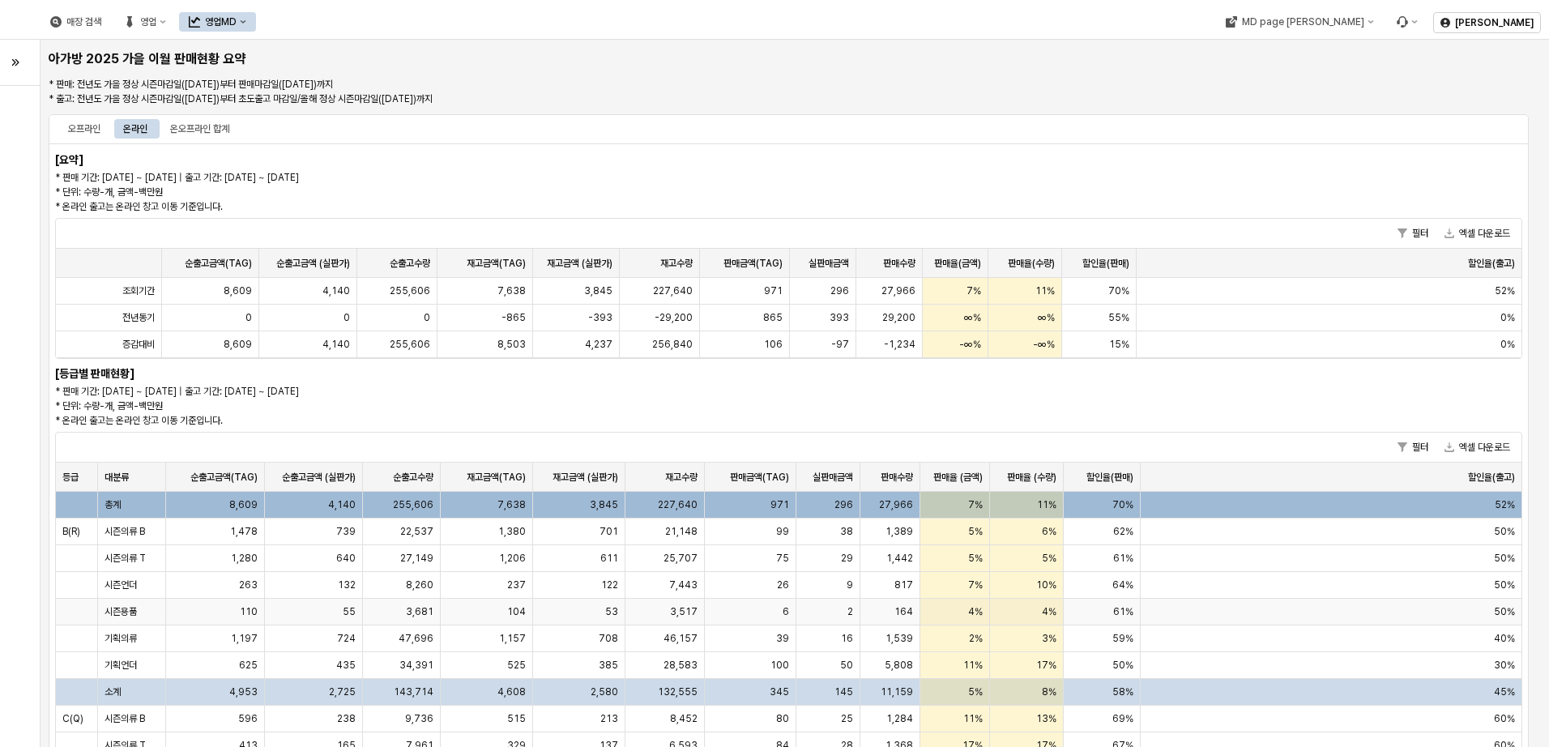
scroll to position [162, 0]
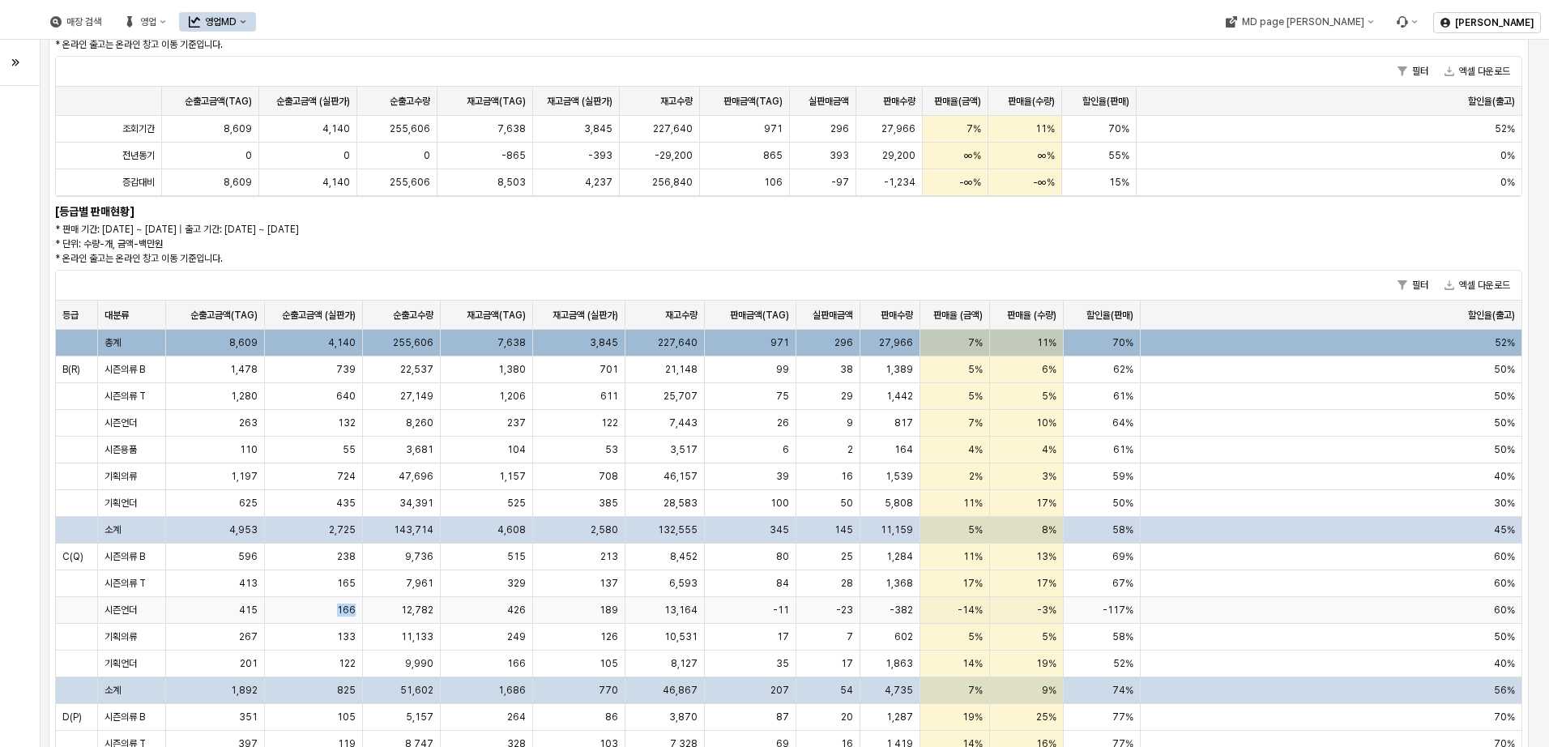
click at [330, 610] on div "166" at bounding box center [314, 610] width 98 height 27
click at [330, 610] on div "매장 검색 영업 영업MD MD page 이동 김재환 아가방 2025 가을 이월 판매현황 요약 * 판매: 전년도 가을 정상 시즌마감일([DATE…" at bounding box center [774, 373] width 1549 height 747
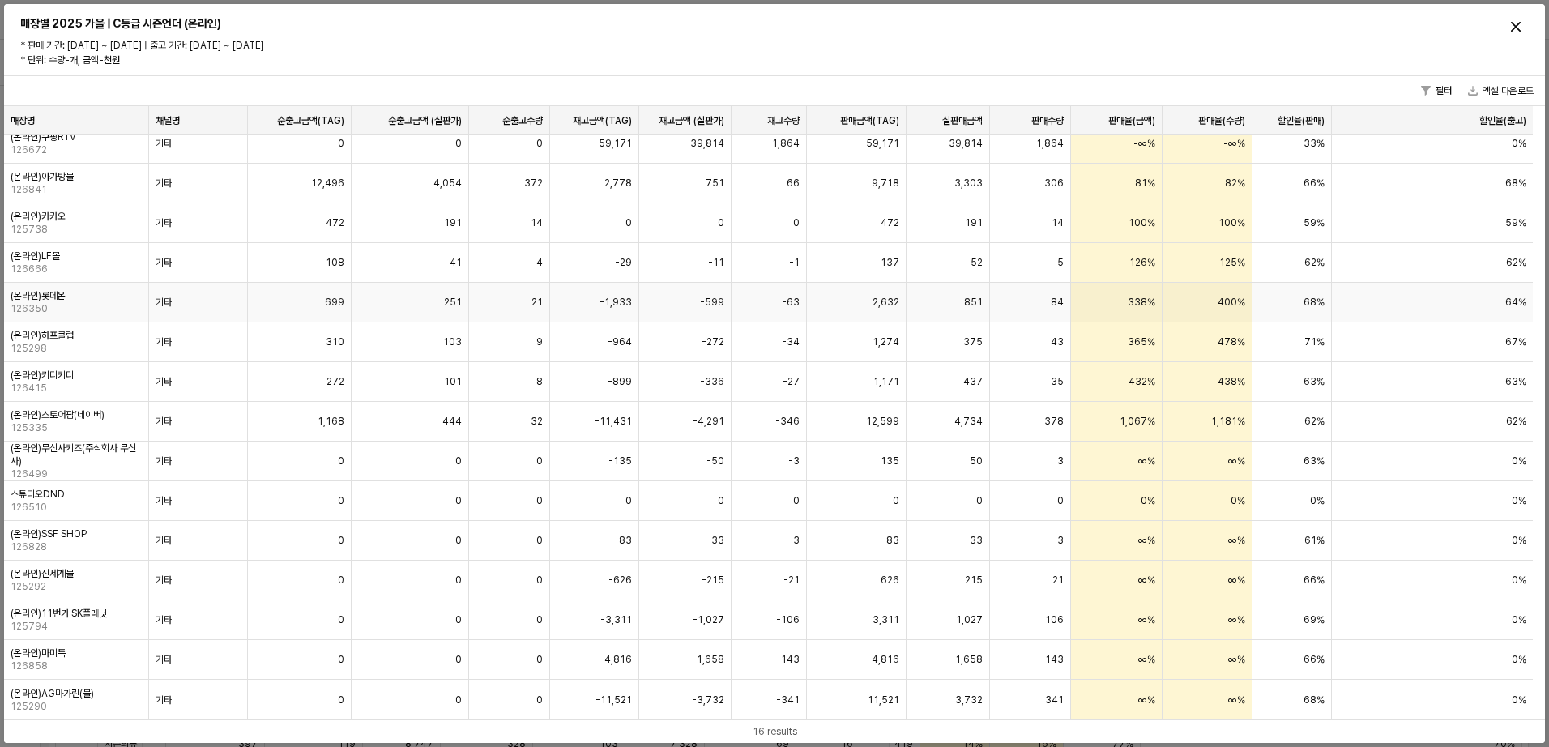
scroll to position [0, 0]
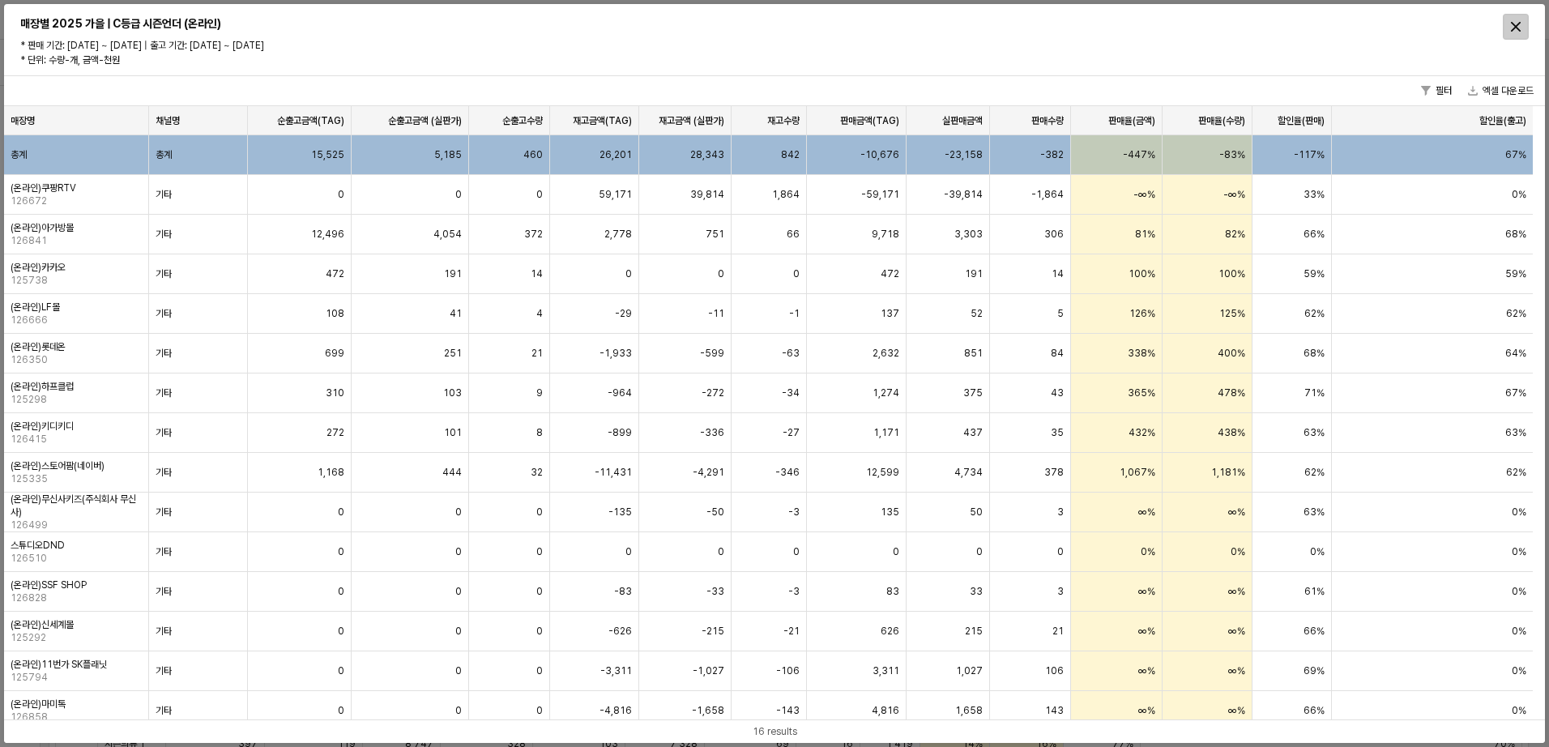
click at [1517, 26] on icon "Close" at bounding box center [1515, 27] width 10 height 10
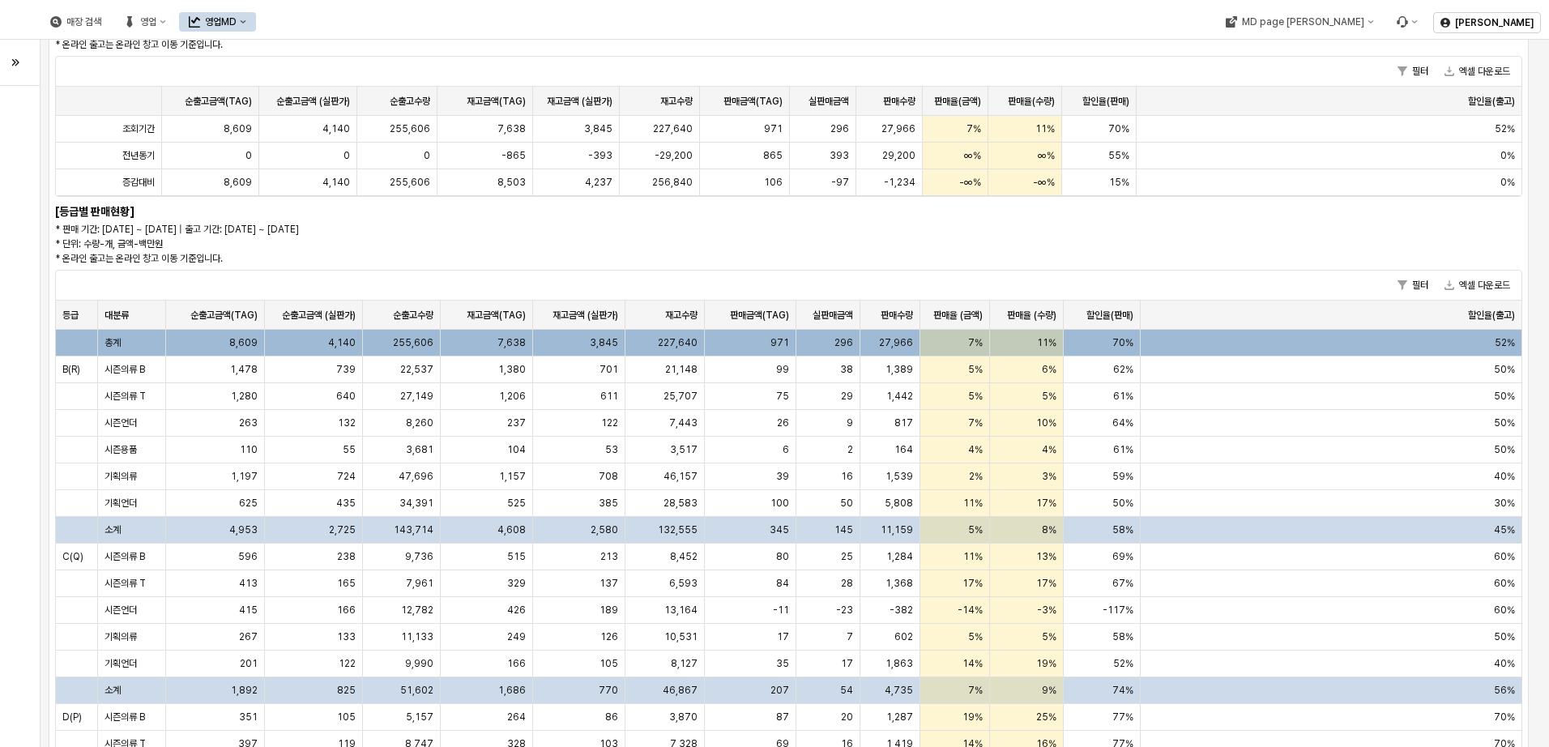
click at [1263, 240] on div "[요약] * 판매 기간: [DATE] ~ [DATE] | 출고 기간: [DATE] ~ [DATE] * 단위: 수량-개, 금액-백만원 * 온라인…" at bounding box center [789, 439] width 1480 height 917
click at [403, 616] on span "12,782" at bounding box center [417, 609] width 32 height 13
click at [403, 616] on div "매장 검색 영업 영업MD MD page 이동 김재환 아가방 2025 가을 이월 판매현황 요약 * 판매: 전년도 가을 정상 시즌마감일([DATE…" at bounding box center [774, 373] width 1549 height 747
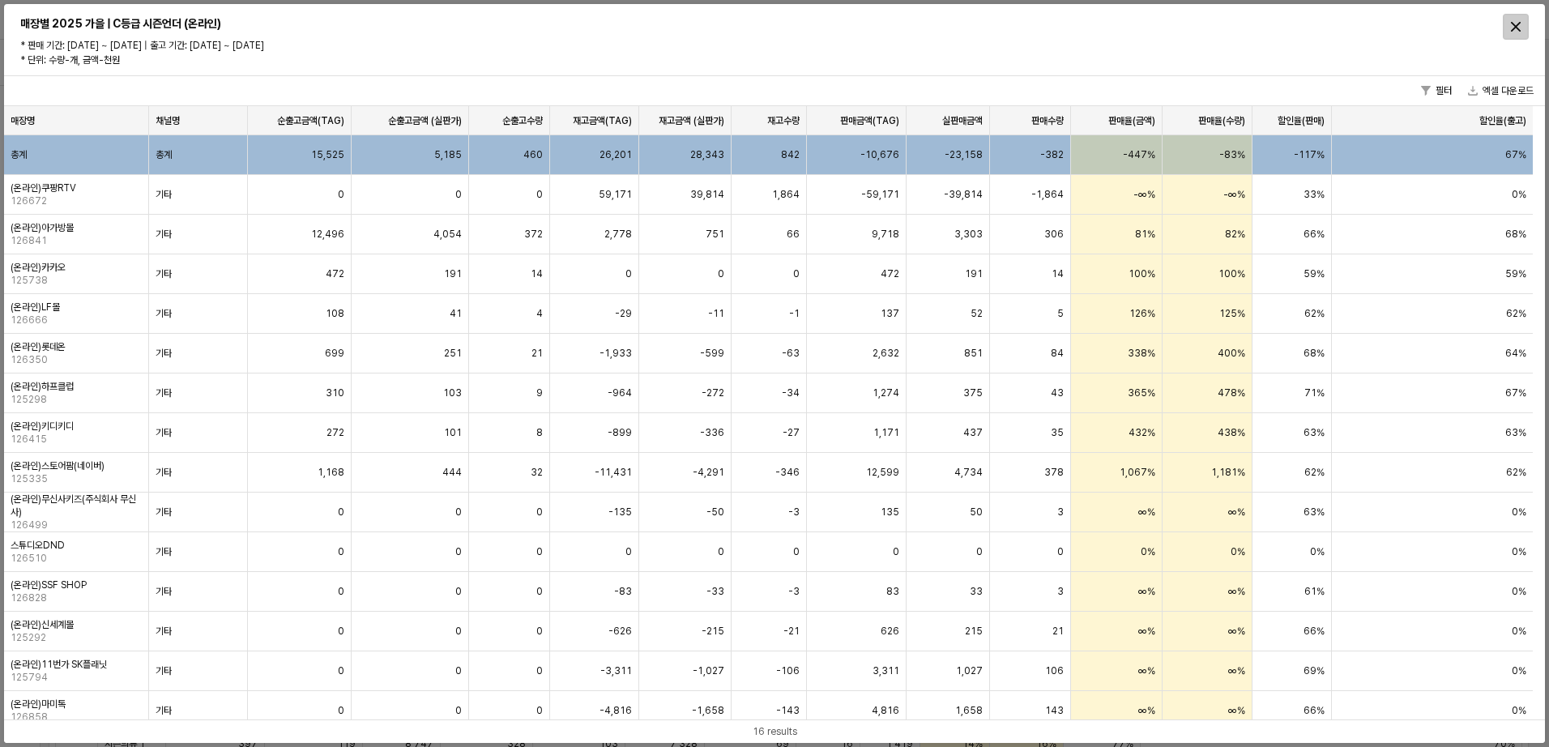
click at [1515, 28] on icon "Close" at bounding box center [1515, 27] width 10 height 10
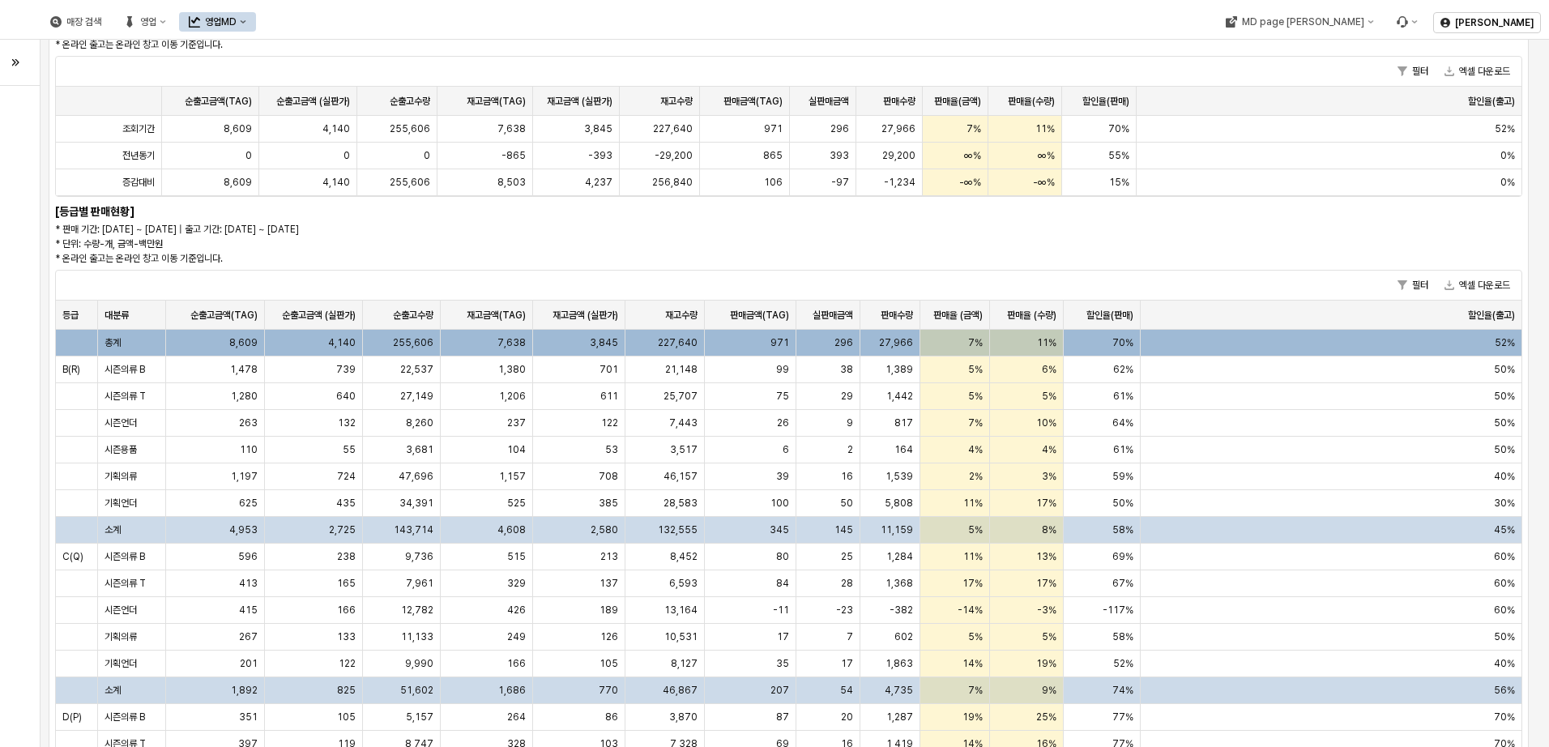
click at [1249, 236] on div "[요약] * 판매 기간: [DATE] ~ [DATE] | 출고 기간: [DATE] ~ [DATE] * 단위: 수량-개, 금액-백만원 * 온라인…" at bounding box center [789, 439] width 1480 height 917
click at [19, 67] on div "button" at bounding box center [16, 62] width 10 height 24
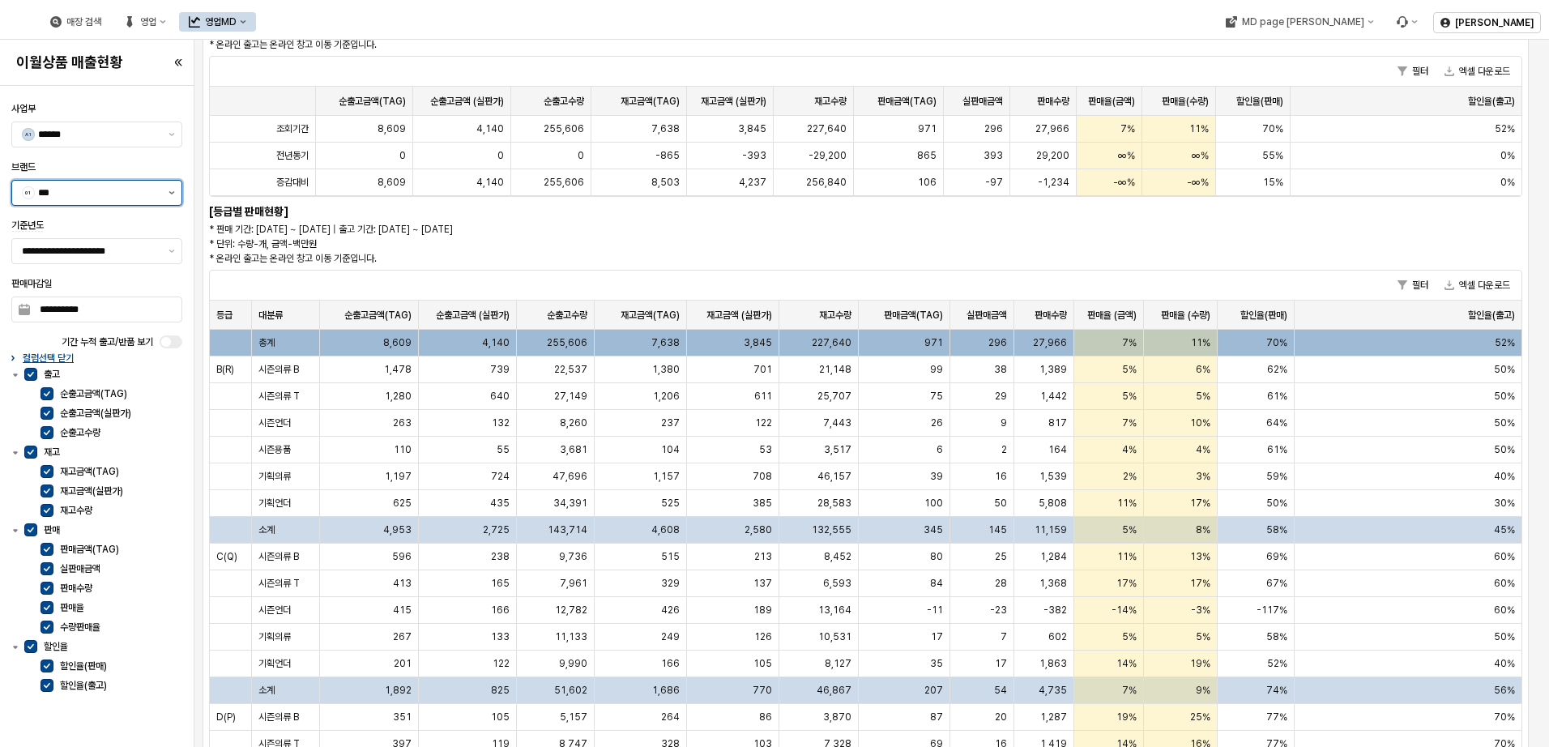
click at [178, 191] on button "제안 사항 표시" at bounding box center [171, 193] width 19 height 24
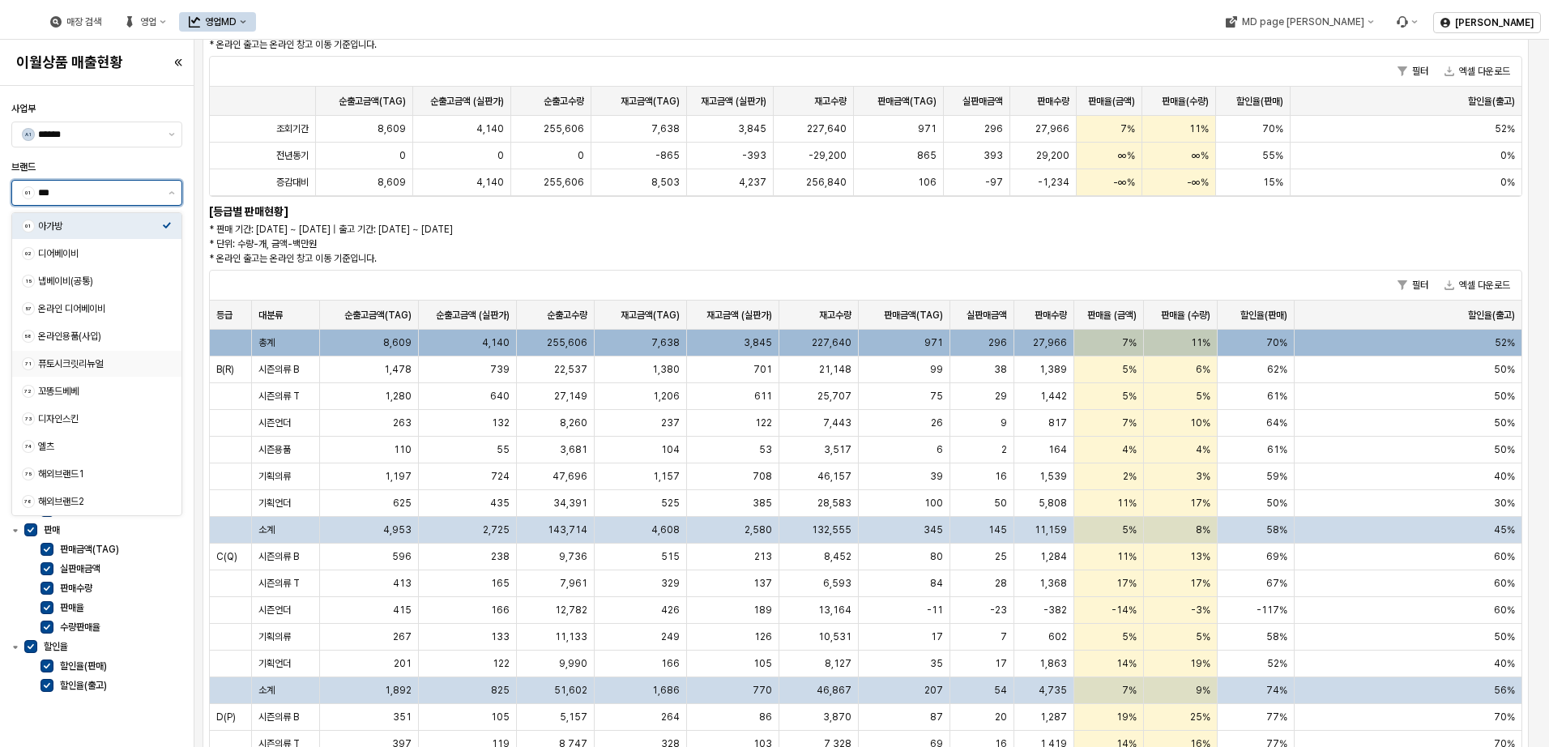
scroll to position [54, 0]
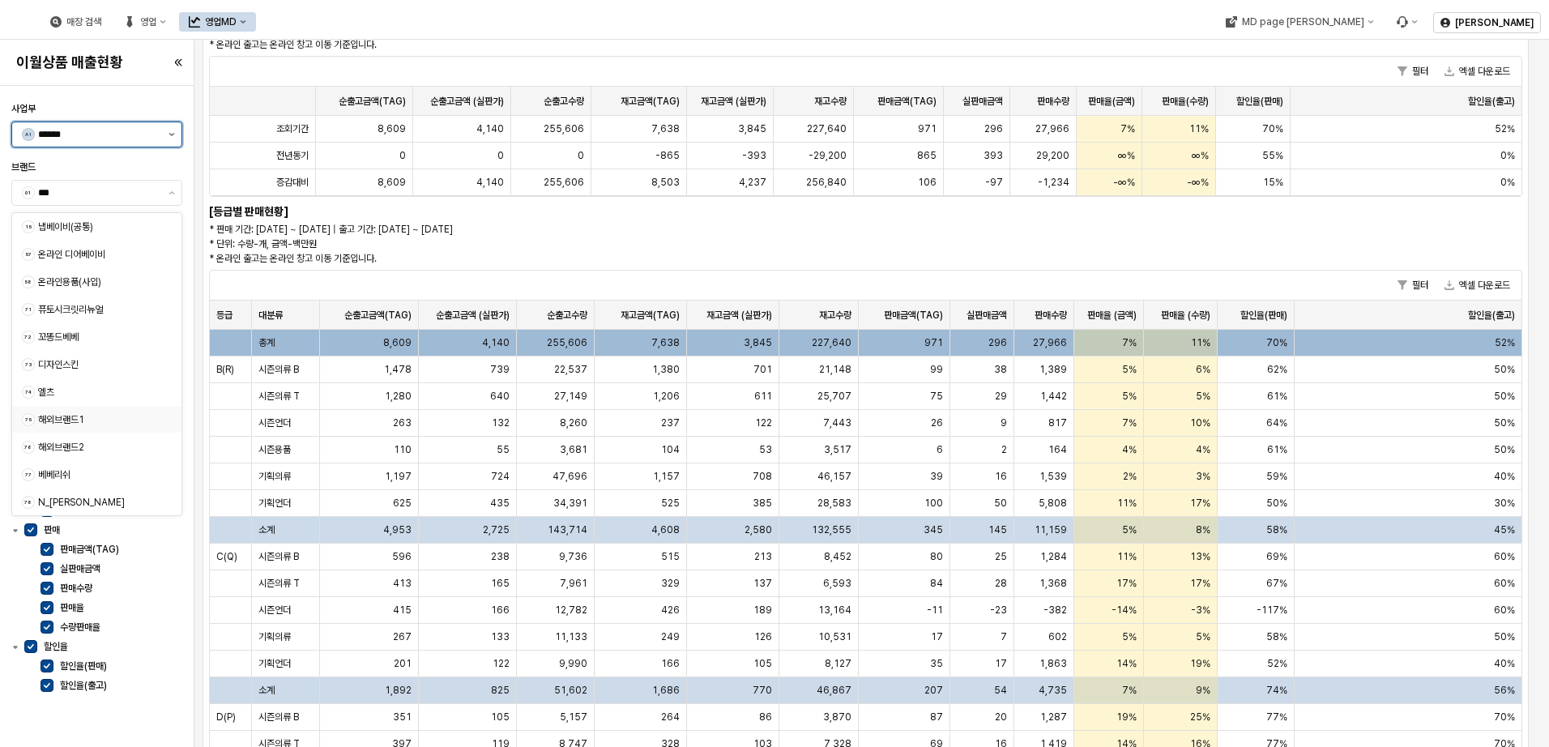
click at [177, 134] on button "제안 사항 표시" at bounding box center [171, 134] width 19 height 24
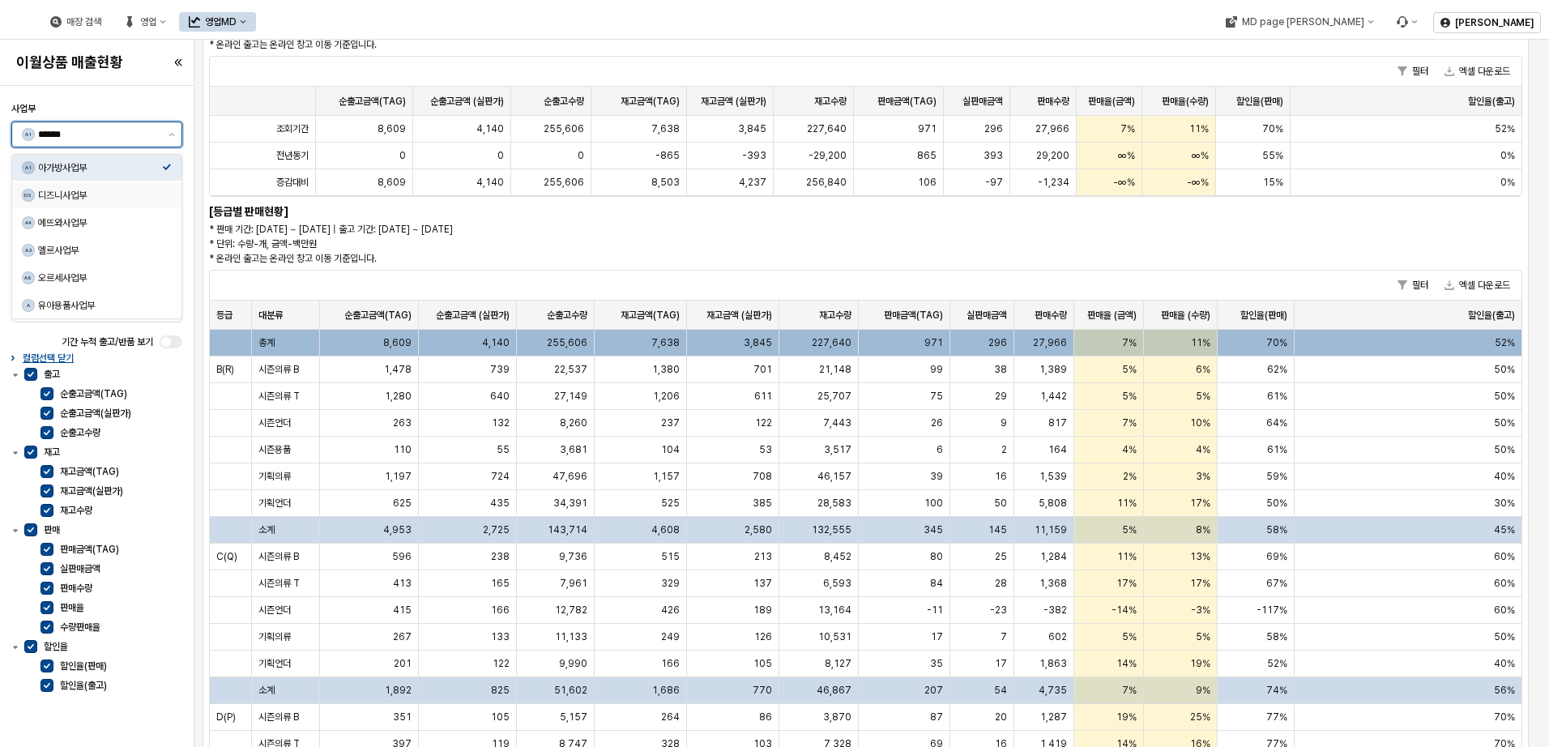
click at [114, 196] on div "디즈니사업부" at bounding box center [100, 195] width 124 height 13
type input "******"
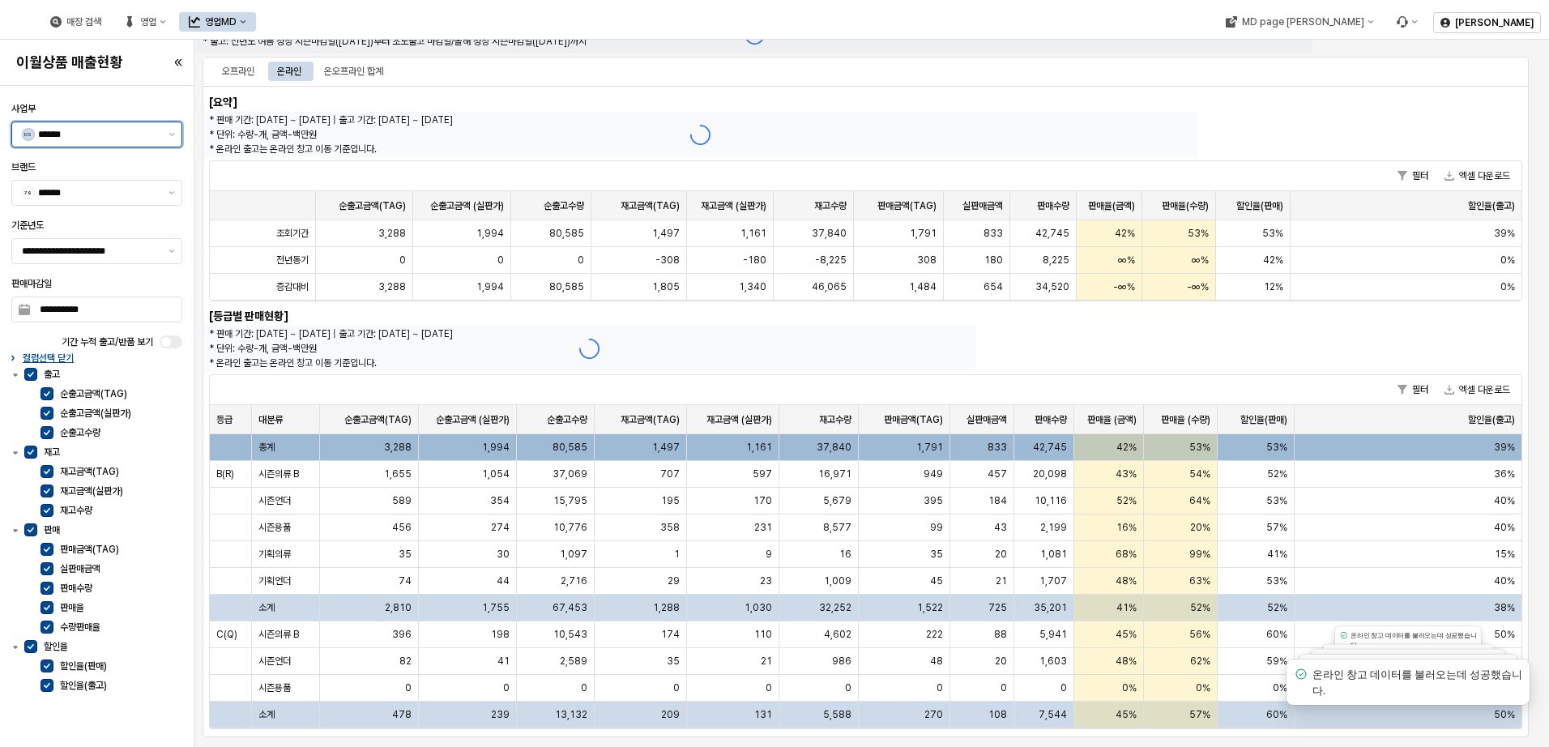
scroll to position [58, 0]
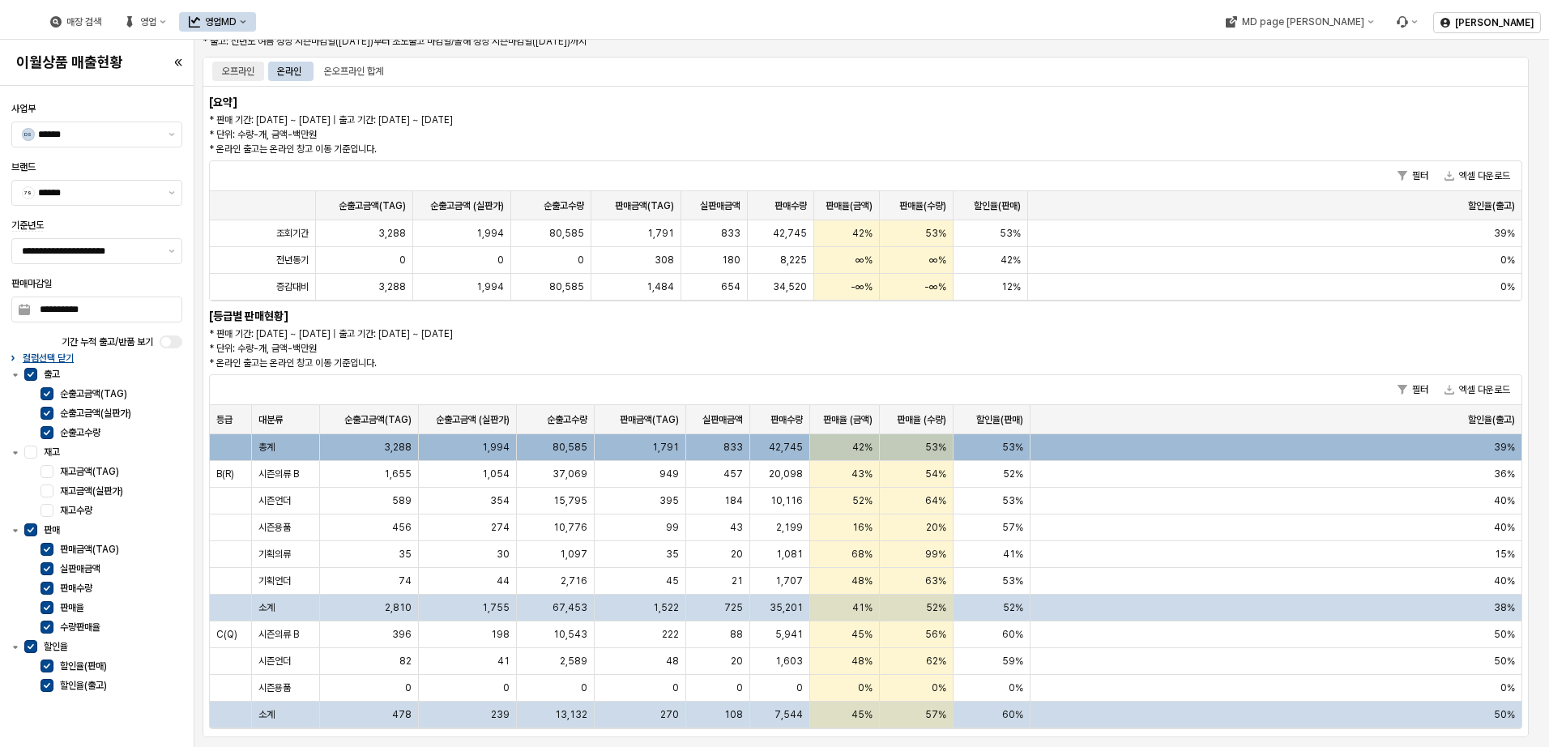
click at [228, 67] on div "오프라인" at bounding box center [238, 71] width 32 height 19
click at [166, 253] on button "제안 사항 표시" at bounding box center [171, 251] width 19 height 24
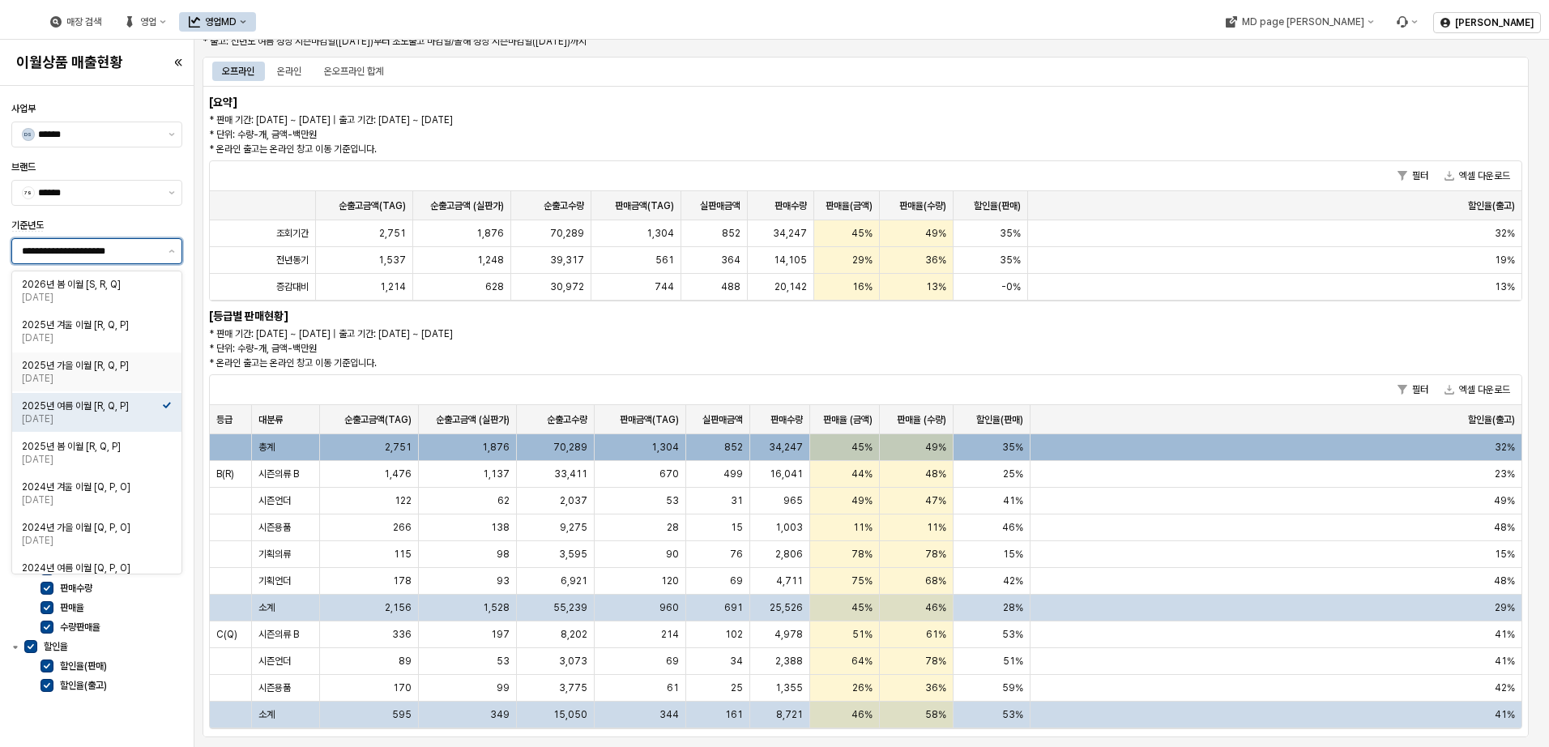
click at [136, 372] on div "[DATE]" at bounding box center [92, 378] width 140 height 13
type input "**********"
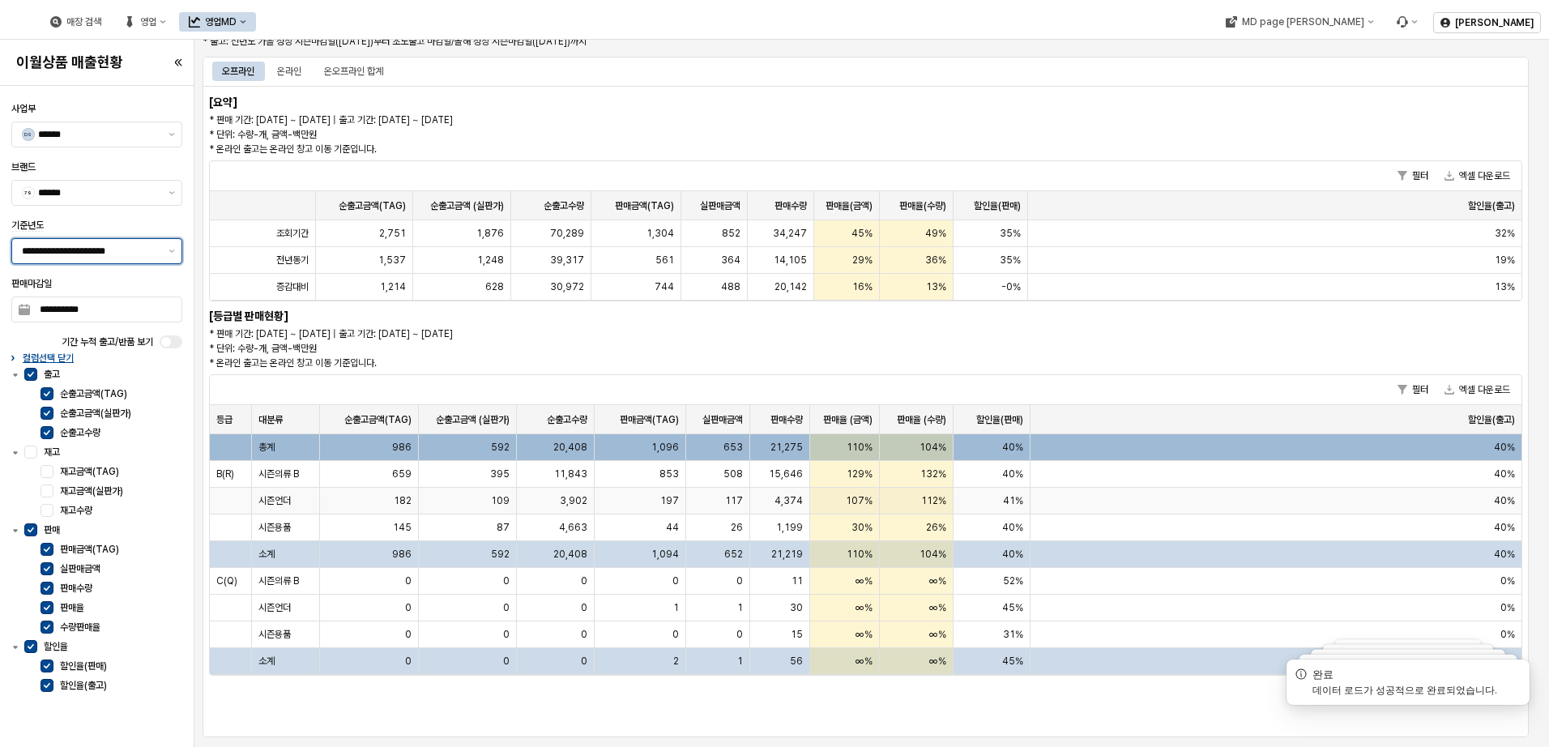
scroll to position [6, 0]
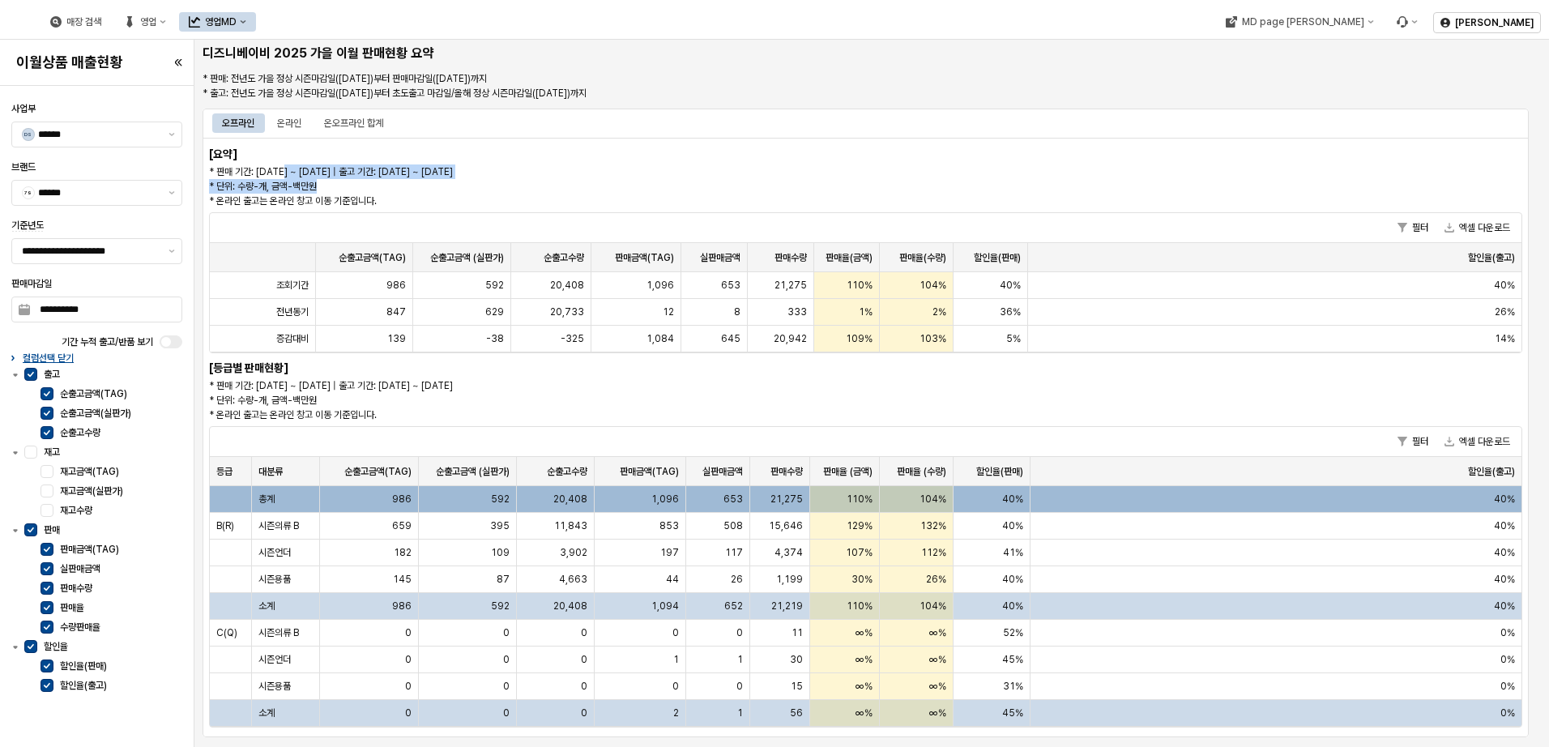
drag, startPoint x: 286, startPoint y: 171, endPoint x: 402, endPoint y: 181, distance: 116.2
click at [402, 181] on p "* 판매 기간: [DATE] ~ [DATE] | 출고 기간: [DATE] ~ [DATE] * 단위: 수량-개, 금액-백만원 * 온라인 출고는 …" at bounding box center [700, 186] width 982 height 44
drag, startPoint x: 718, startPoint y: 291, endPoint x: 739, endPoint y: 291, distance: 20.2
click at [739, 291] on div "653" at bounding box center [714, 285] width 66 height 27
click at [483, 289] on div "592" at bounding box center [462, 285] width 98 height 27
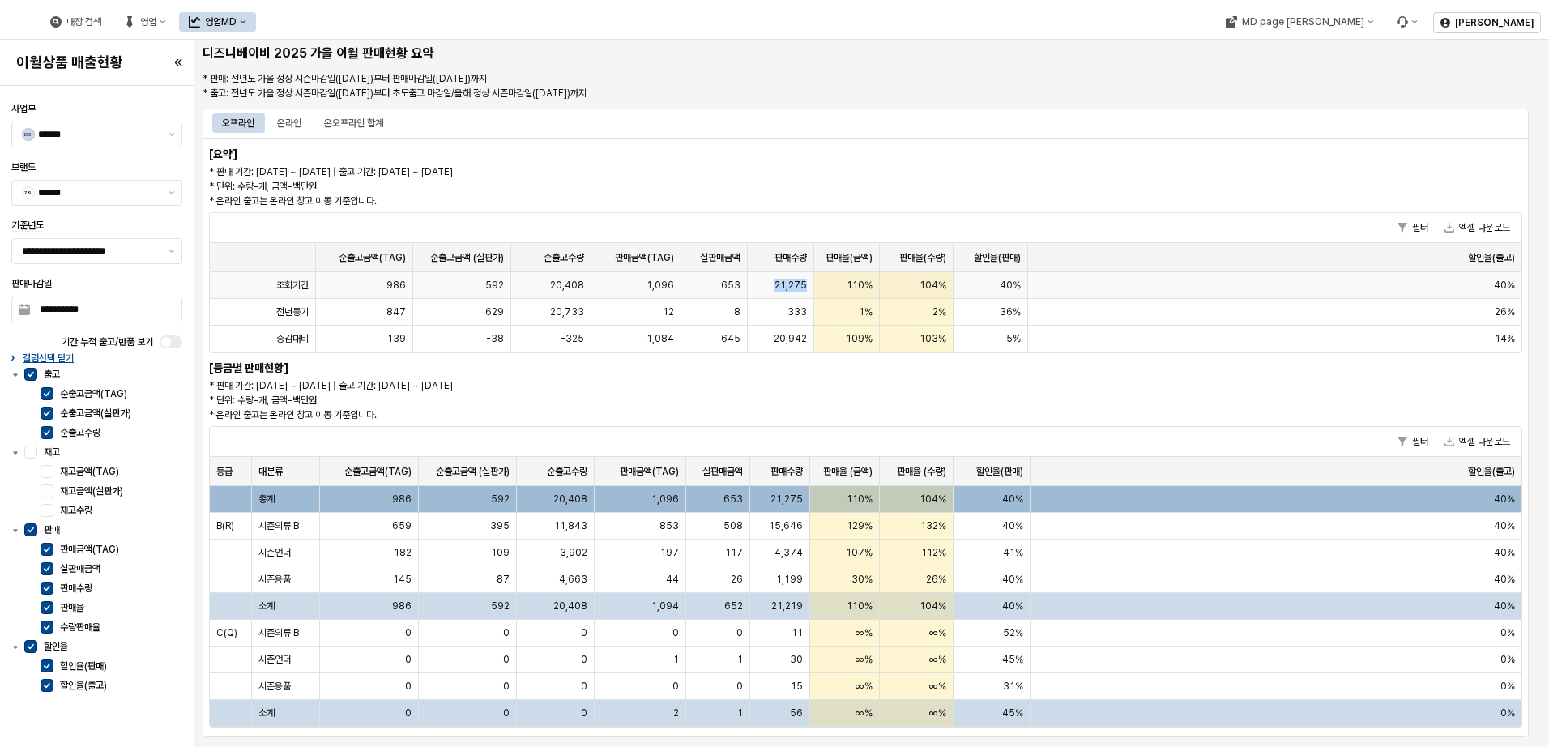
drag, startPoint x: 761, startPoint y: 289, endPoint x: 804, endPoint y: 284, distance: 43.2
click at [804, 284] on div "21,275" at bounding box center [781, 285] width 66 height 27
drag, startPoint x: 804, startPoint y: 284, endPoint x: 906, endPoint y: 399, distance: 153.8
click at [906, 399] on p "* 판매 기간: [DATE] ~ [DATE] | 출고 기간: [DATE] ~ [DATE] * 단위: 수량-개, 금액-백만원 * 온라인 출고는 …" at bounding box center [589, 400] width 760 height 44
click at [173, 133] on icon "제안 사항 표시" at bounding box center [171, 134] width 6 height 3
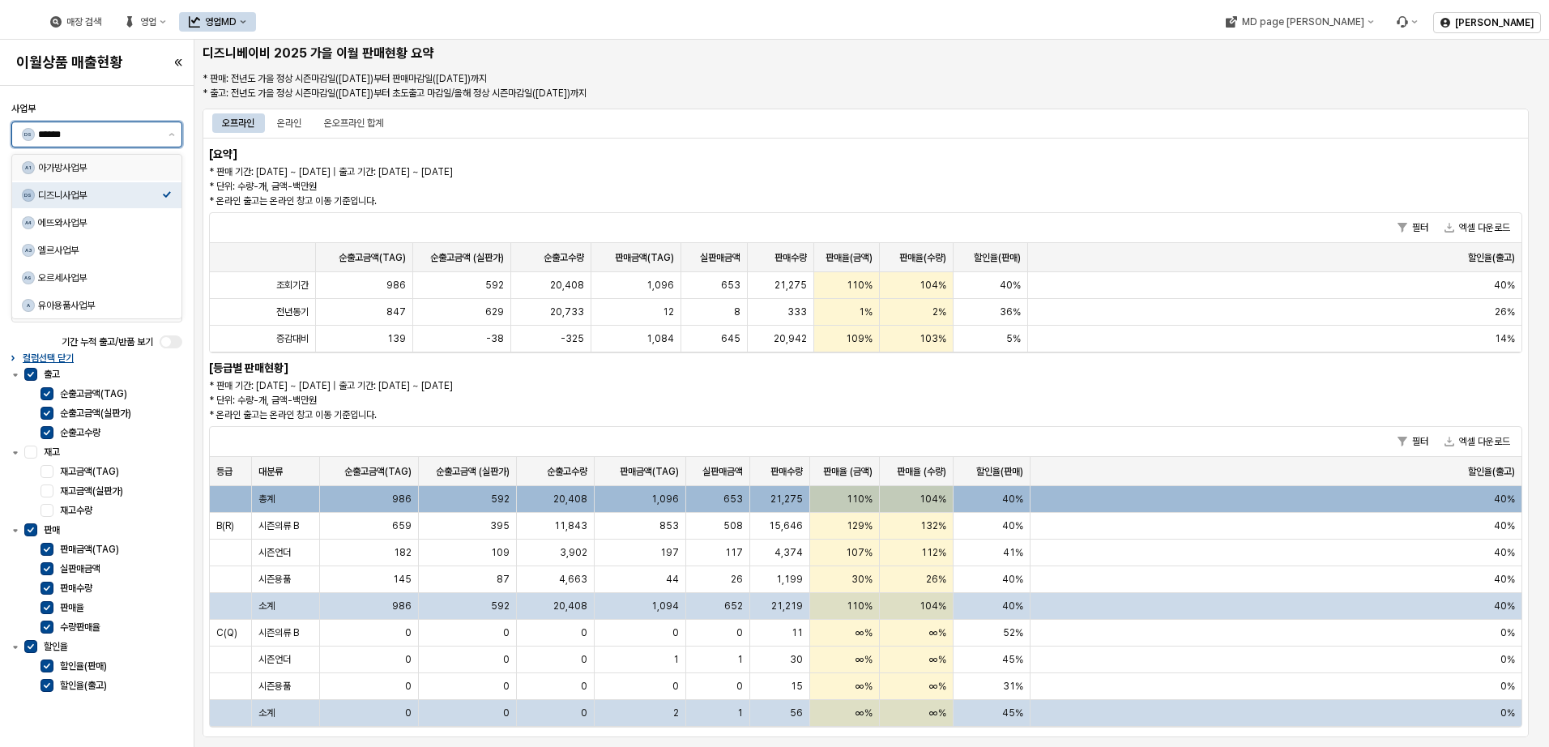
click at [117, 170] on div "아가방사업부" at bounding box center [100, 167] width 124 height 13
type input "******"
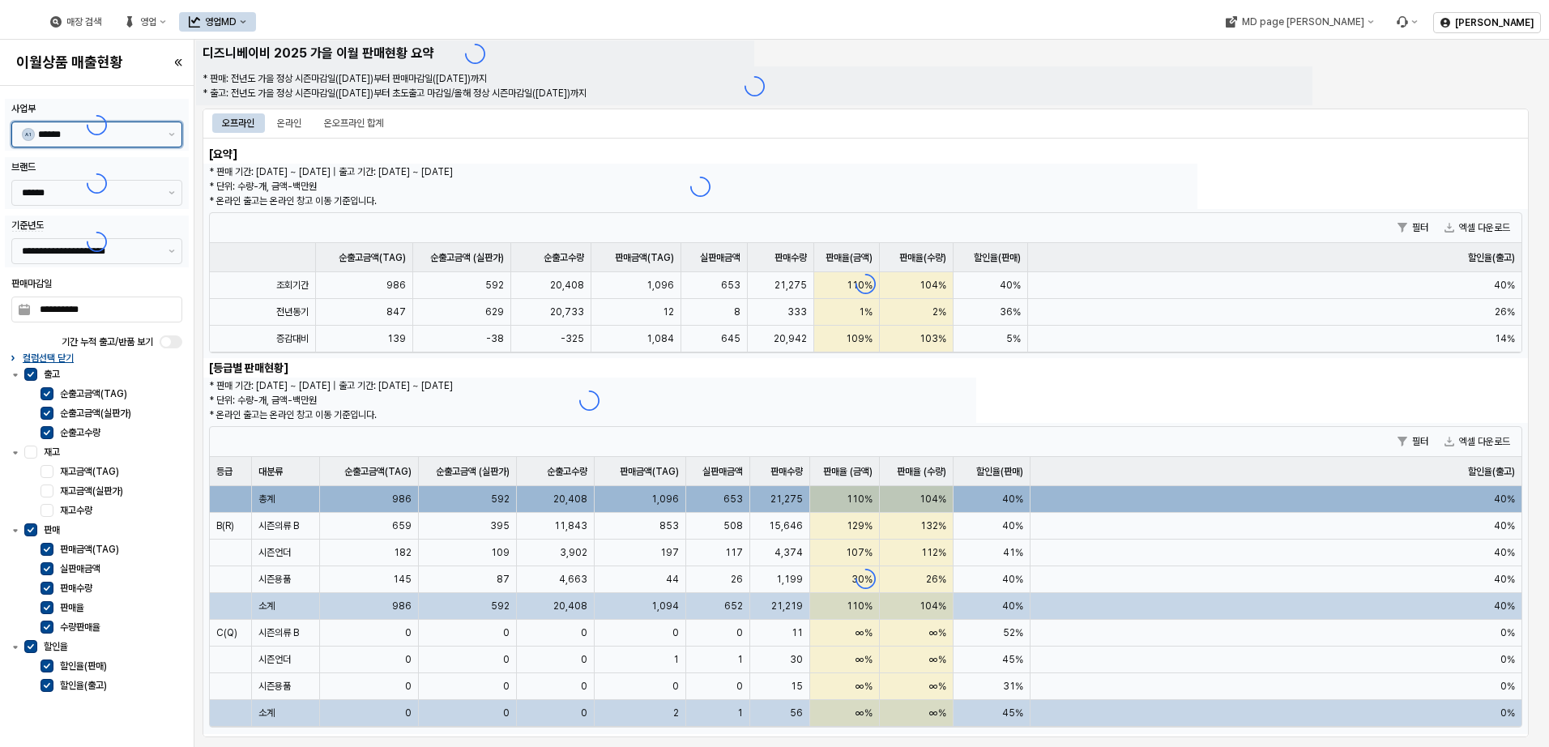
type input "***"
type input "**********"
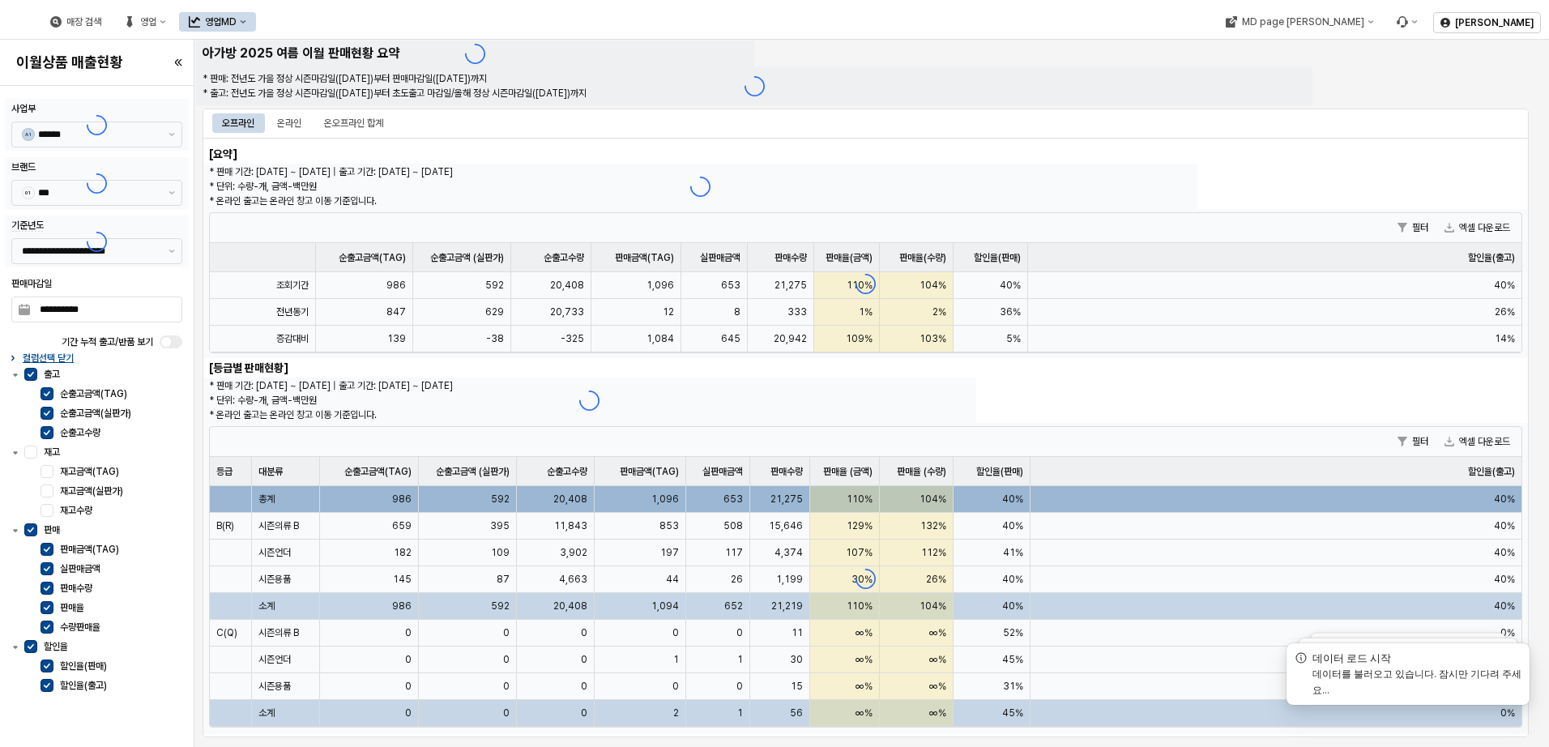
click at [158, 190] on div at bounding box center [97, 183] width 184 height 52
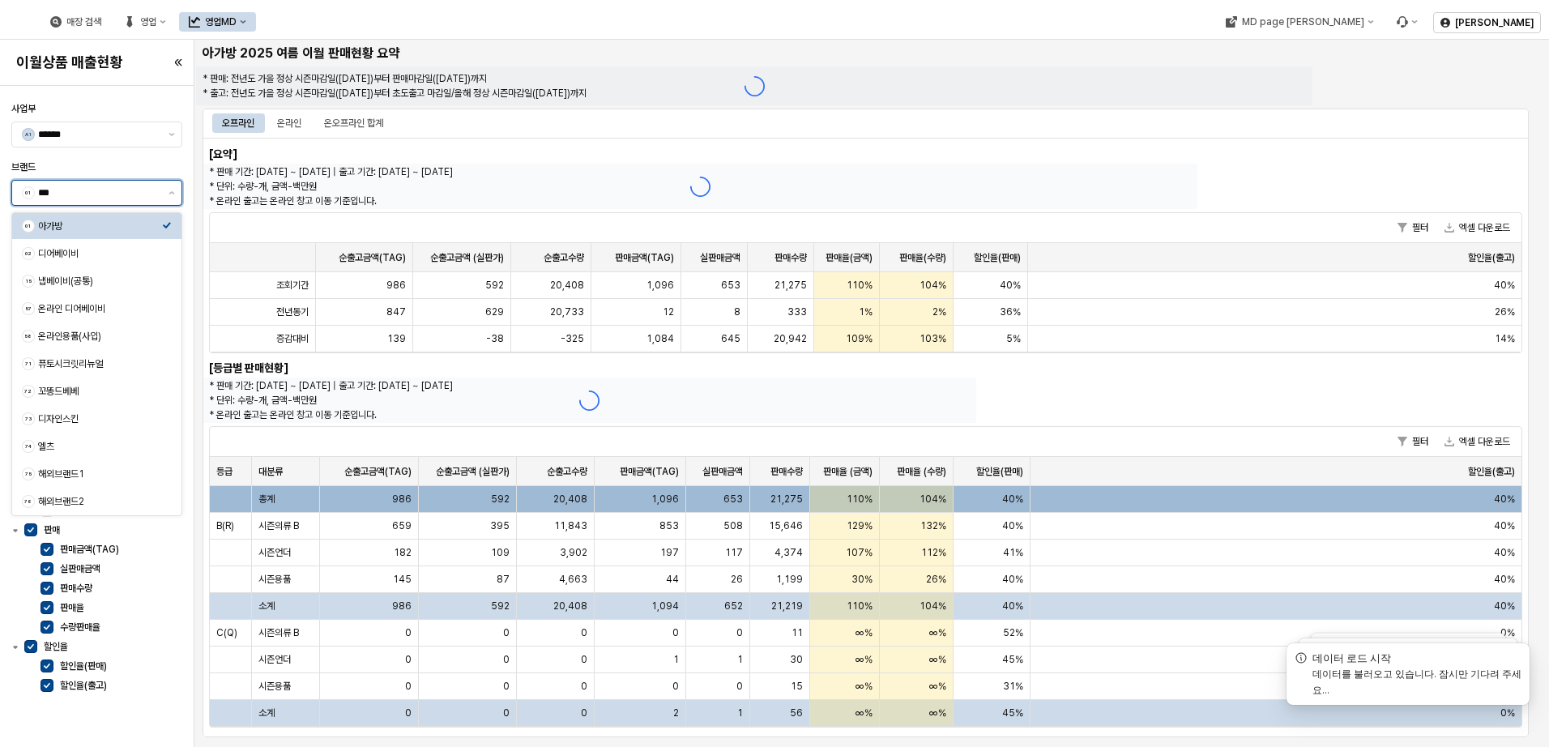
click at [168, 190] on button "제안 사항 표시" at bounding box center [171, 193] width 19 height 24
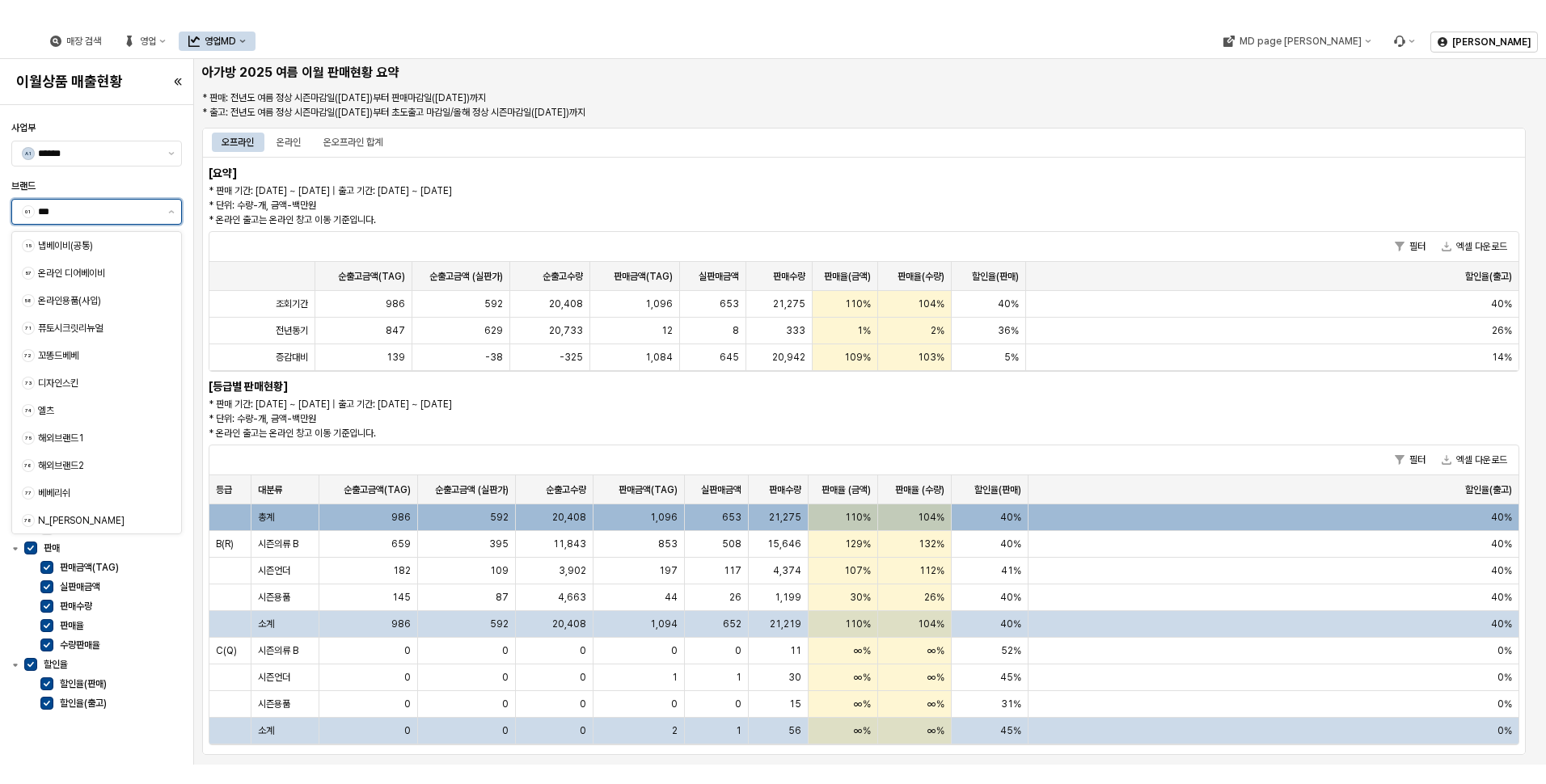
scroll to position [0, 0]
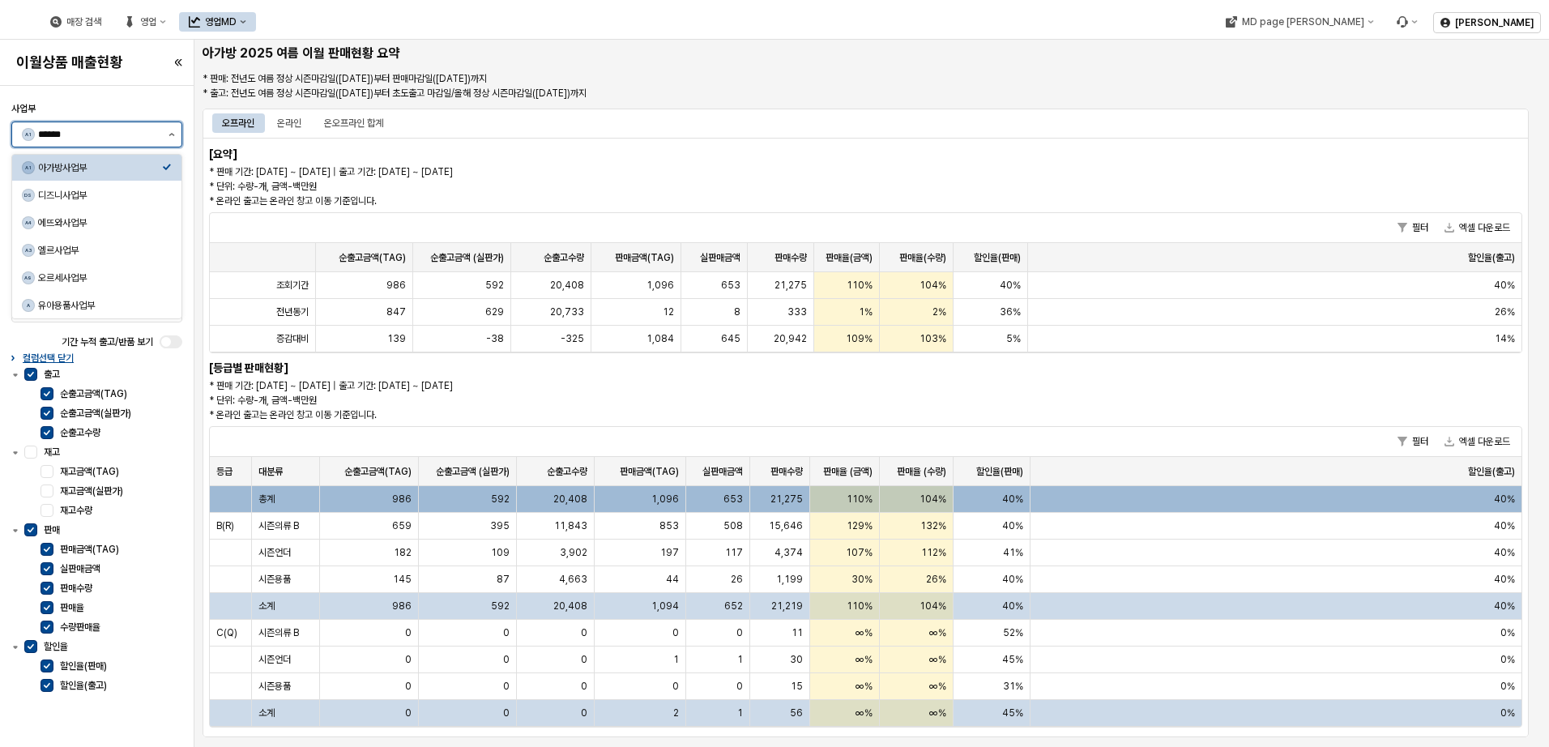
click at [173, 142] on button "제안 사항 표시" at bounding box center [171, 134] width 19 height 24
click at [126, 195] on div "디즈니사업부" at bounding box center [100, 195] width 124 height 13
type input "******"
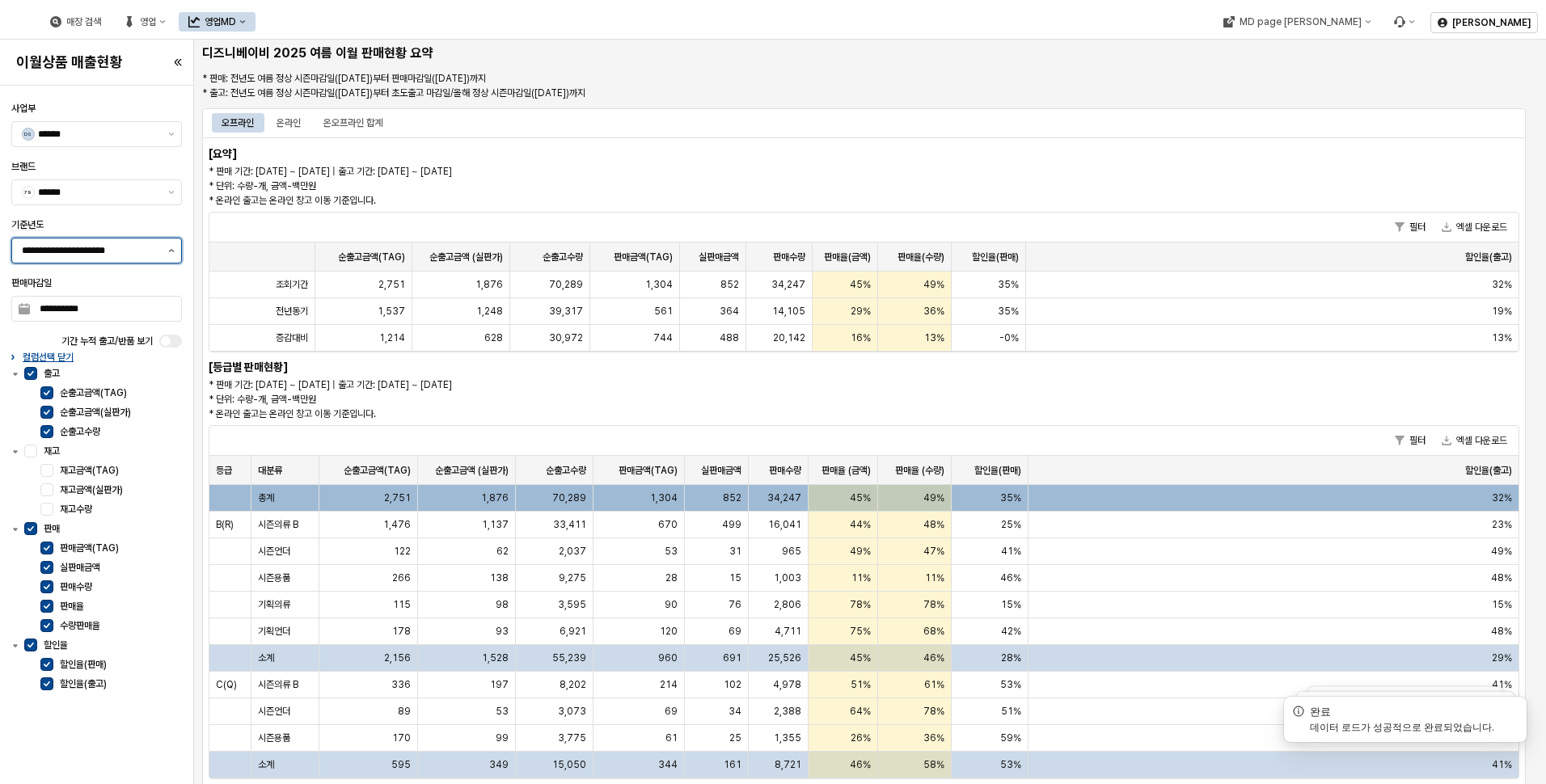
click at [168, 249] on body "**********" at bounding box center [773, 392] width 1546 height 784
type input "*****"
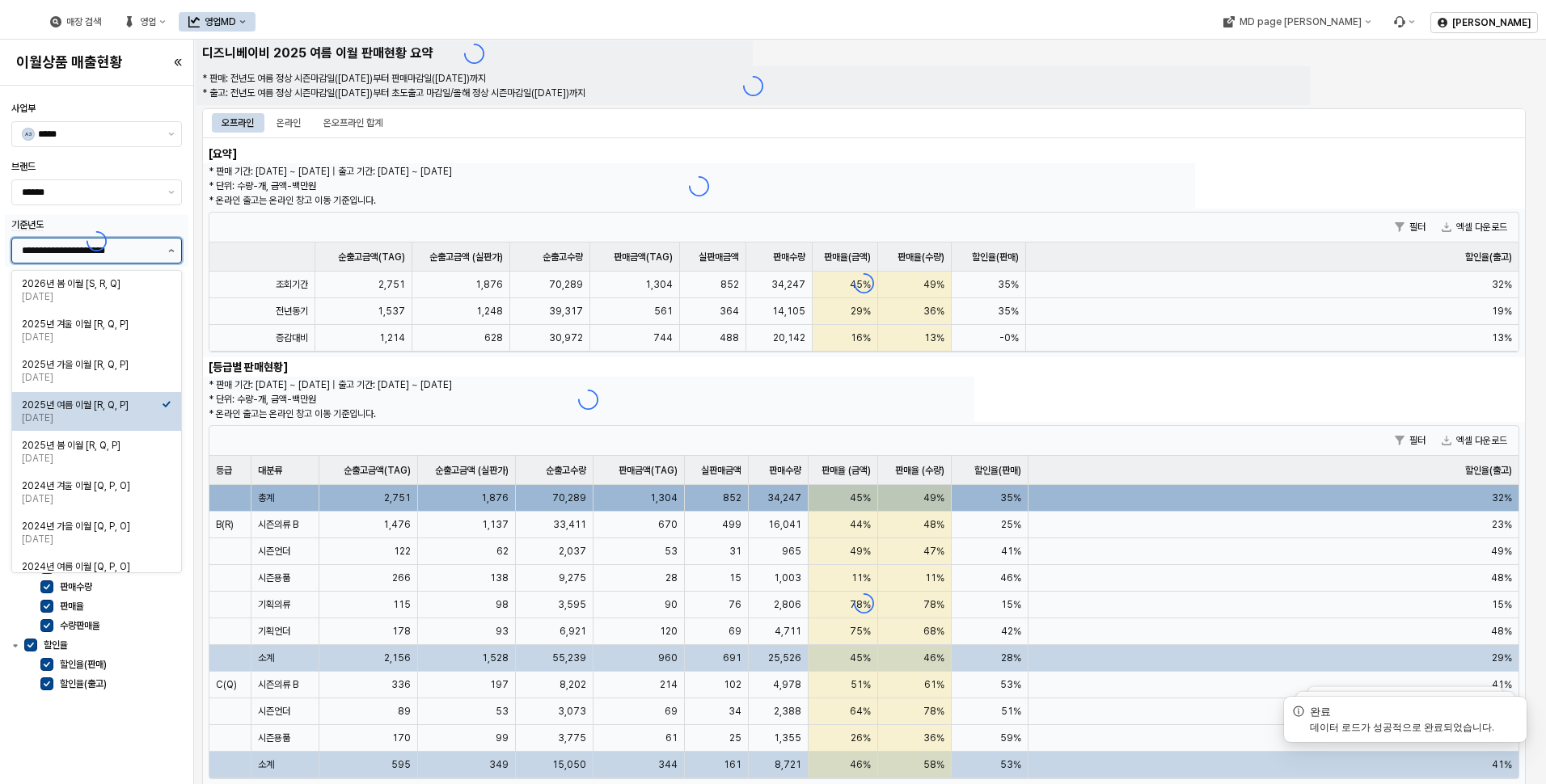
type input "**"
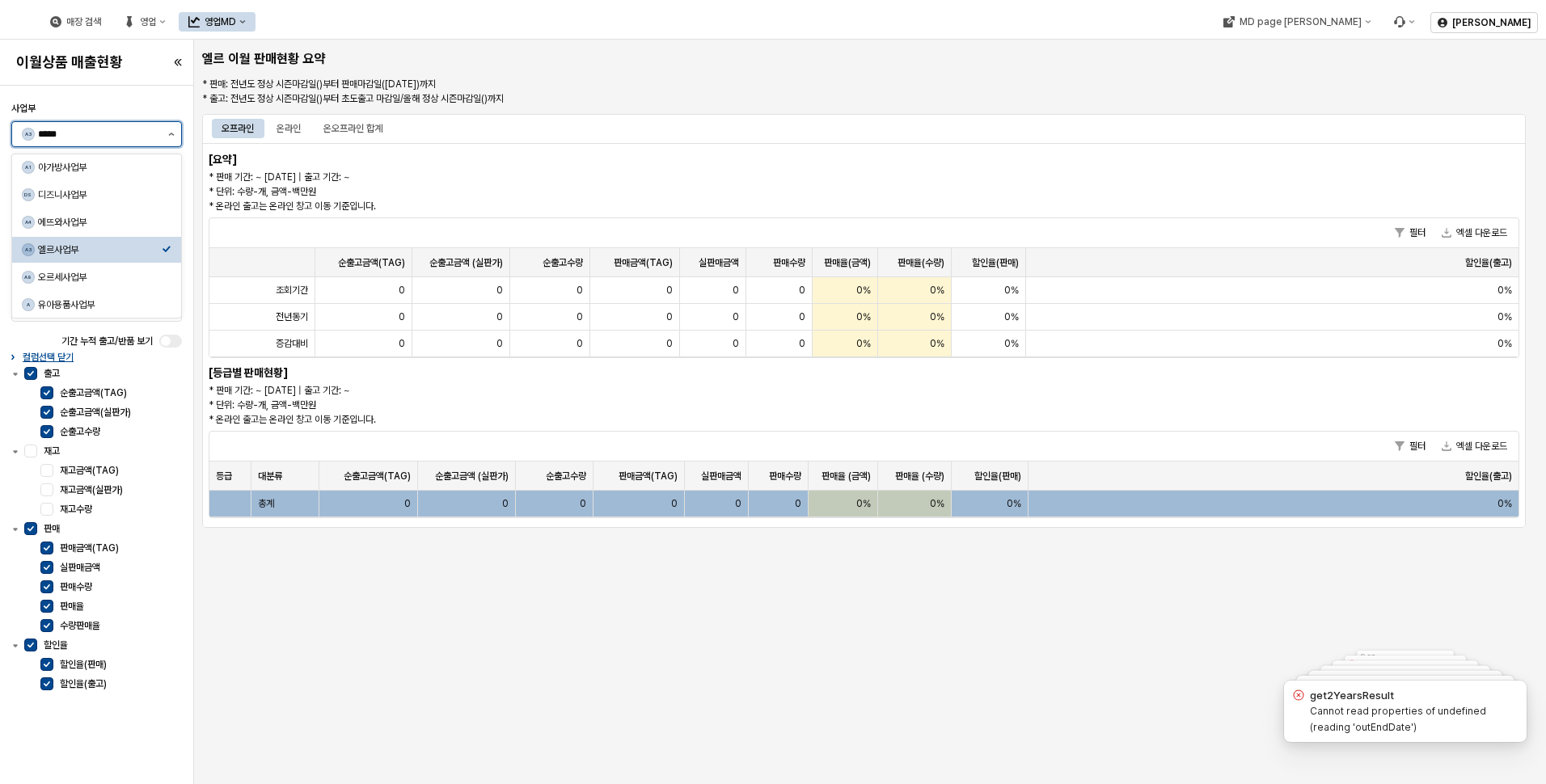
click at [168, 134] on icon "제안 사항 표시" at bounding box center [171, 134] width 6 height 3
click at [149, 170] on div "아가방사업부" at bounding box center [100, 167] width 124 height 13
type input "******"
type input "***"
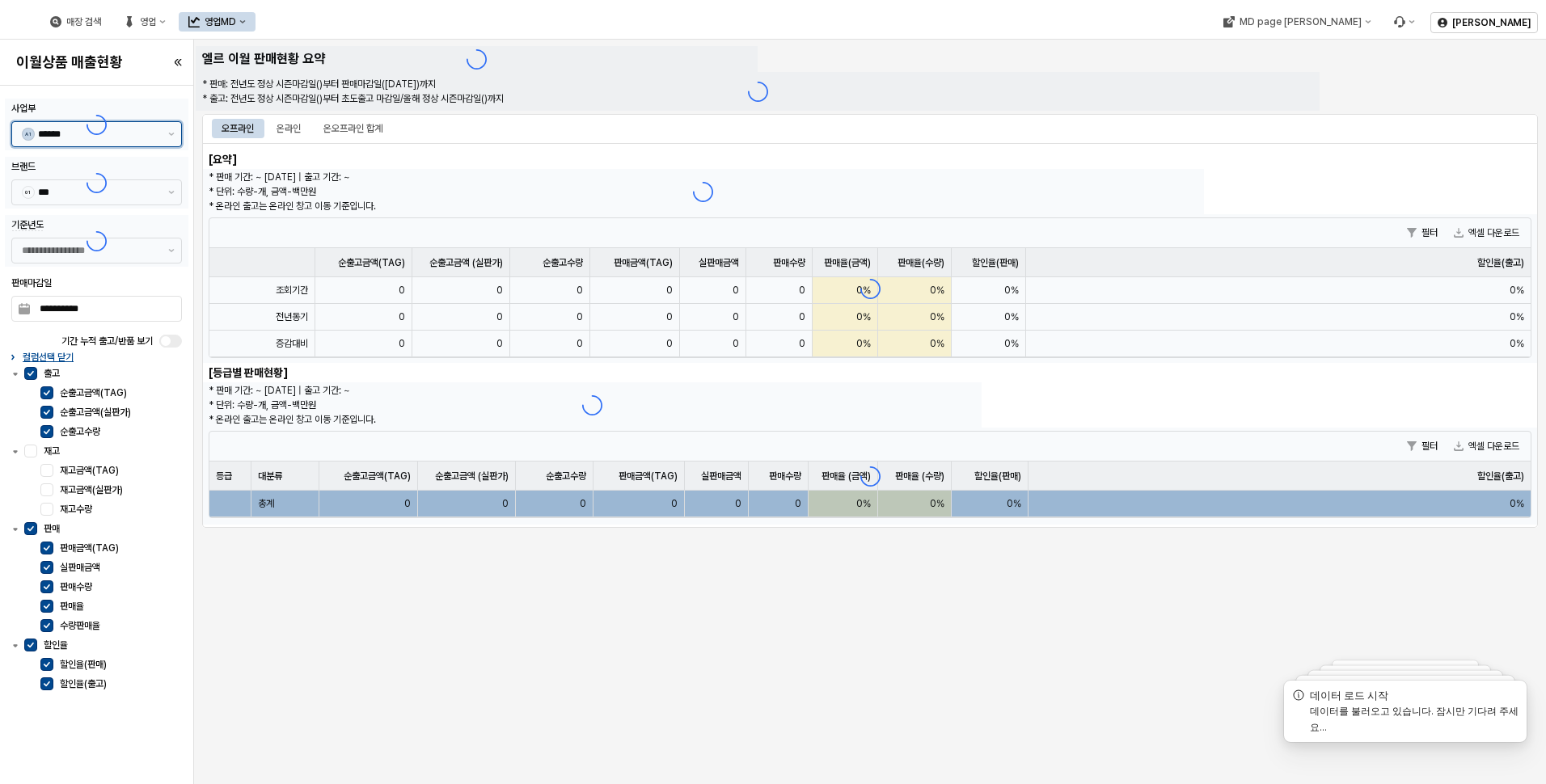
type input "**********"
click at [171, 127] on div at bounding box center [97, 125] width 184 height 52
click at [177, 130] on button "제안 사항 표시" at bounding box center [171, 134] width 19 height 24
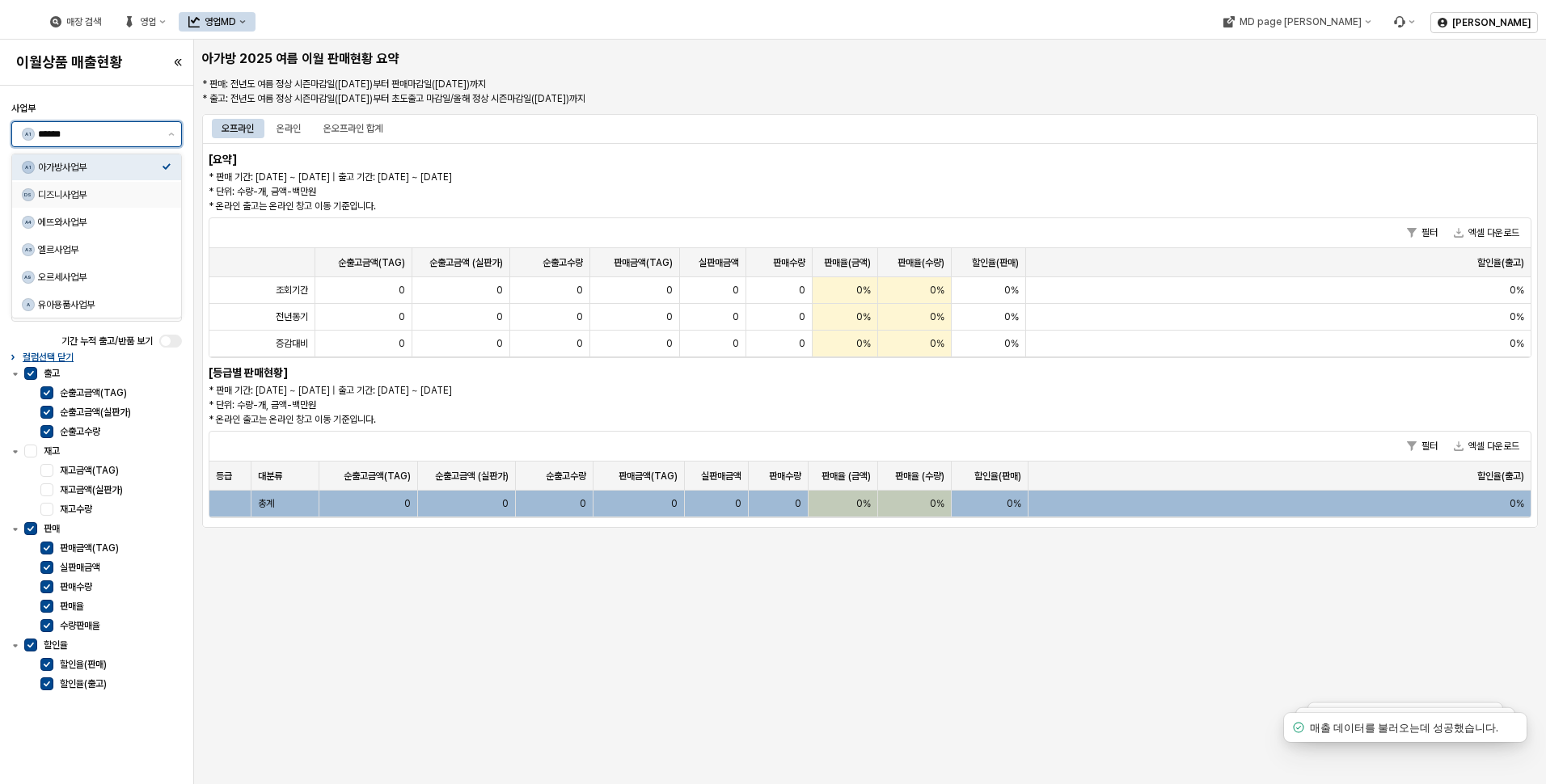
click at [147, 188] on div "DS 디즈니사업부" at bounding box center [92, 195] width 140 height 16
type input "******"
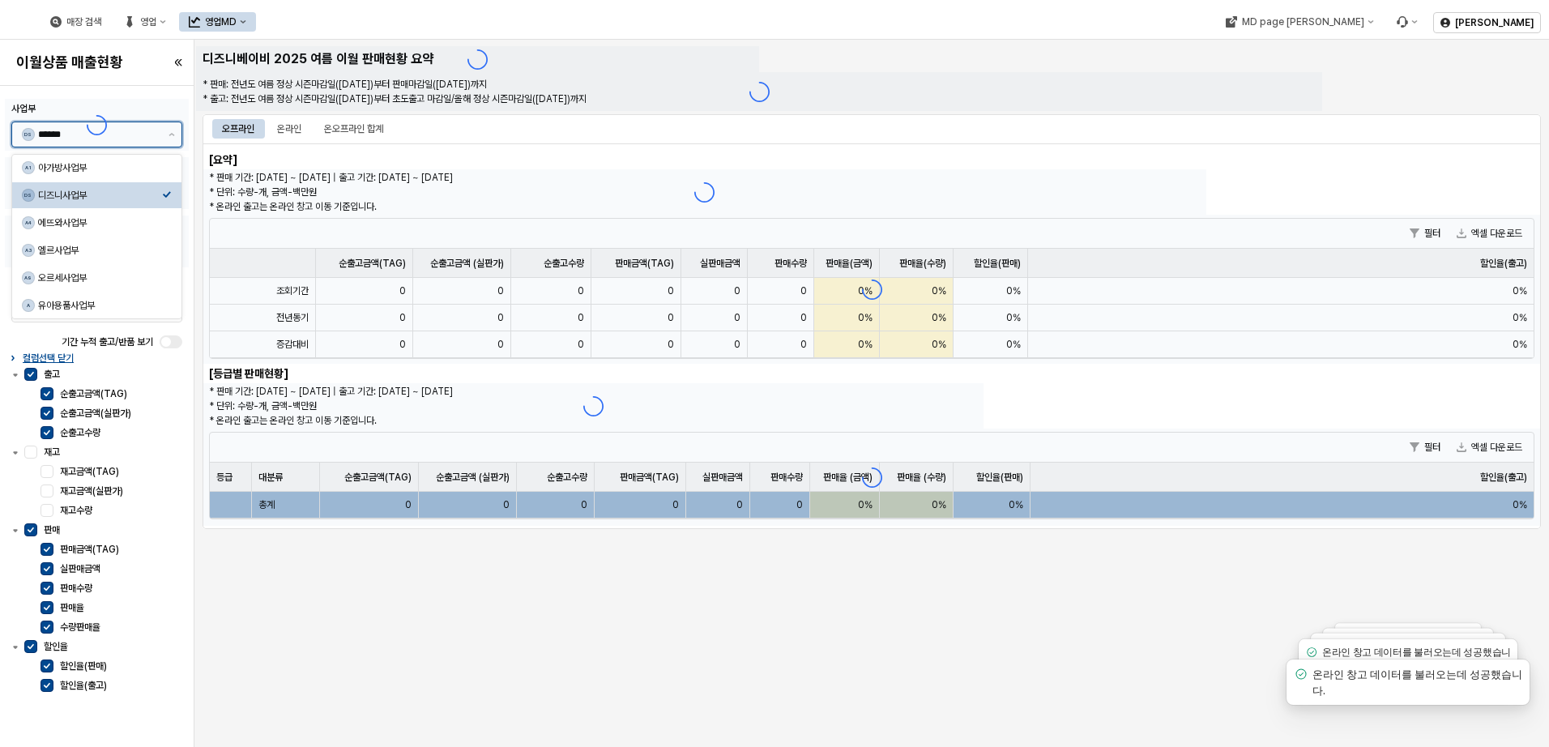
click at [79, 191] on div "디즈니사업부" at bounding box center [100, 195] width 124 height 13
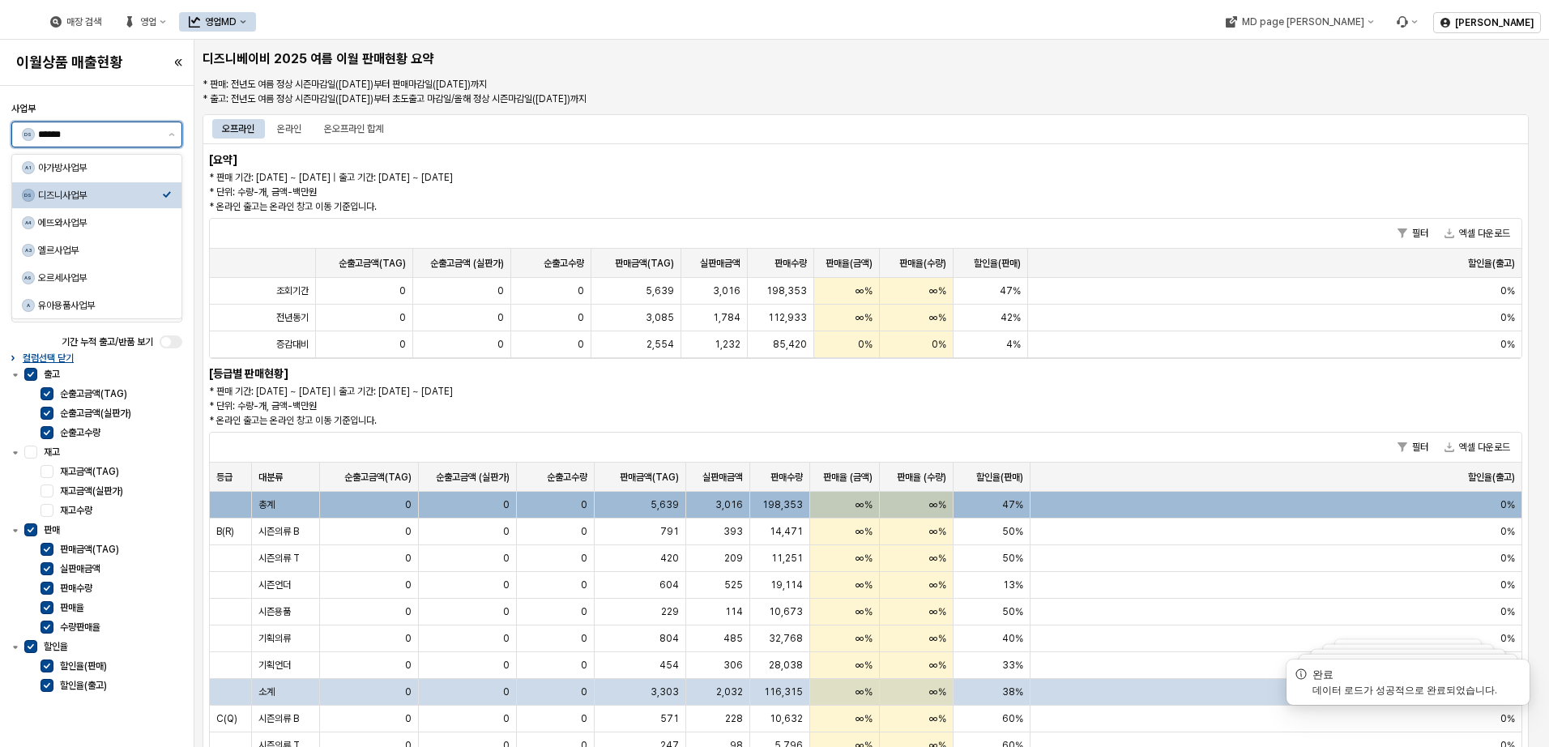
click at [85, 202] on div "DS 디즈니사업부" at bounding box center [96, 195] width 169 height 26
click at [125, 144] on div "DS ******" at bounding box center [87, 134] width 150 height 24
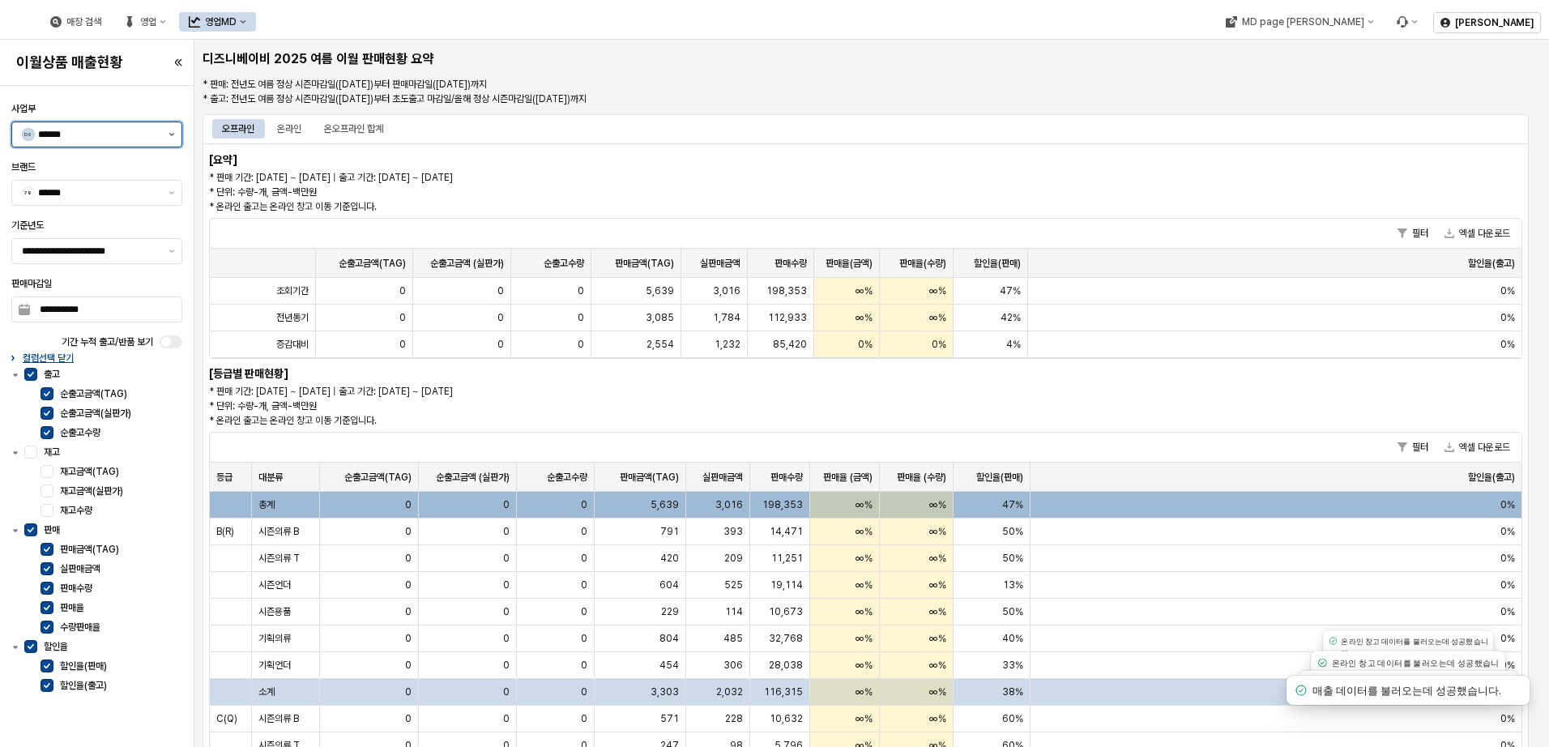
click at [168, 127] on button "제안 사항 표시" at bounding box center [171, 134] width 19 height 24
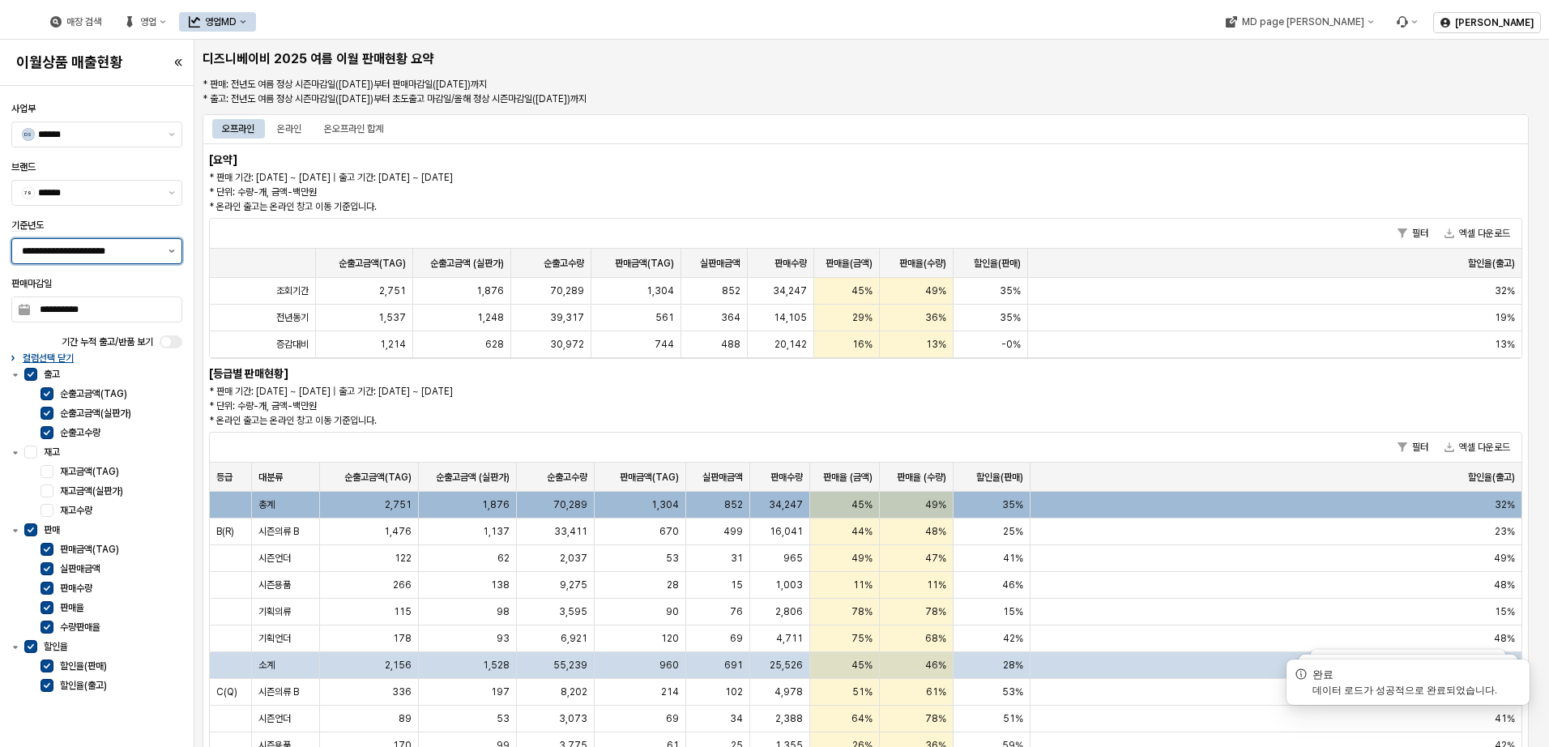
click at [173, 255] on button "제안 사항 표시" at bounding box center [171, 251] width 19 height 24
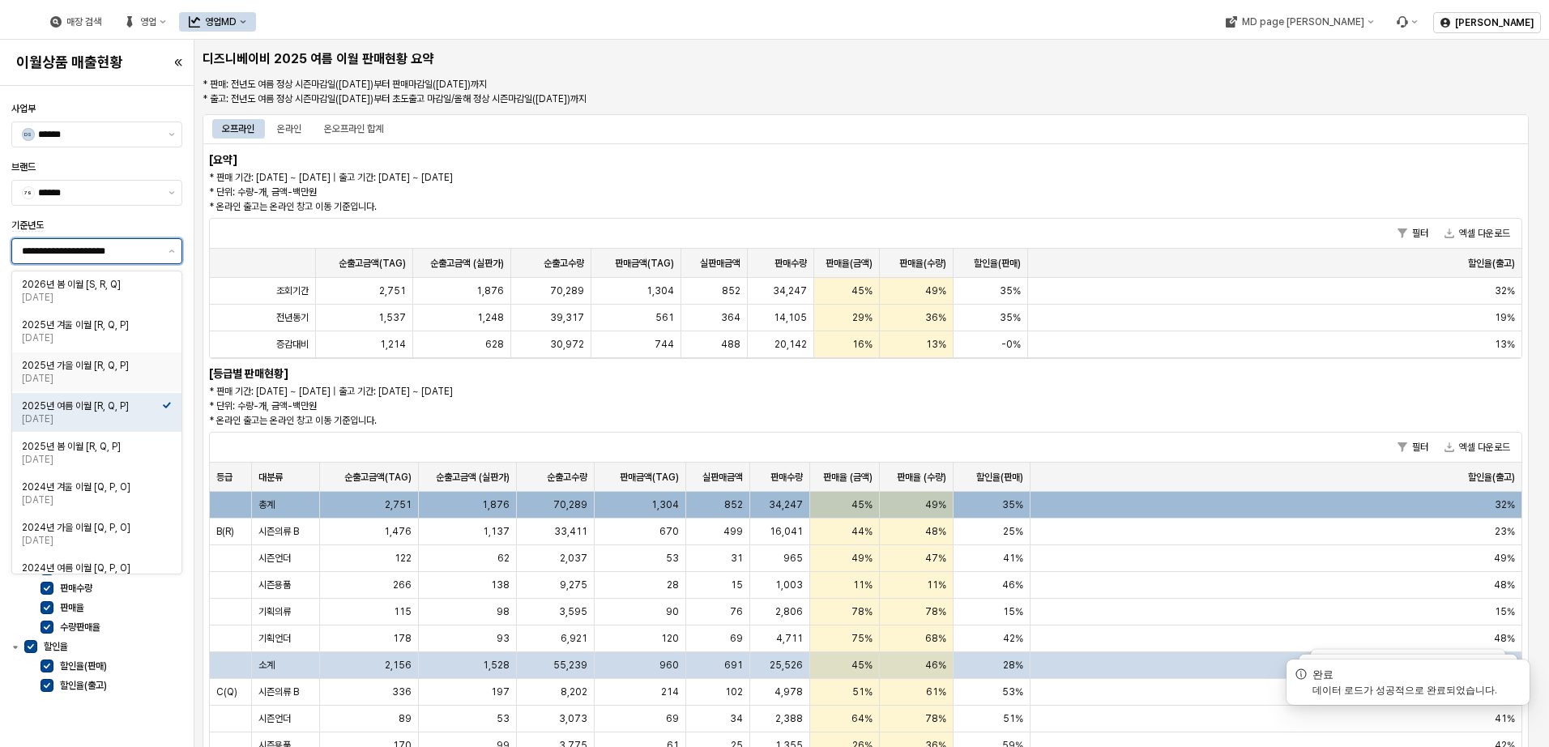
click at [94, 365] on div "2025년 가을 이월 [R, Q, P]" at bounding box center [92, 365] width 140 height 13
type input "**********"
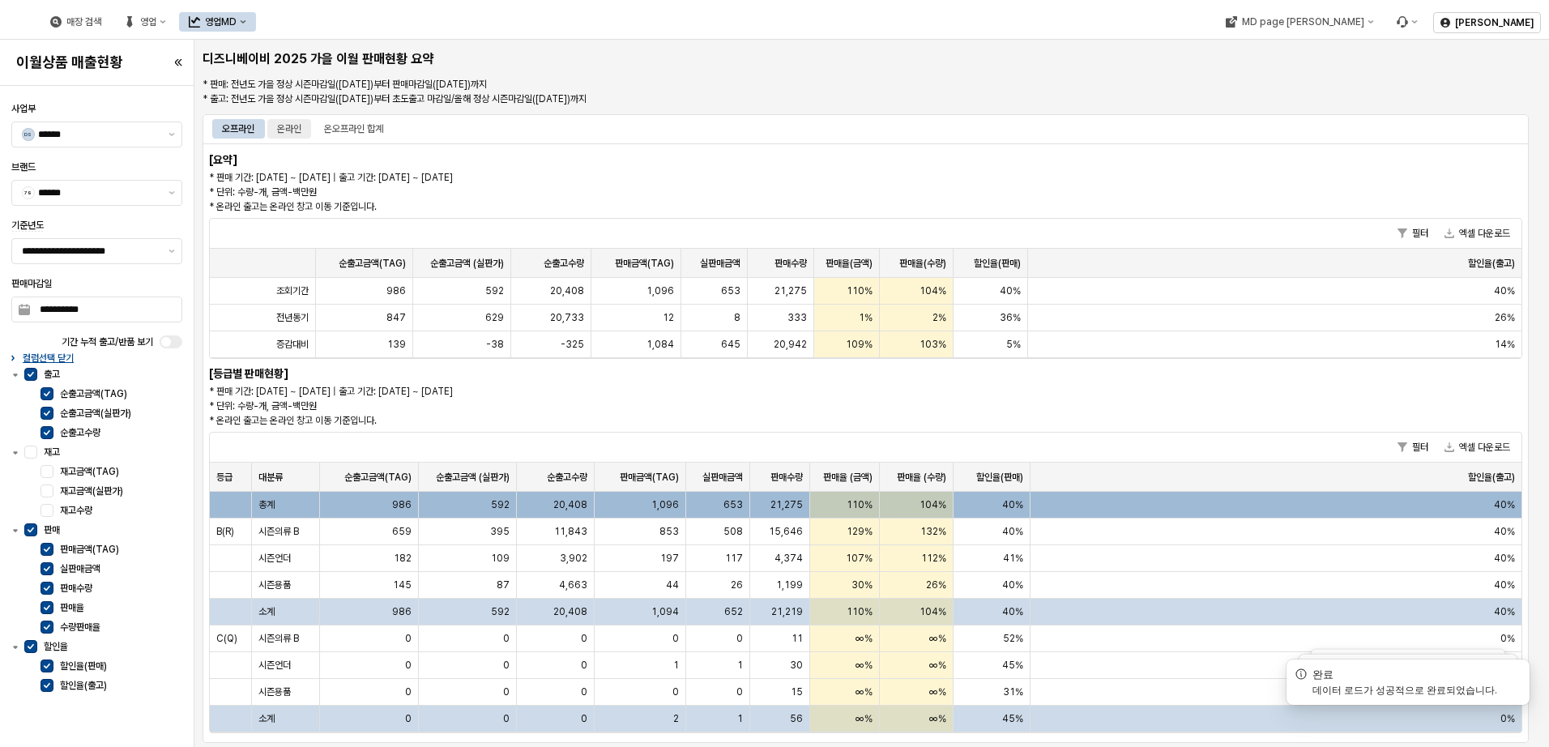
click at [289, 132] on div "온라인" at bounding box center [289, 128] width 24 height 19
click at [234, 127] on div "오프라인" at bounding box center [238, 128] width 32 height 19
click at [731, 504] on span "653" at bounding box center [732, 504] width 19 height 13
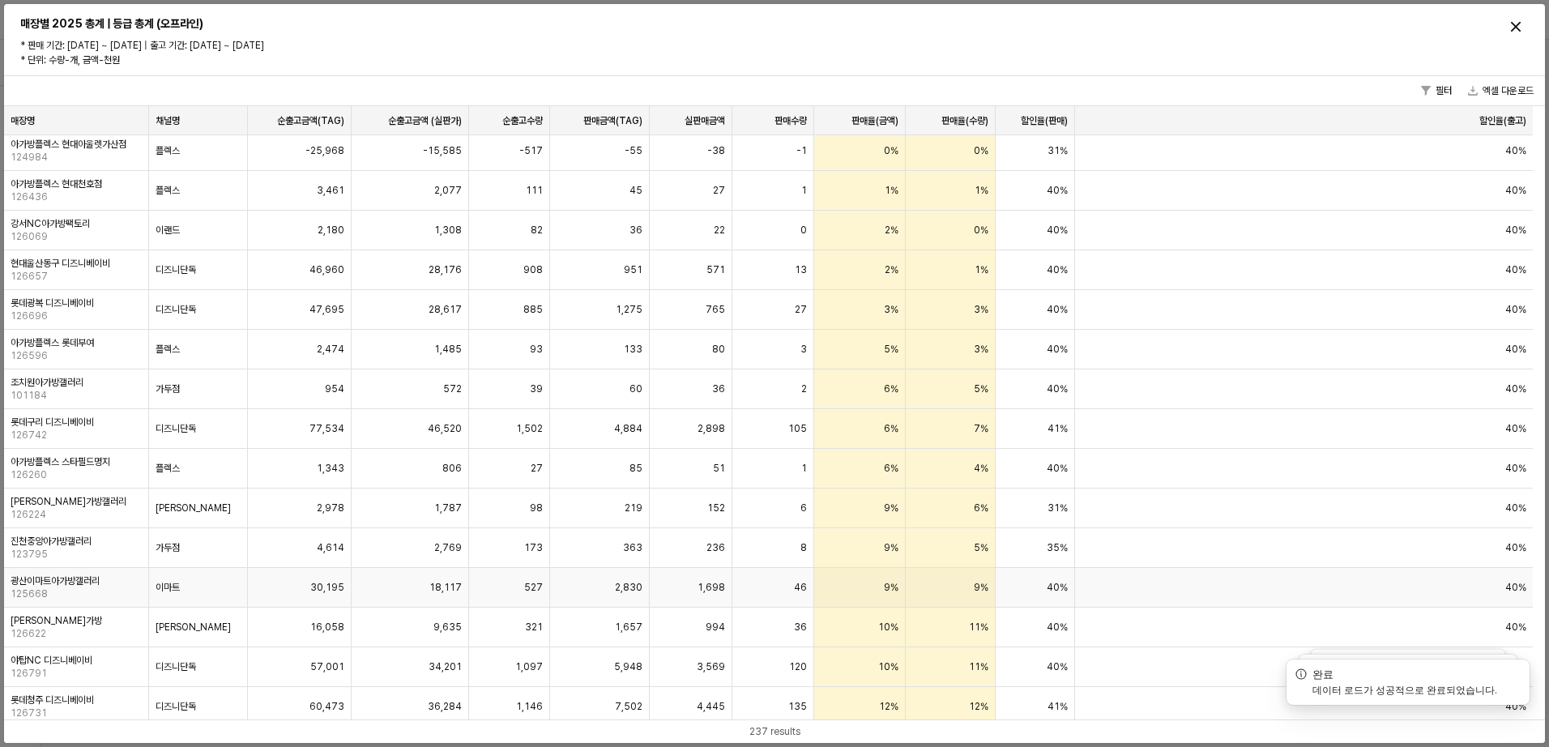
scroll to position [1620, 0]
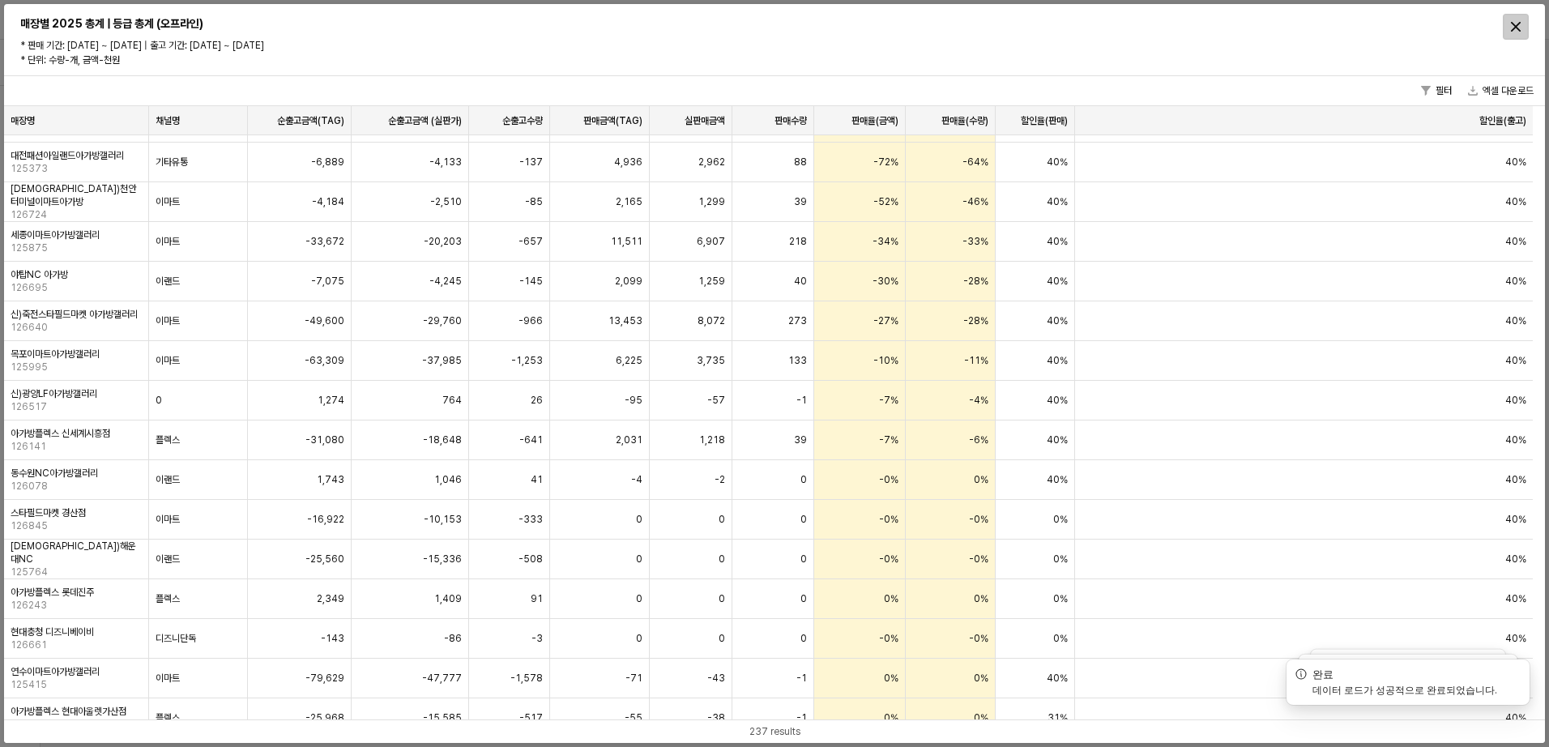
click at [1517, 32] on div "Close" at bounding box center [1515, 27] width 24 height 24
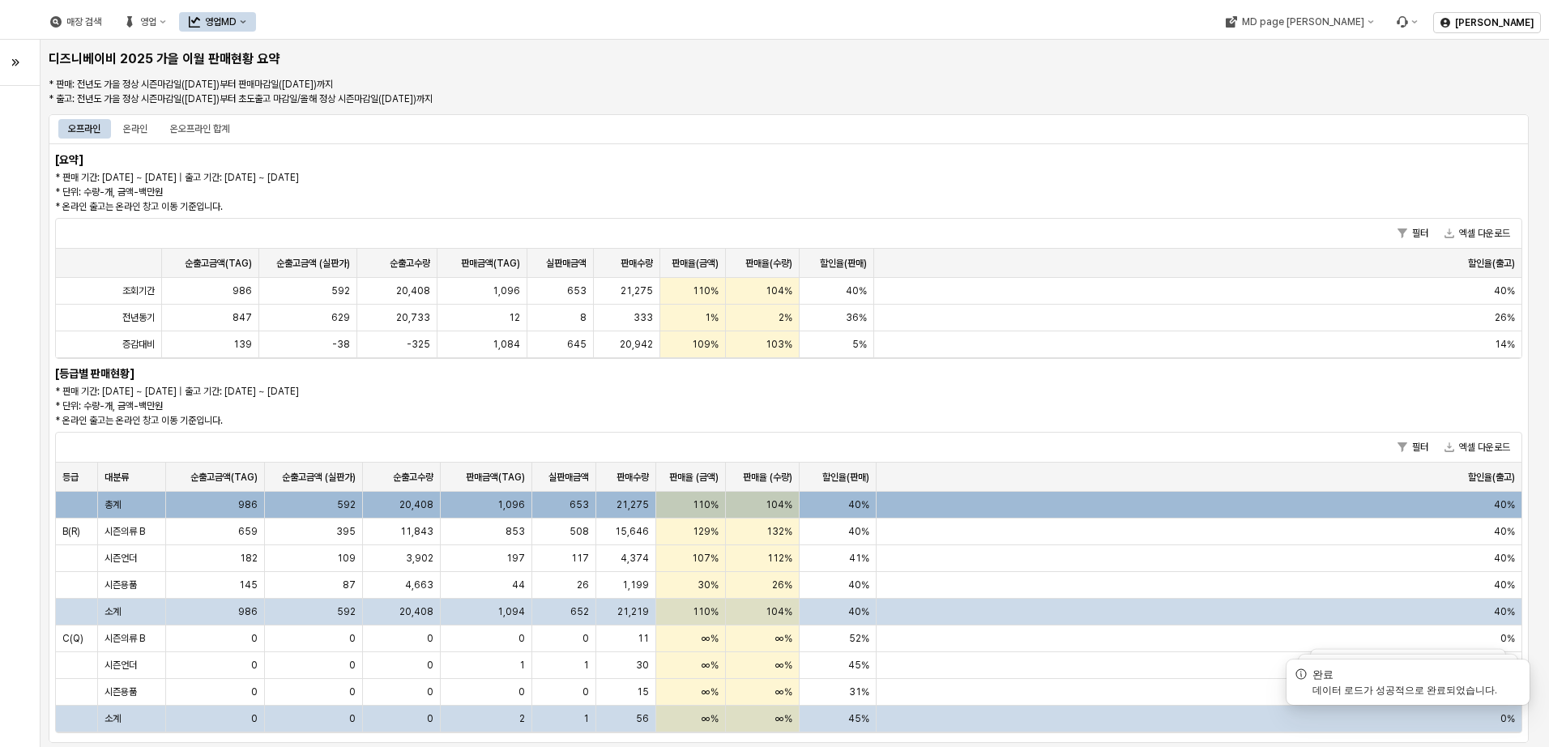
click at [23, 69] on div at bounding box center [20, 62] width 20 height 32
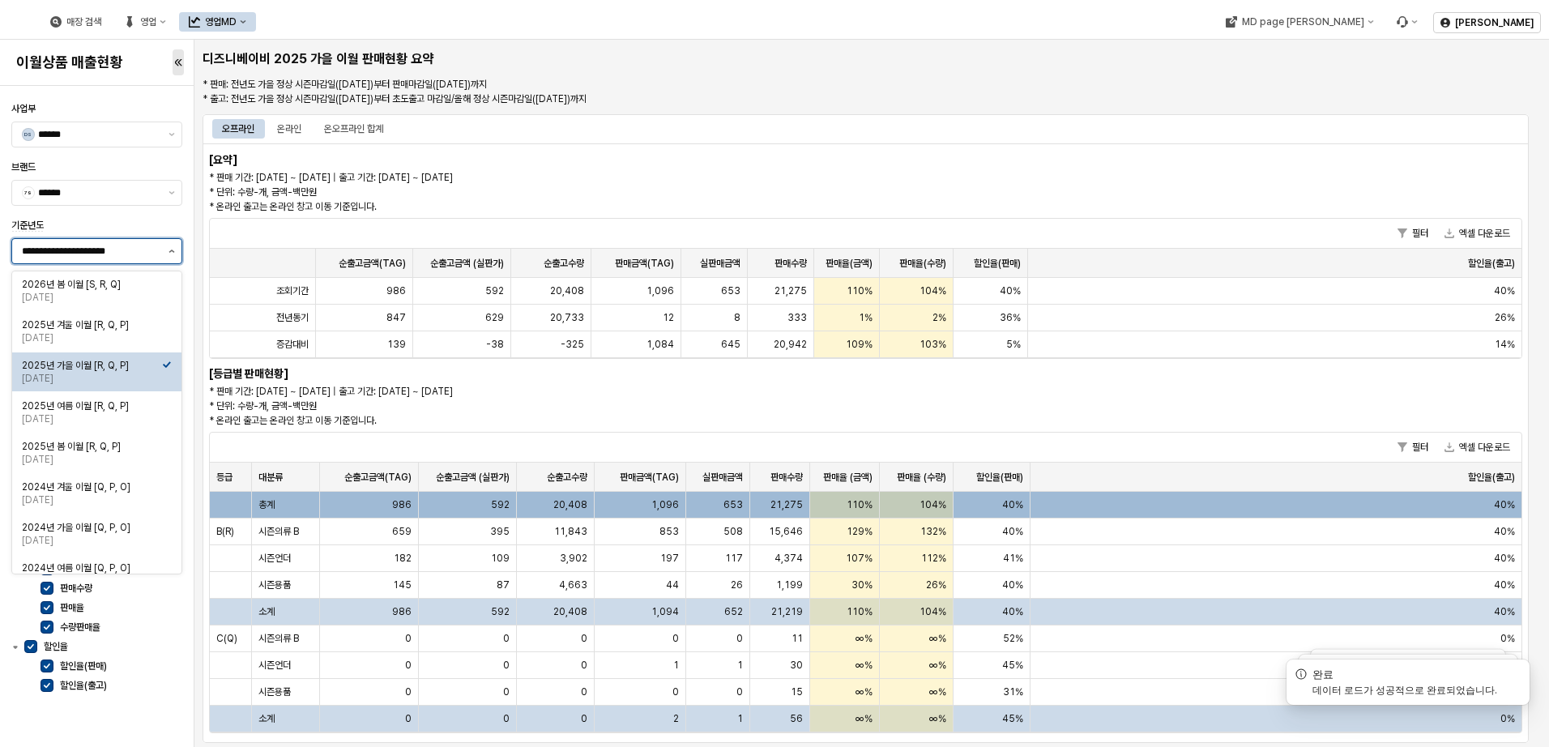
click at [172, 246] on button "제안 사항 표시" at bounding box center [171, 251] width 19 height 24
click at [148, 279] on div "2026년 봄 이월 [S, R, Q]" at bounding box center [92, 284] width 140 height 13
type input "**********"
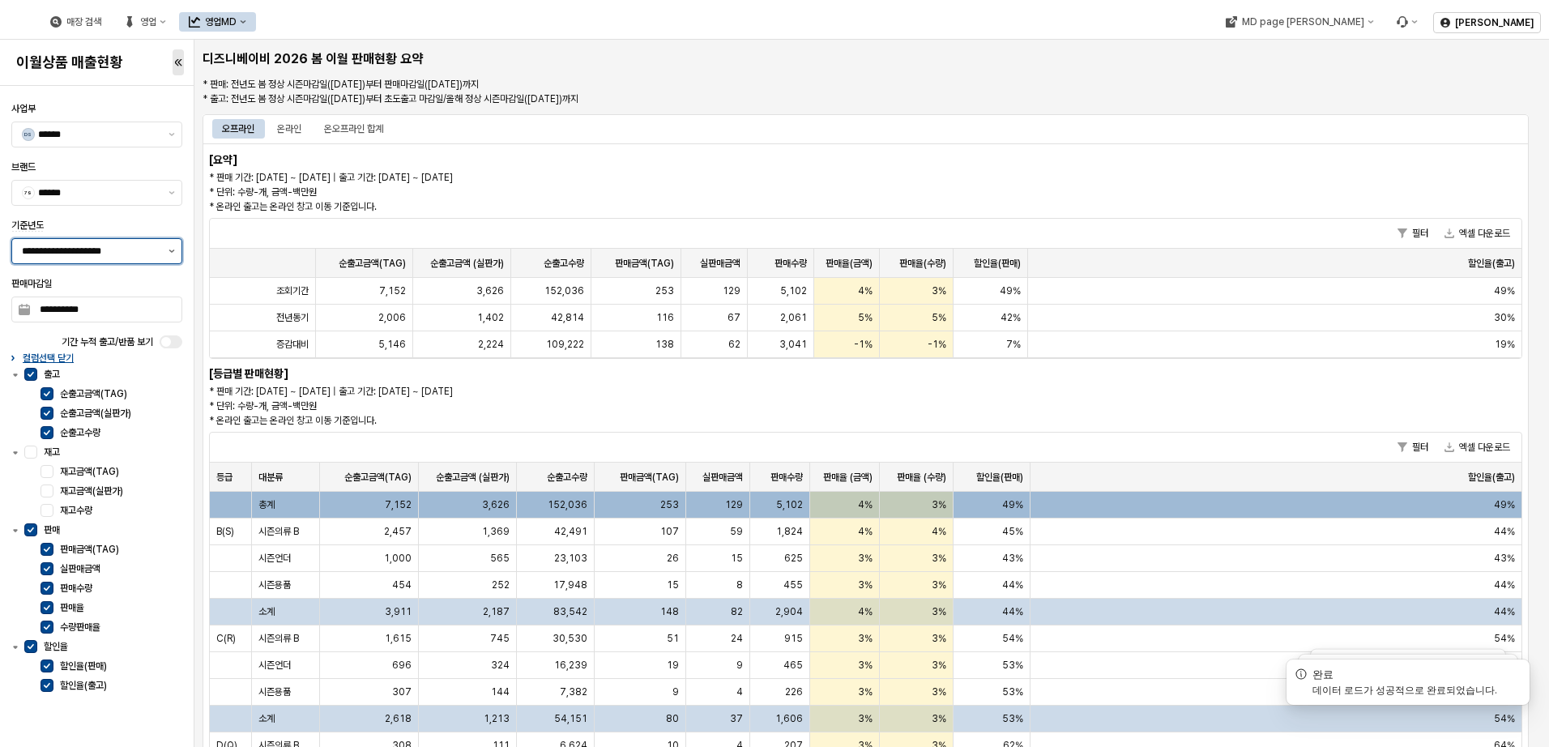
click at [174, 251] on icon "제안 사항 표시" at bounding box center [171, 250] width 6 height 3
